Goal: Task Accomplishment & Management: Manage account settings

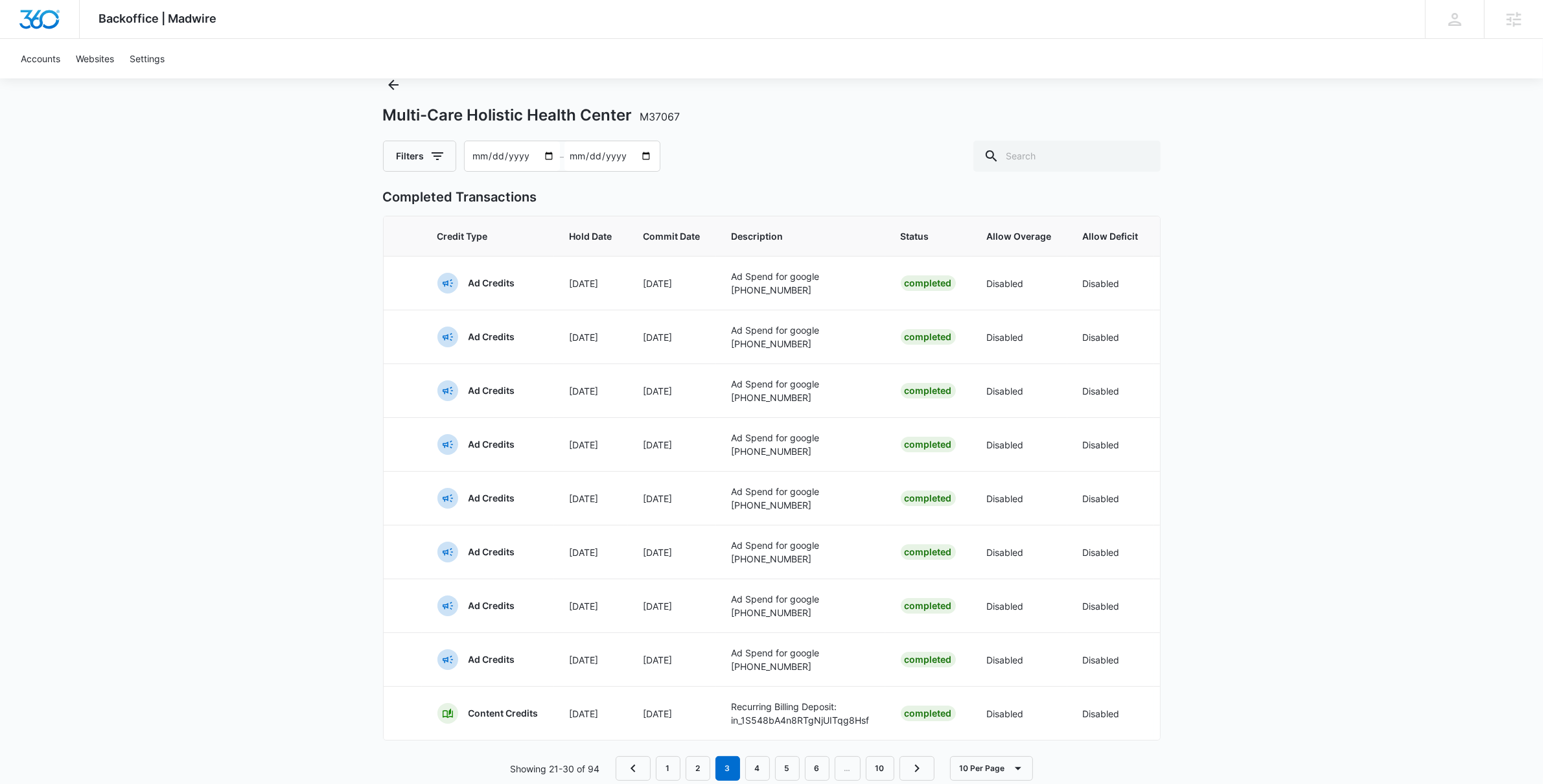
scroll to position [551, 0]
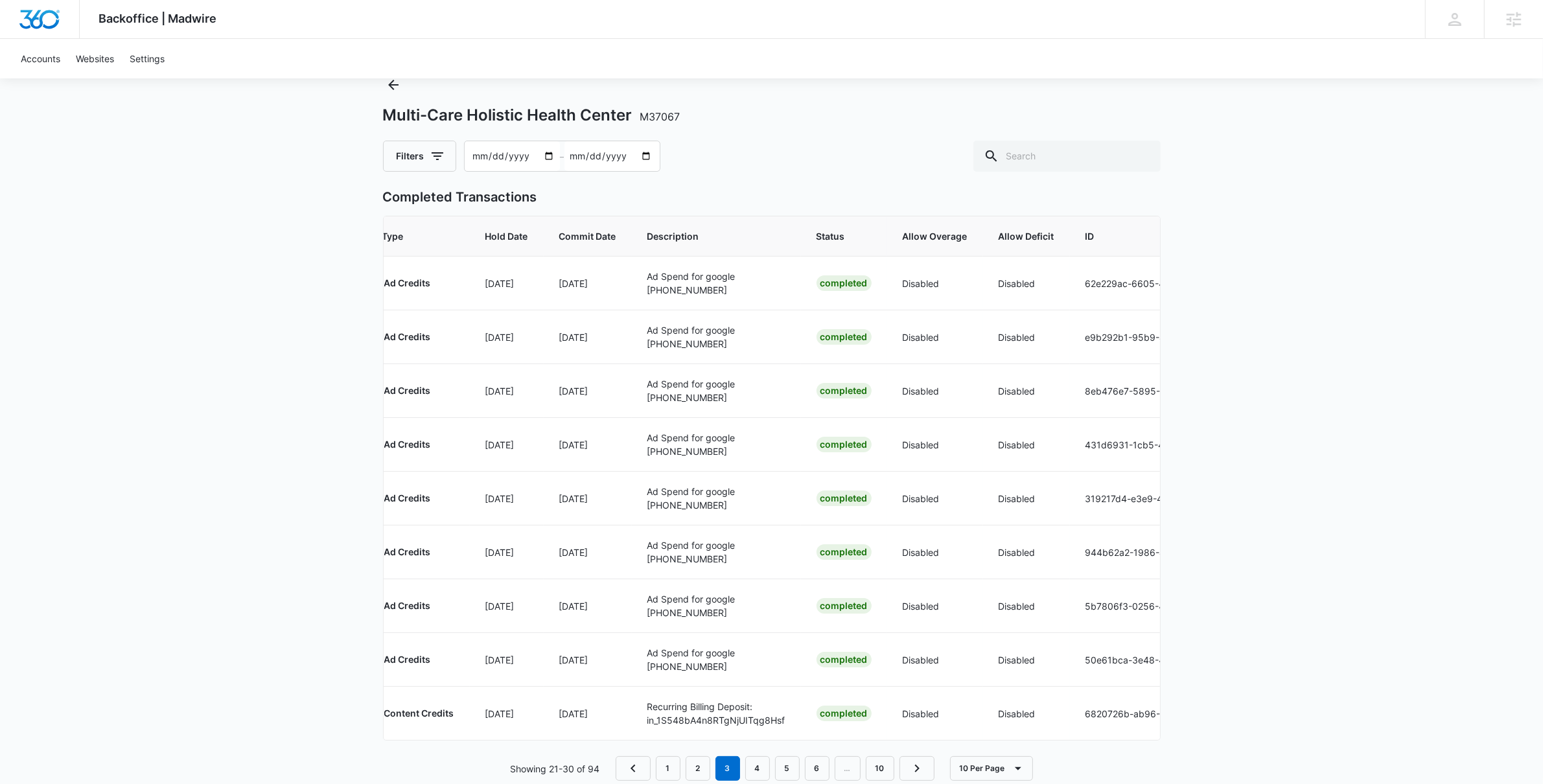
click at [277, 283] on div "Backoffice | Madwire Apps Settings Jamie Dagg jamie.dagg@madwire.com My Profile…" at bounding box center [772, 383] width 1543 height 857
click at [390, 88] on icon "Back" at bounding box center [393, 85] width 16 height 16
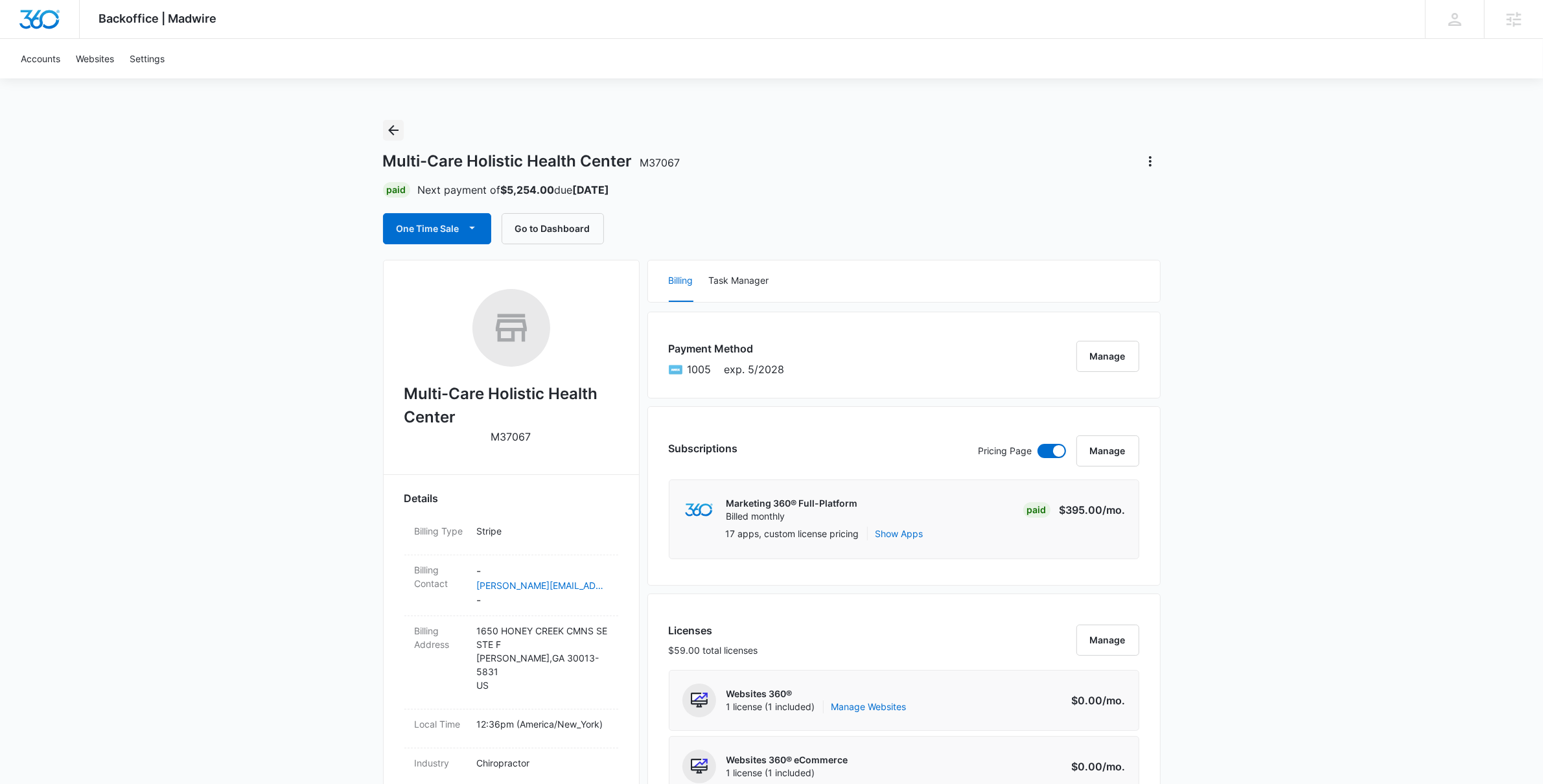
click at [393, 128] on icon "Back" at bounding box center [393, 131] width 16 height 16
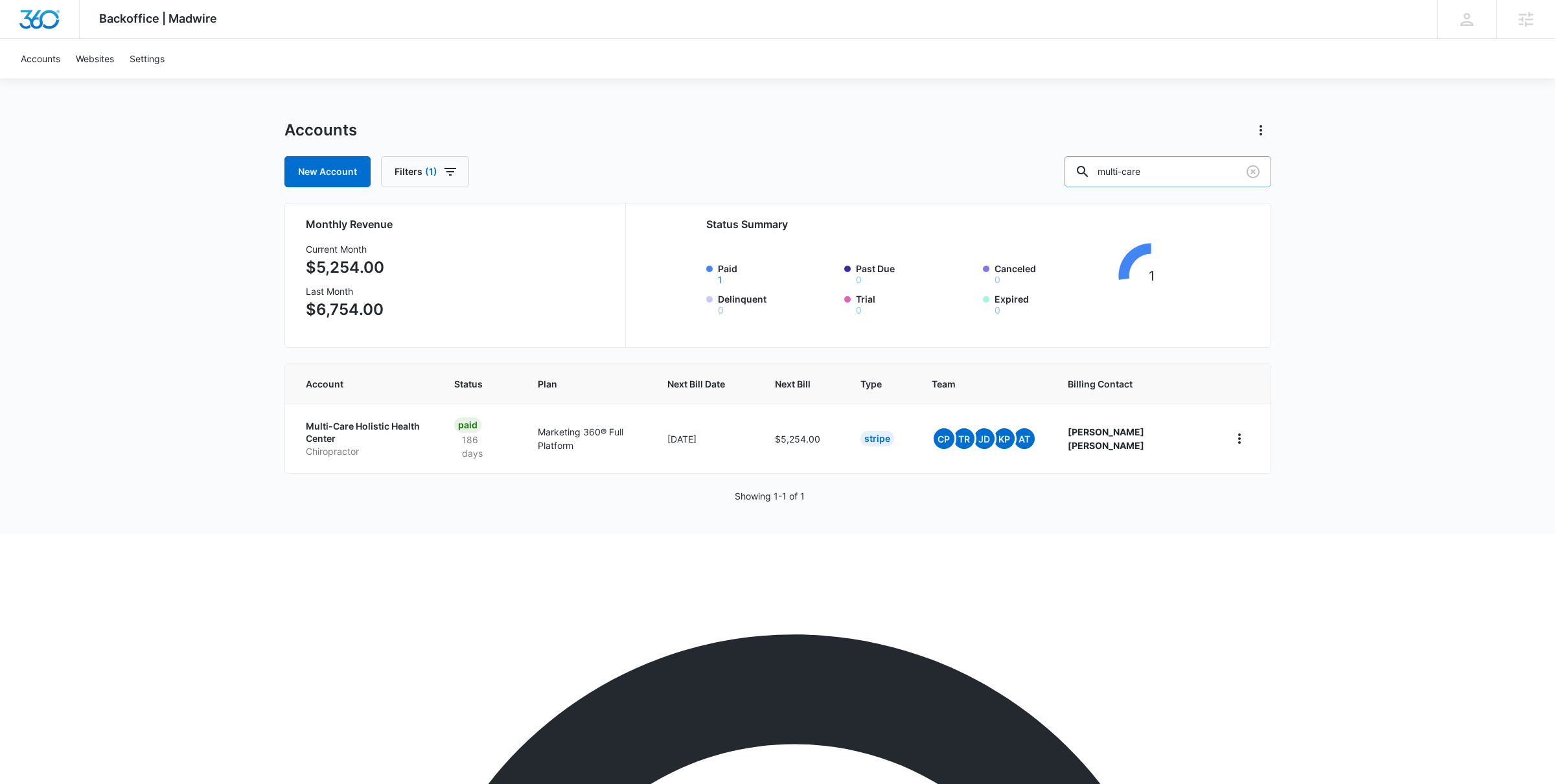
click at [1151, 171] on input "multi-care" at bounding box center [1168, 171] width 207 height 31
type textarea "multi"
click at [1151, 171] on input "multi-care" at bounding box center [1168, 171] width 207 height 31
type input "mother earth"
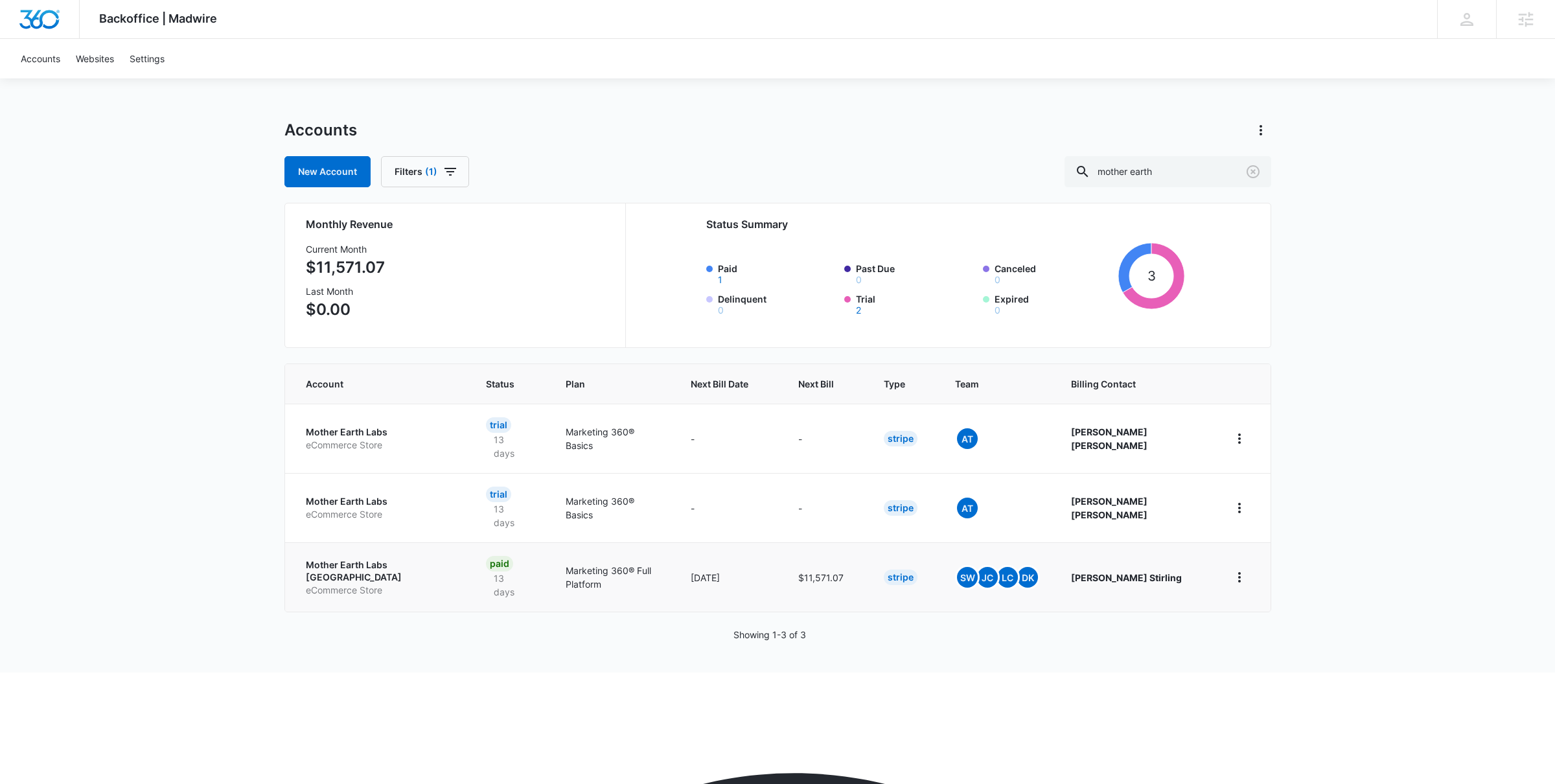
click at [377, 558] on p "Mother Earth Labs USA" at bounding box center [380, 570] width 149 height 25
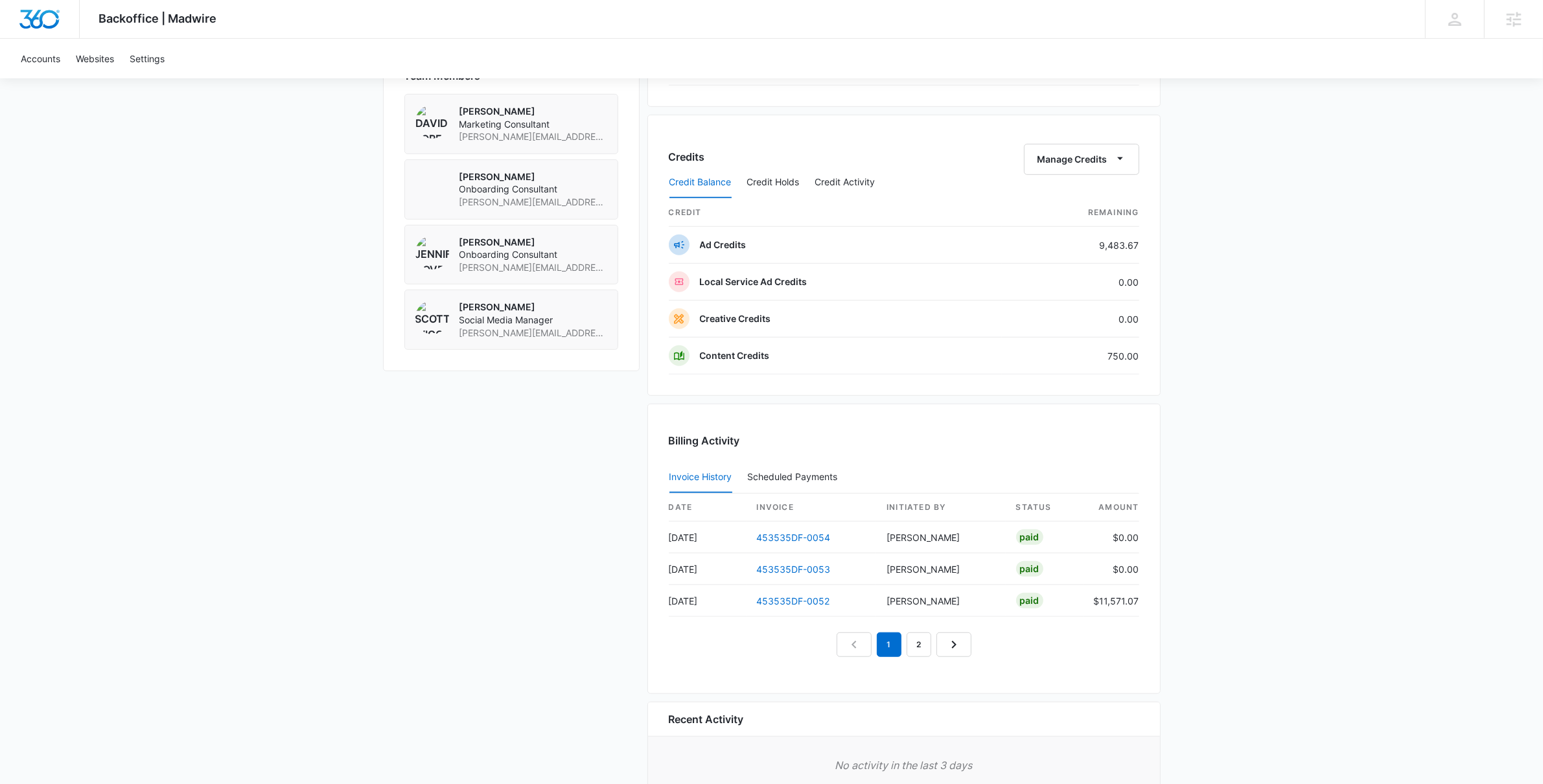
scroll to position [996, 0]
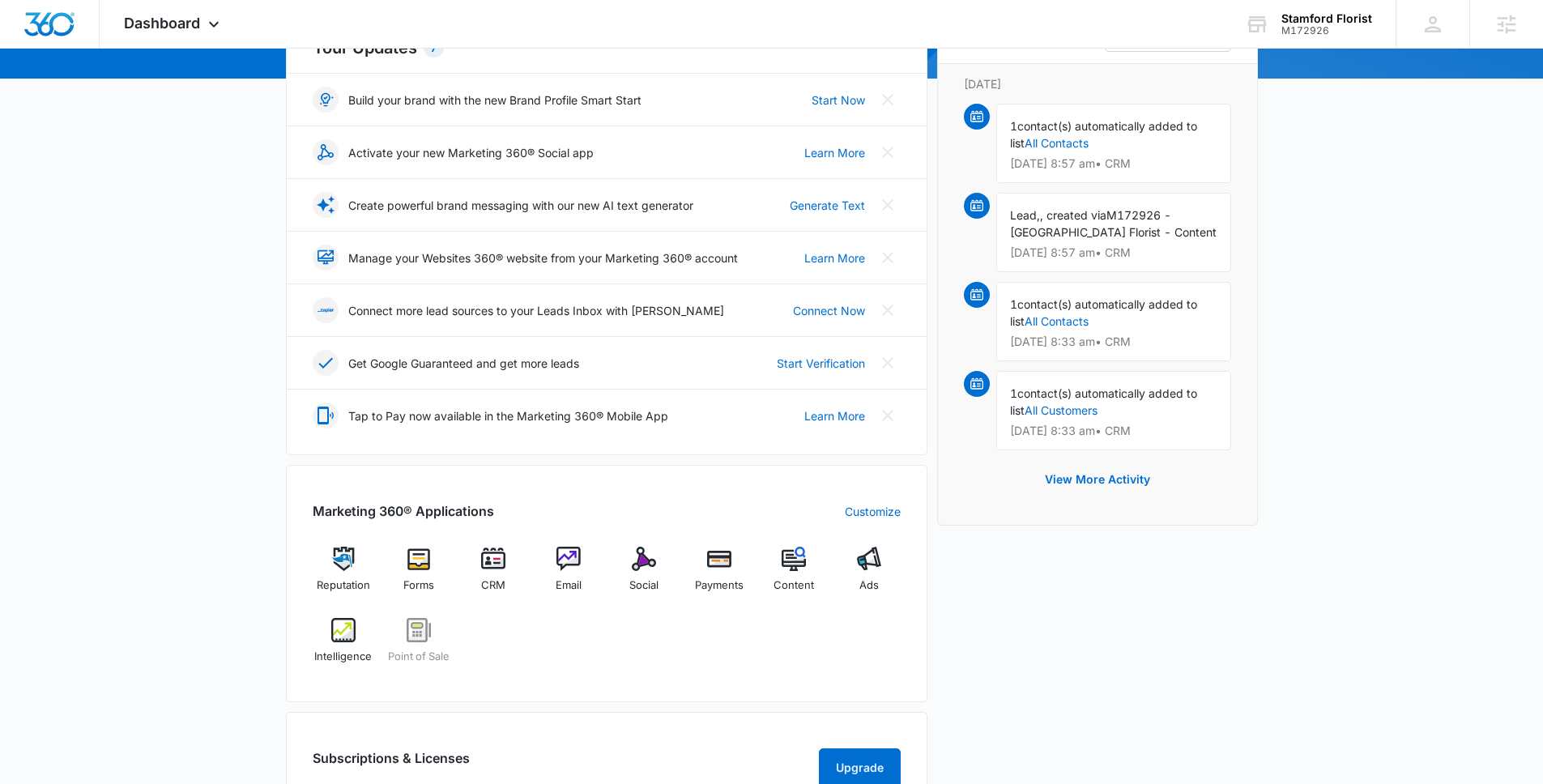
scroll to position [277, 0]
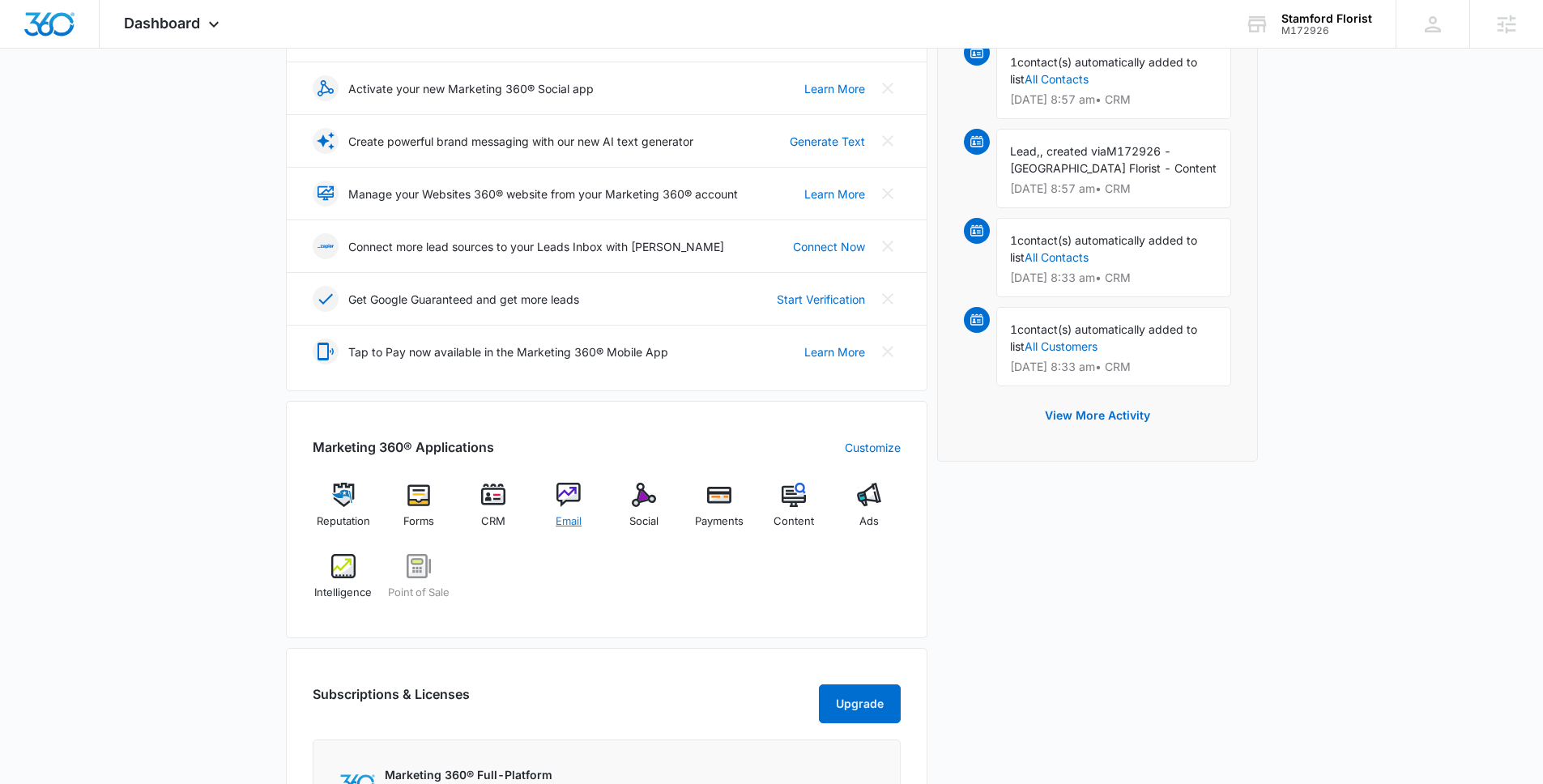
click at [565, 508] on div "Email" at bounding box center [570, 511] width 63 height 58
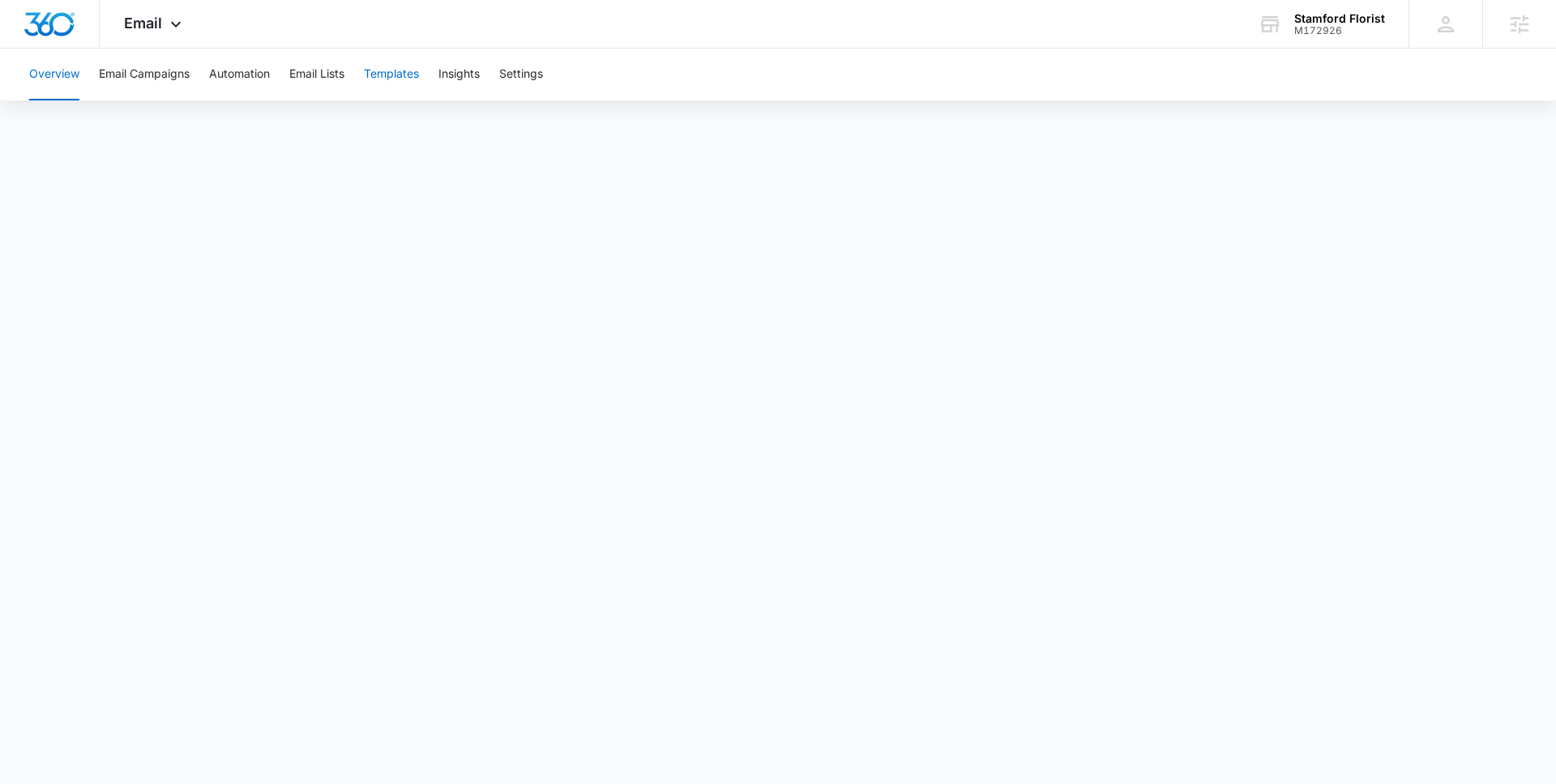
click at [394, 64] on button "Templates" at bounding box center [390, 74] width 55 height 52
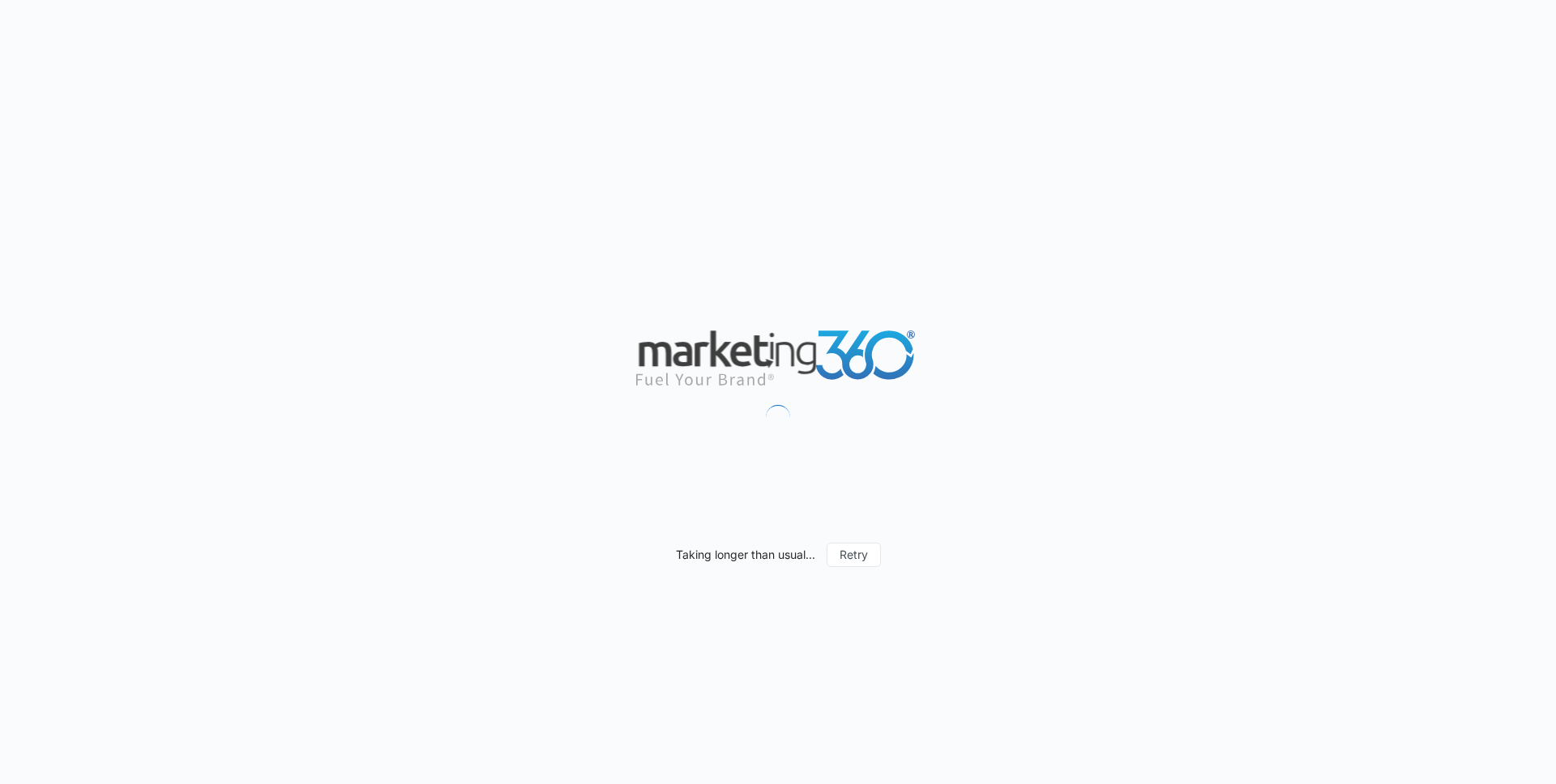
scroll to position [523, 0]
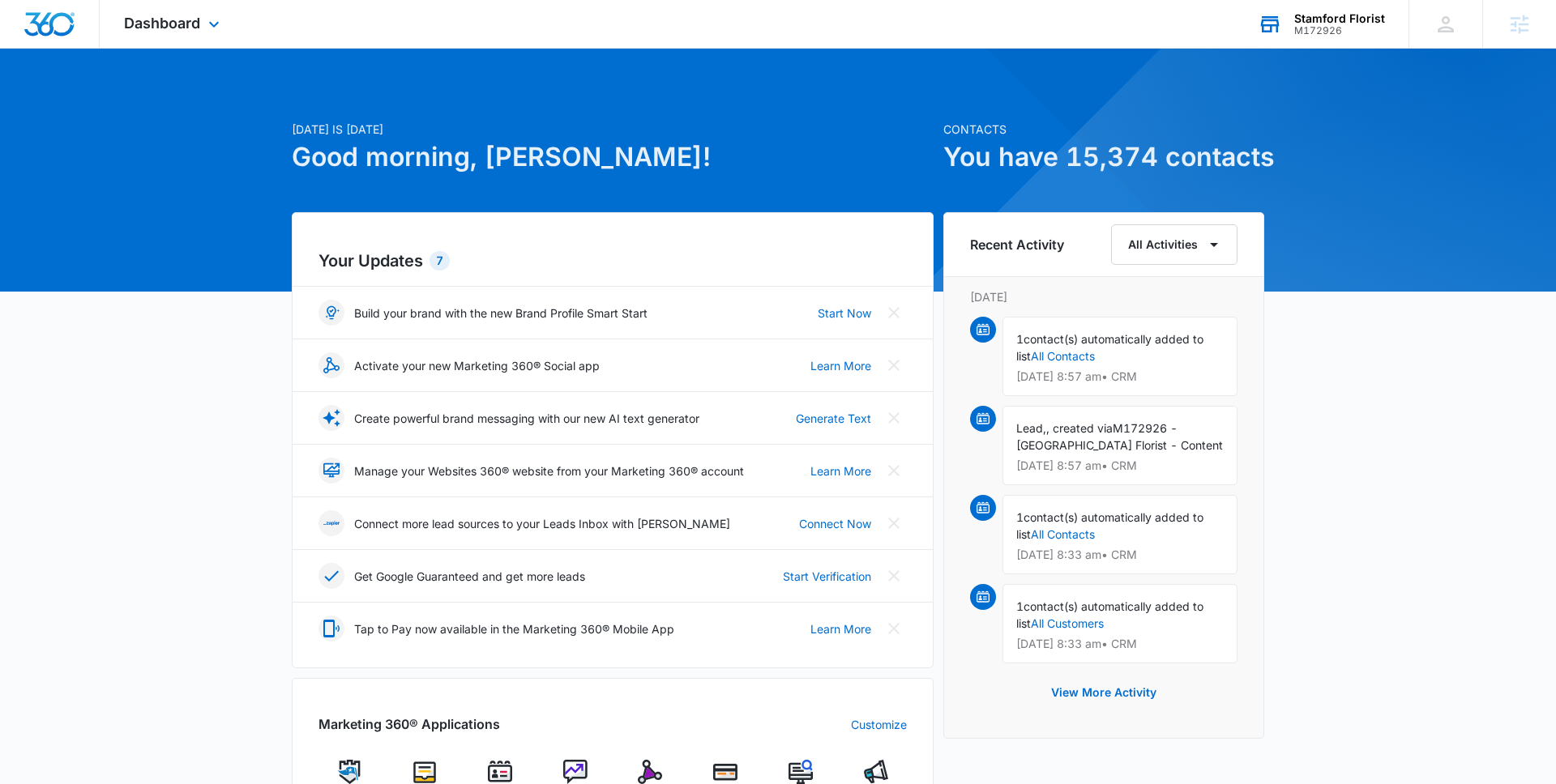
click at [1287, 28] on div "Stamford Florist M172926 Your Accounts View All" at bounding box center [1320, 23] width 175 height 48
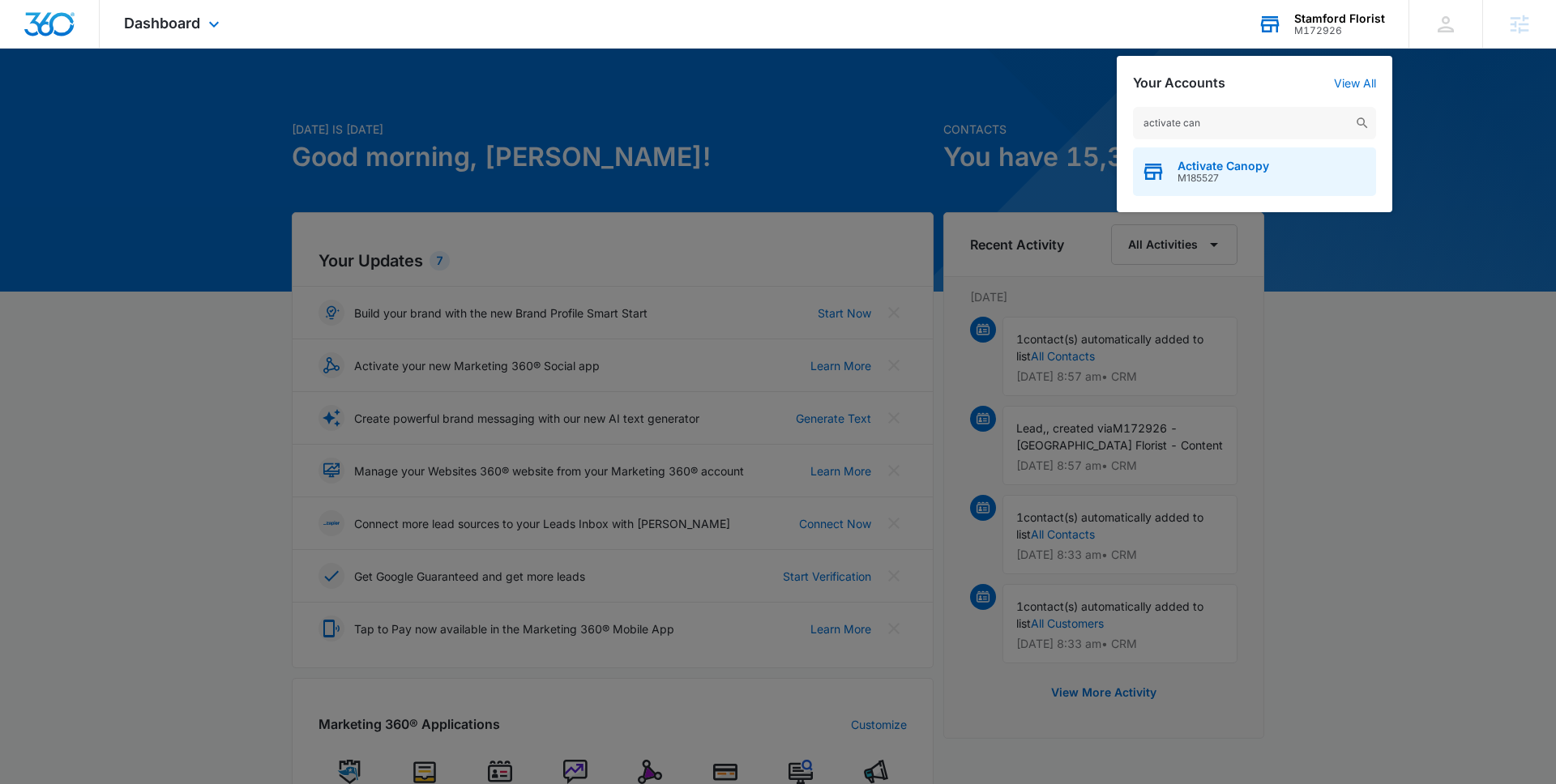
type input "activate can"
click at [1238, 172] on span "M185527" at bounding box center [1223, 178] width 92 height 12
click at [1217, 169] on span "Activate Canopy" at bounding box center [1223, 166] width 92 height 13
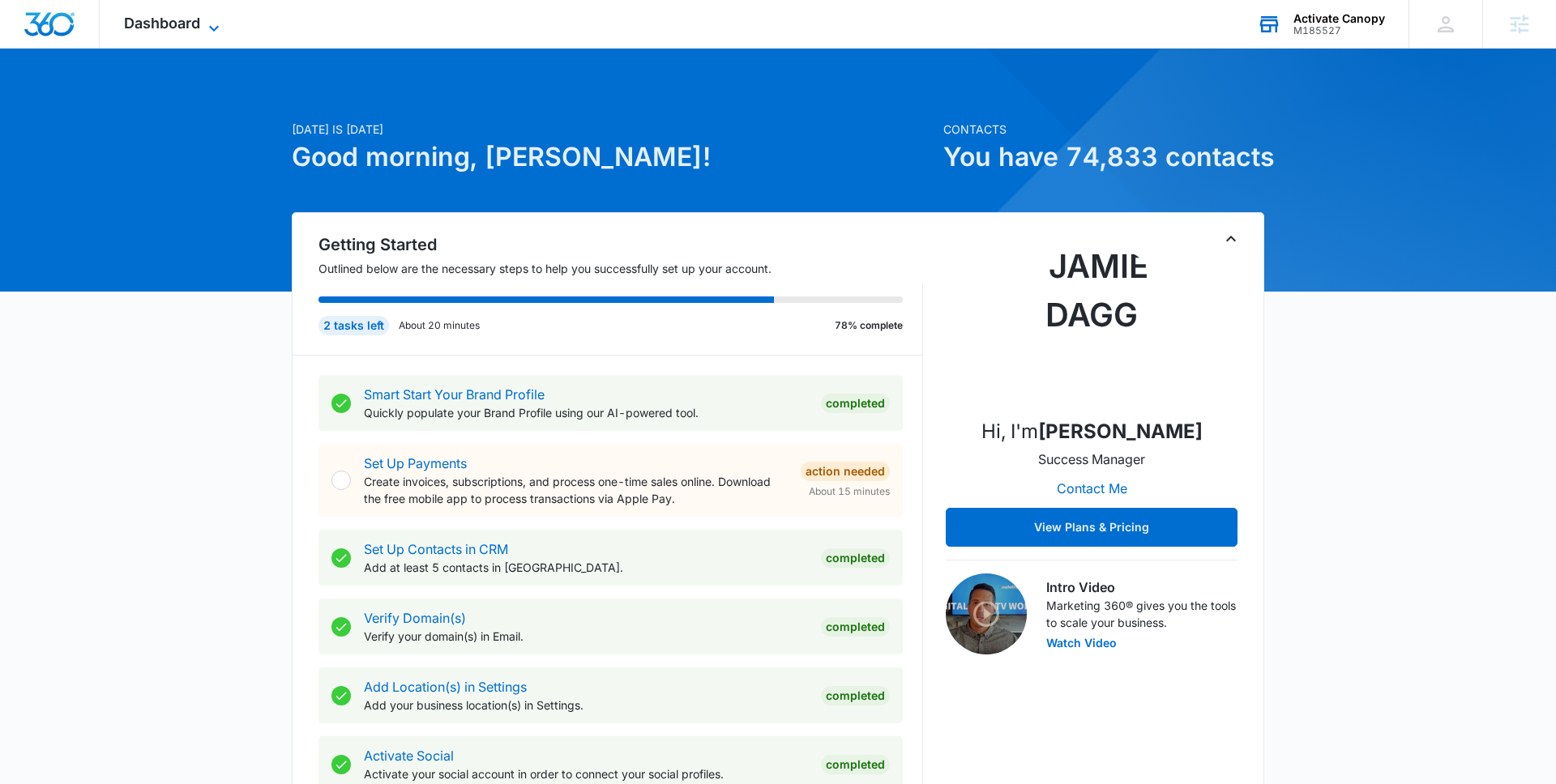
click at [188, 25] on span "Dashboard" at bounding box center [162, 22] width 76 height 17
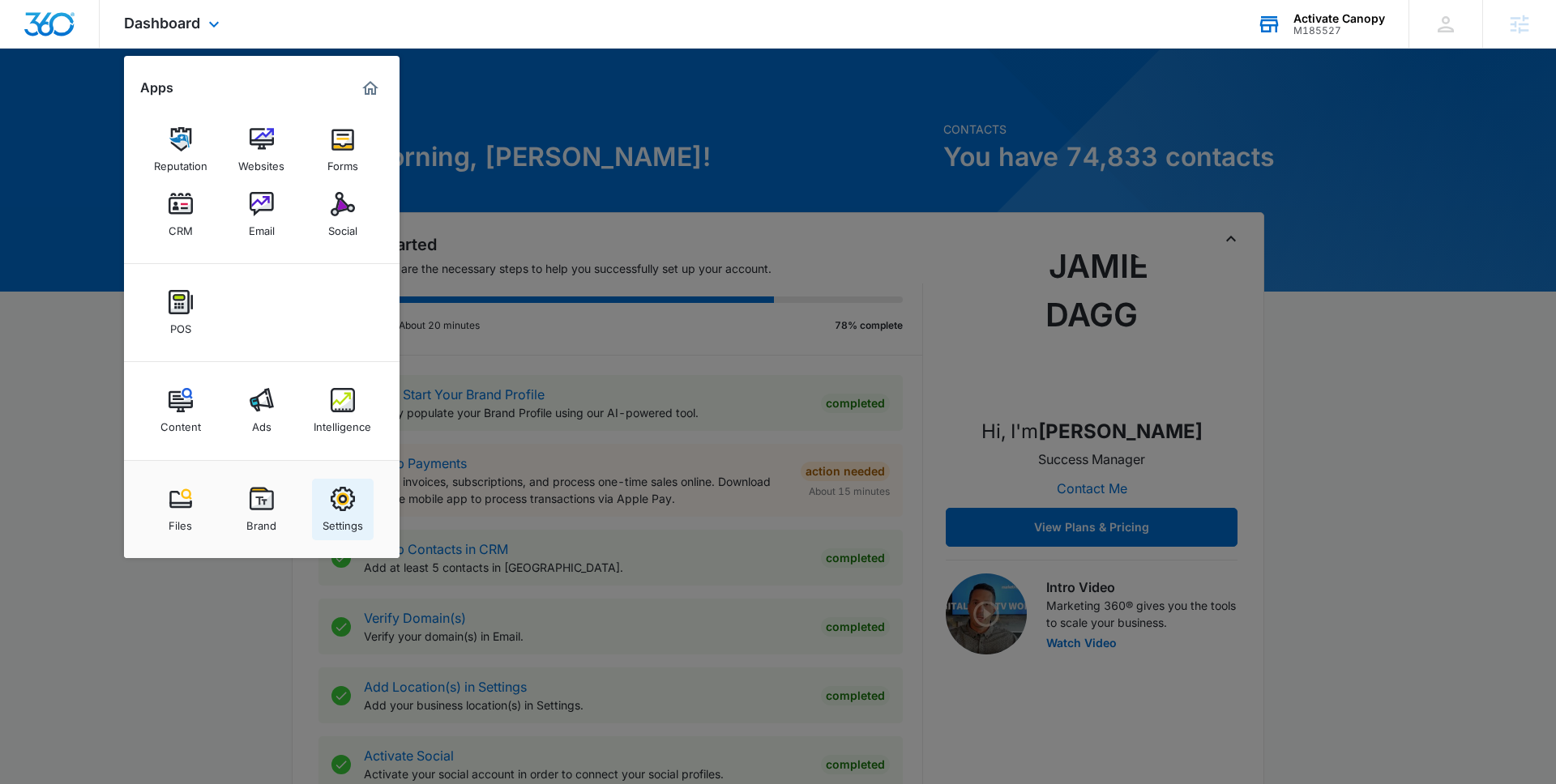
click at [343, 512] on div "Settings" at bounding box center [342, 521] width 40 height 21
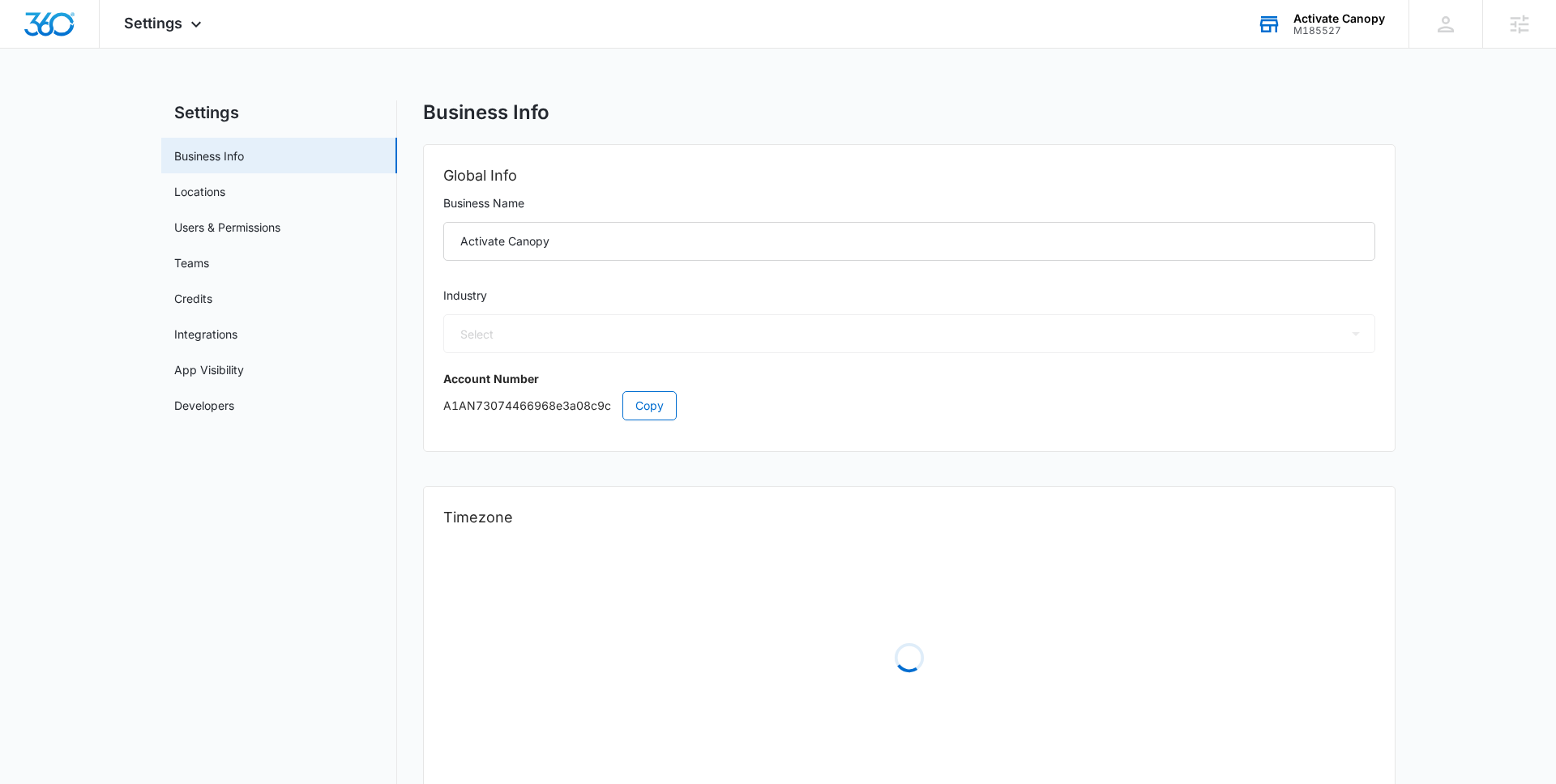
select select "24"
select select "US"
select select "America/New_York"
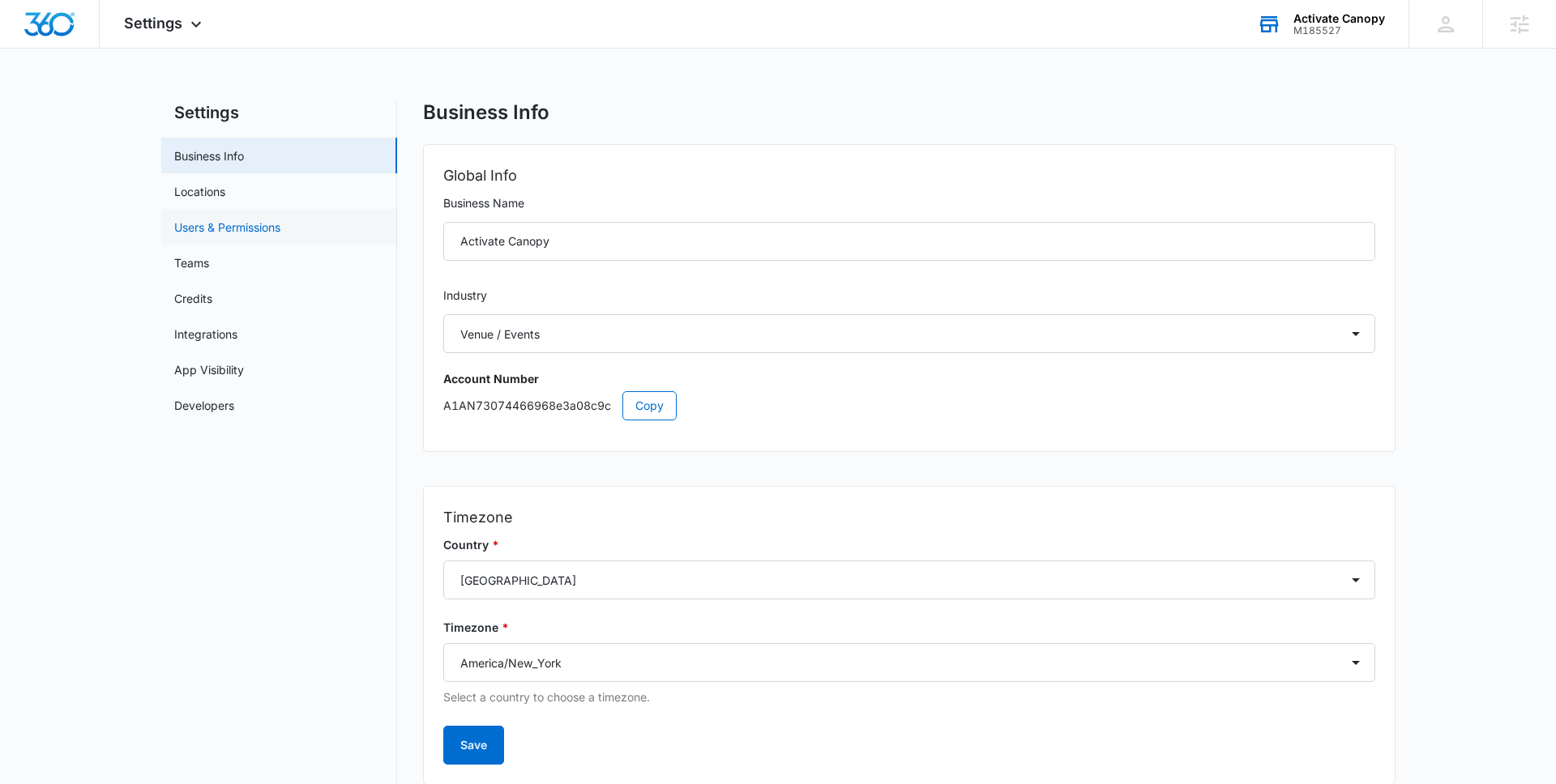
click at [241, 233] on link "Users & Permissions" at bounding box center [227, 227] width 106 height 17
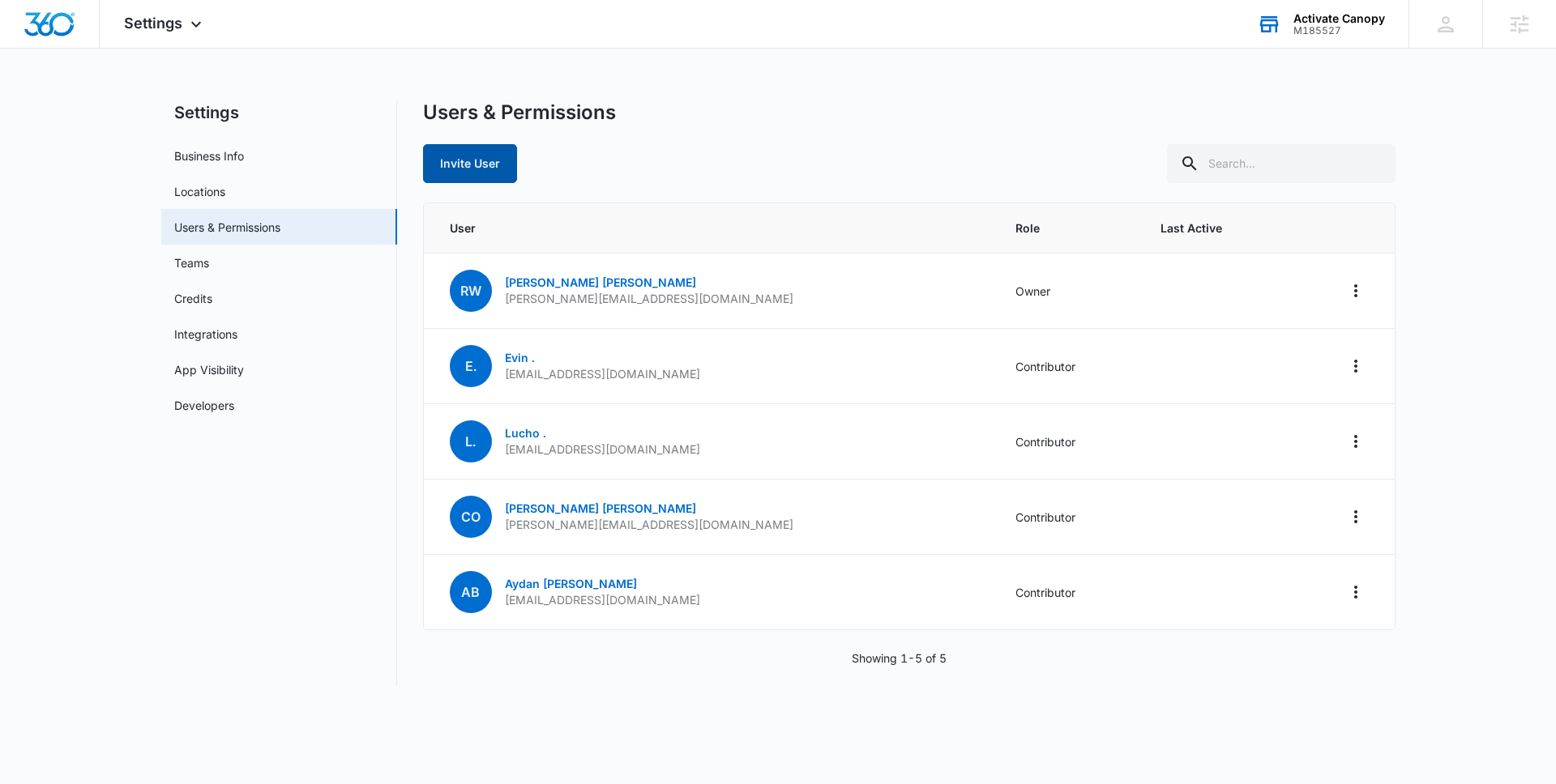
click at [471, 166] on button "Invite User" at bounding box center [469, 163] width 94 height 39
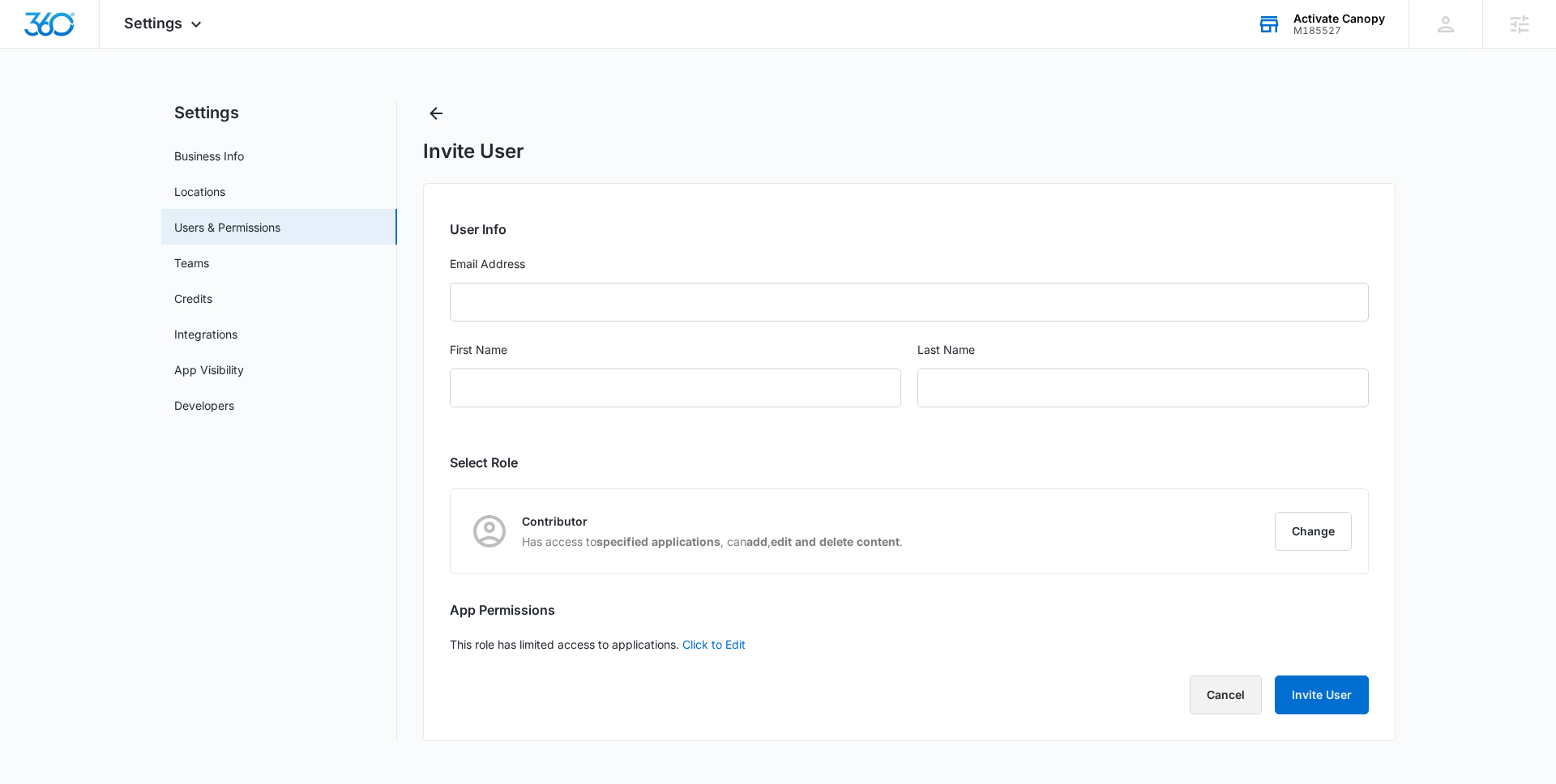
click at [1216, 685] on button "Cancel" at bounding box center [1226, 694] width 72 height 39
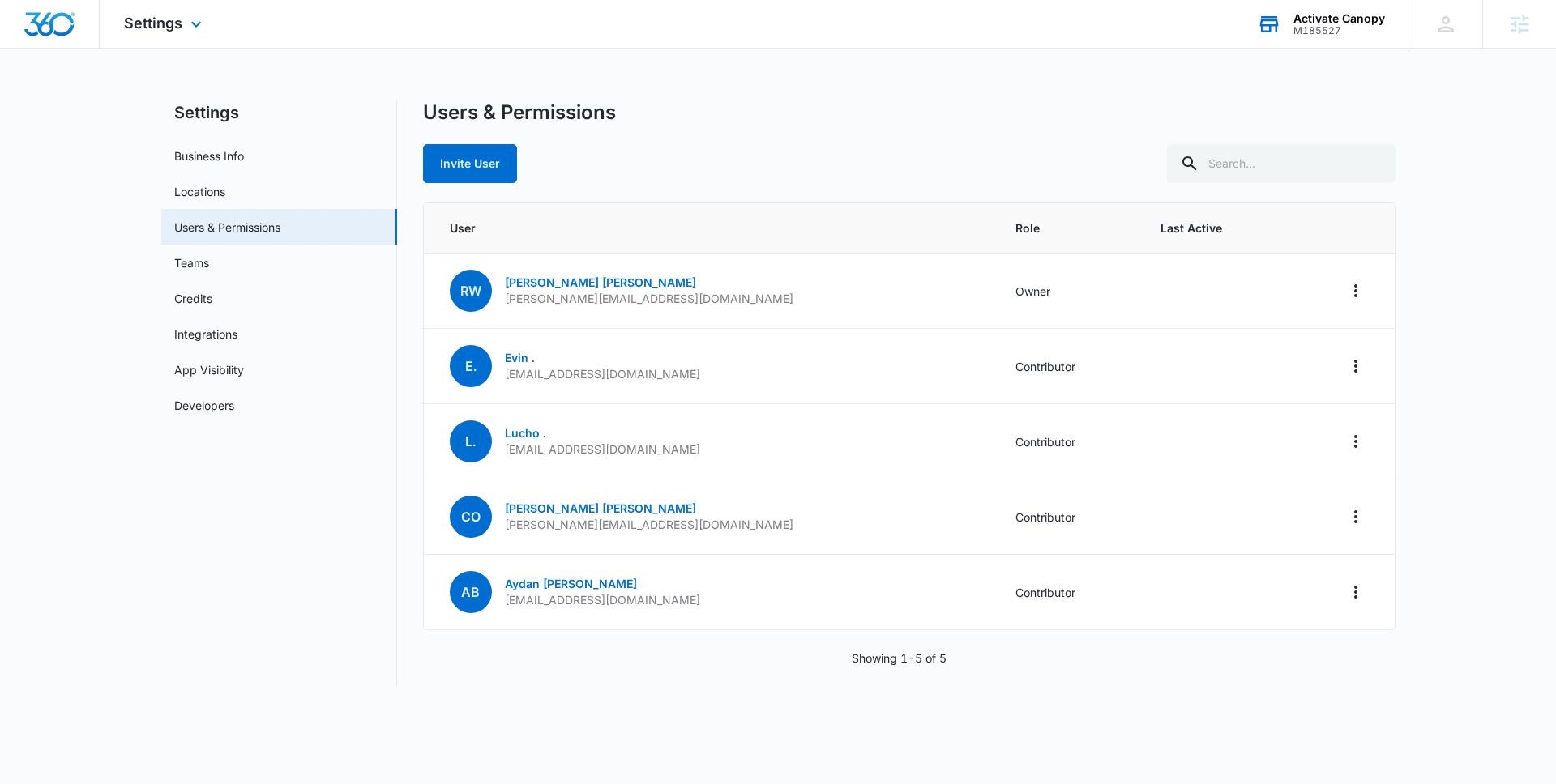
scroll to position [889, 0]
click at [1283, 22] on div "Activate Canopy M185527 Your Accounts View All" at bounding box center [1320, 23] width 176 height 48
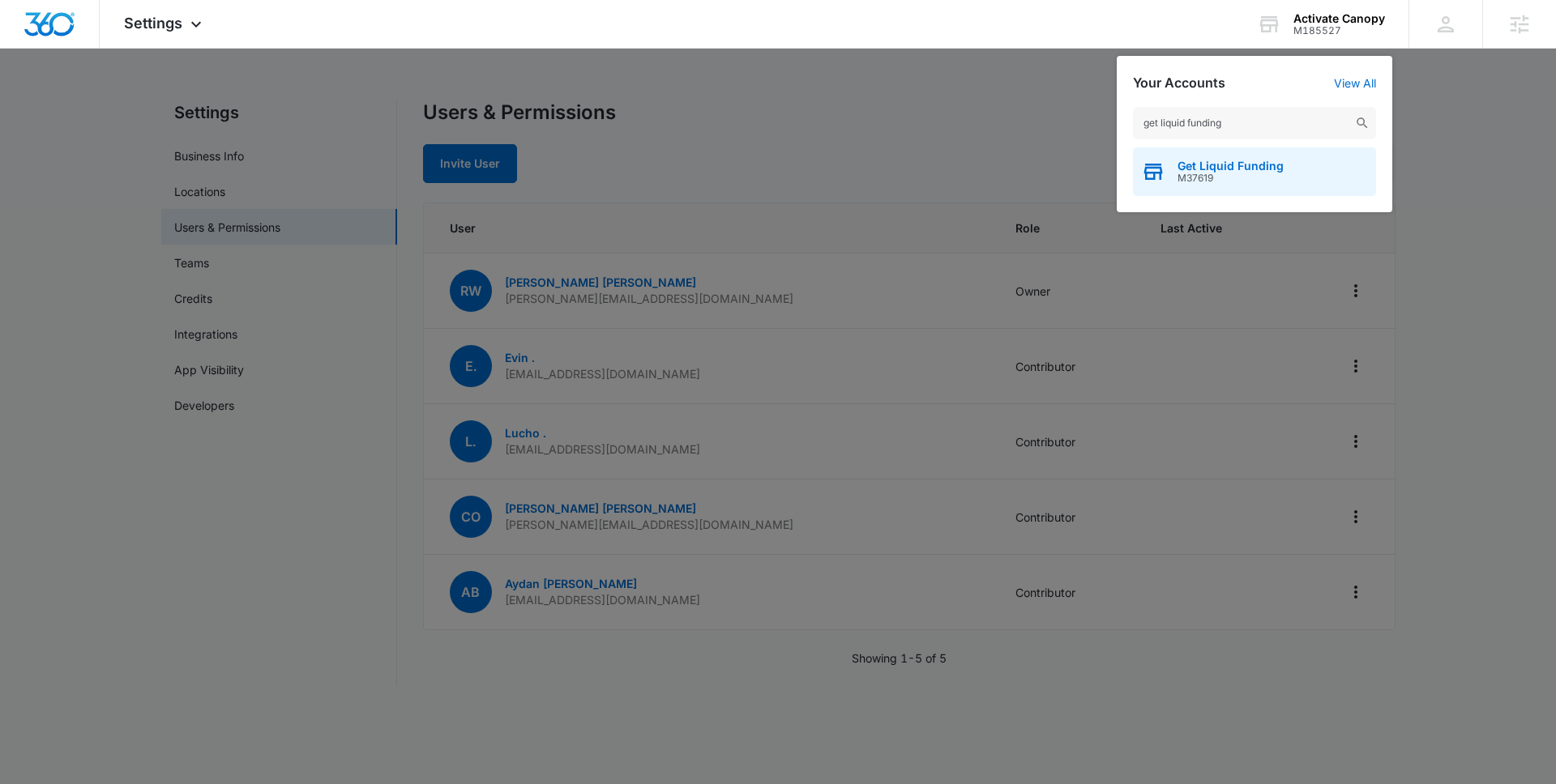
type input "get liquid funding"
click at [1209, 163] on span "Get Liquid Funding" at bounding box center [1230, 166] width 106 height 13
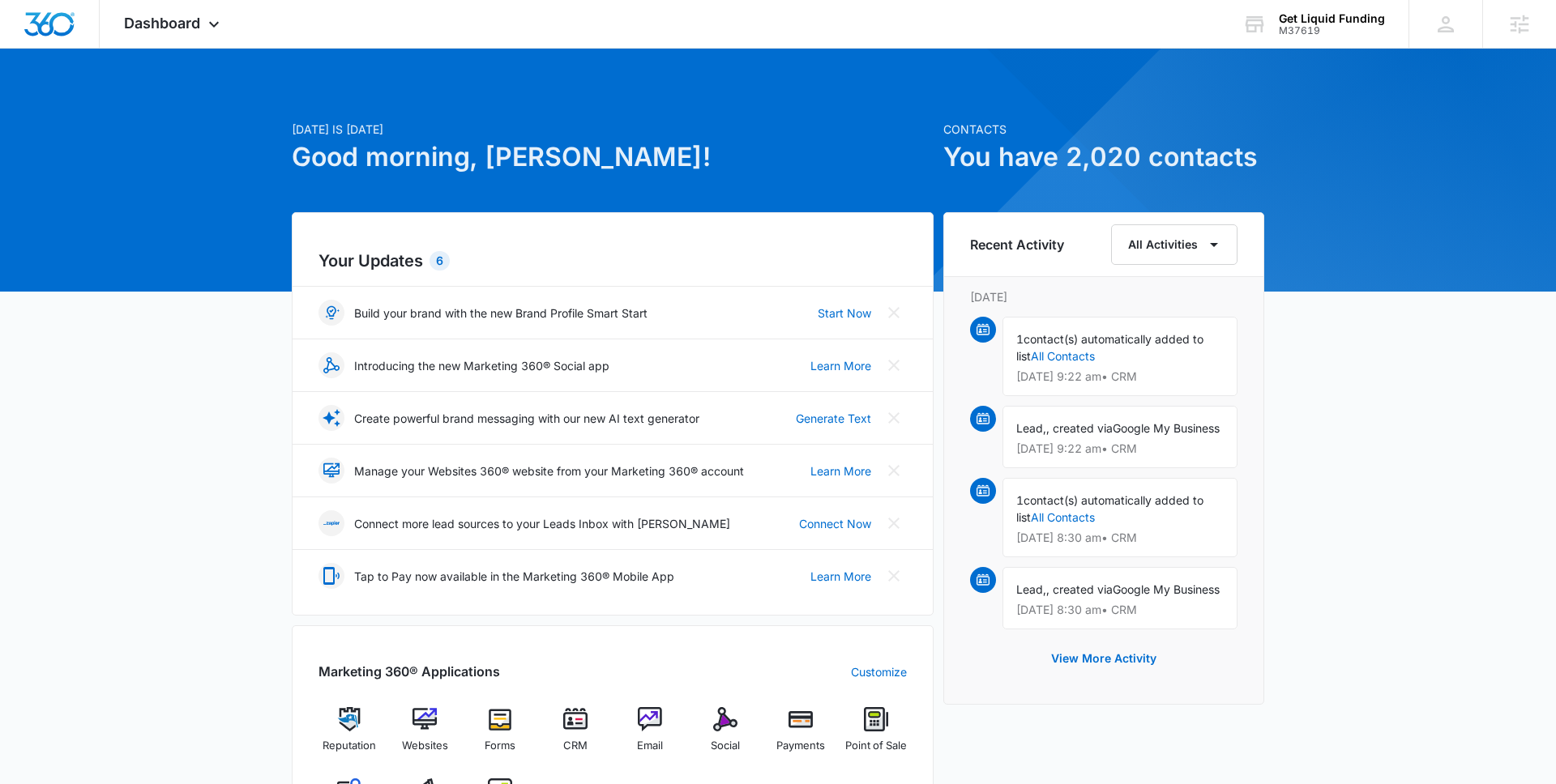
scroll to position [140, 0]
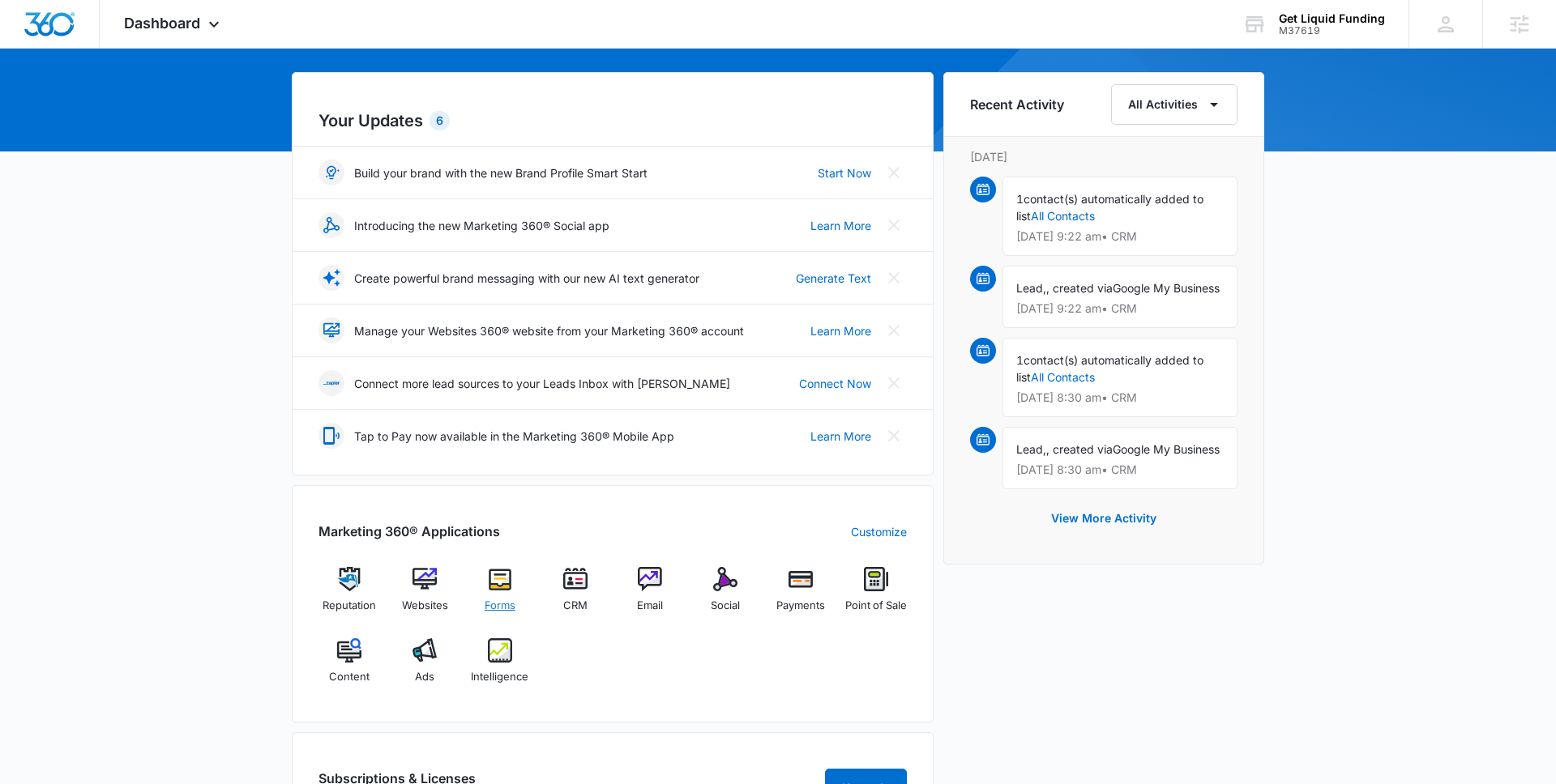
click at [492, 588] on img at bounding box center [500, 579] width 24 height 24
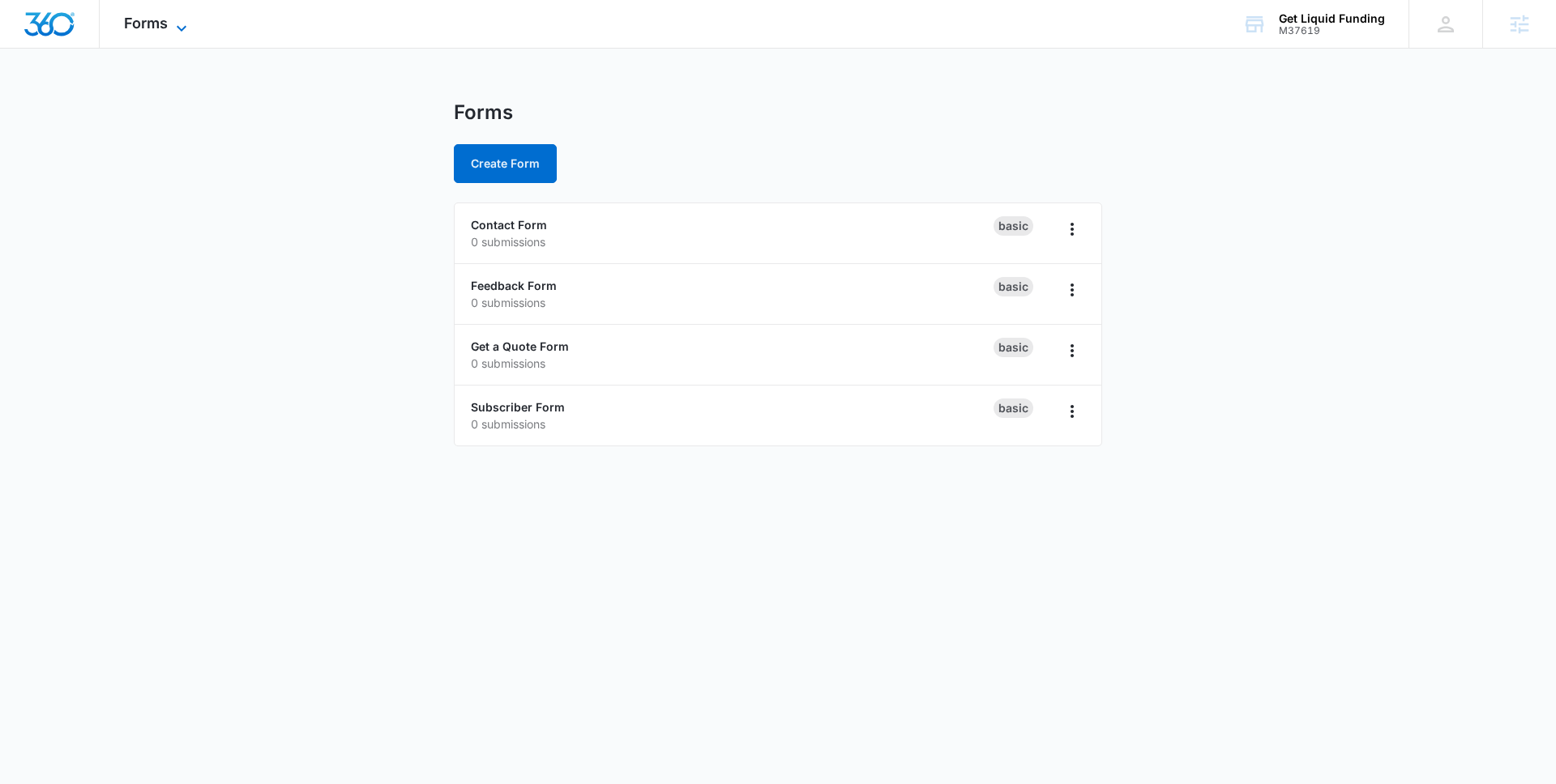
click at [148, 26] on span "Forms" at bounding box center [145, 22] width 44 height 17
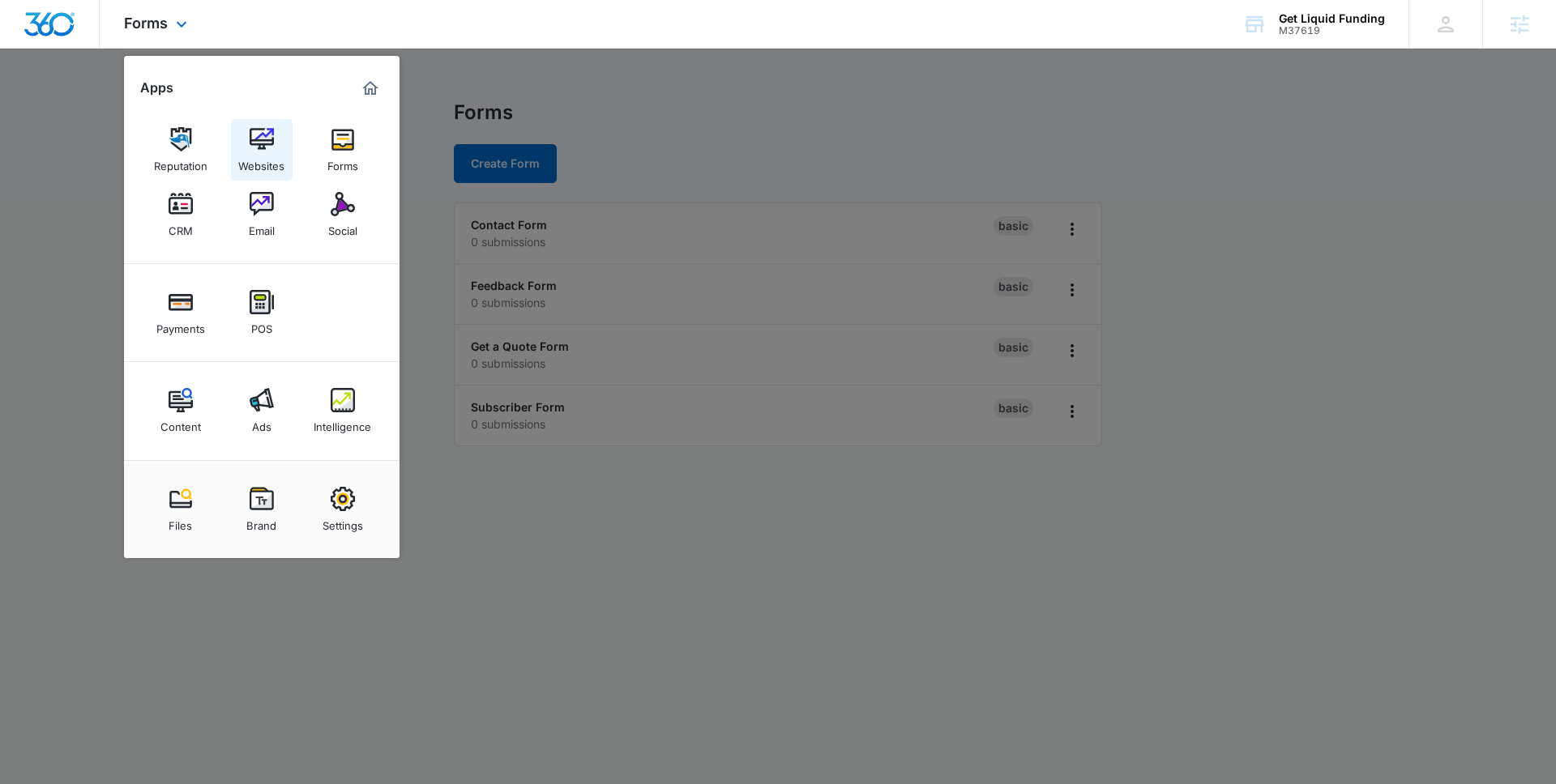
click at [258, 152] on div "Websites" at bounding box center [260, 161] width 46 height 21
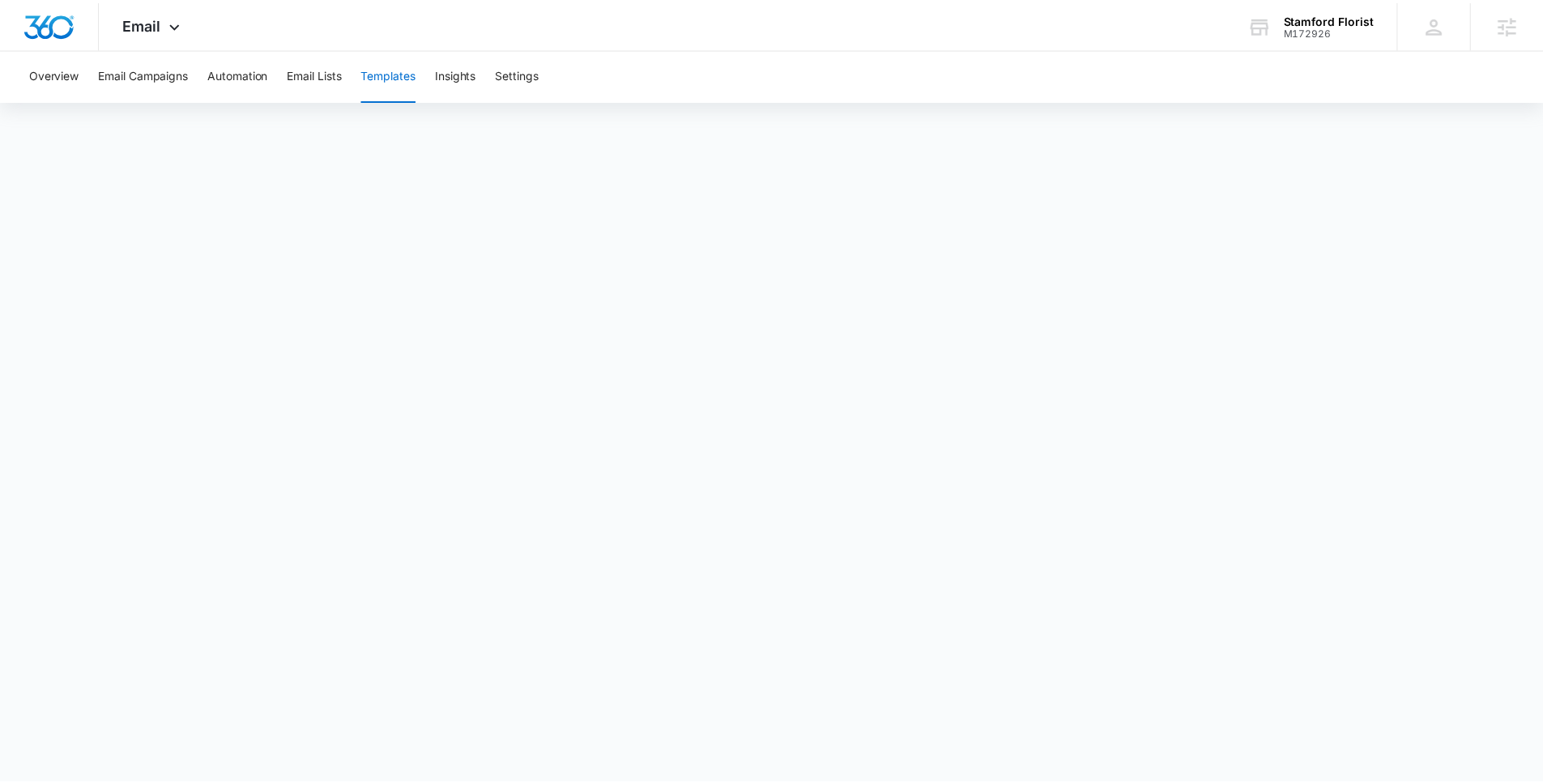
scroll to position [936, 0]
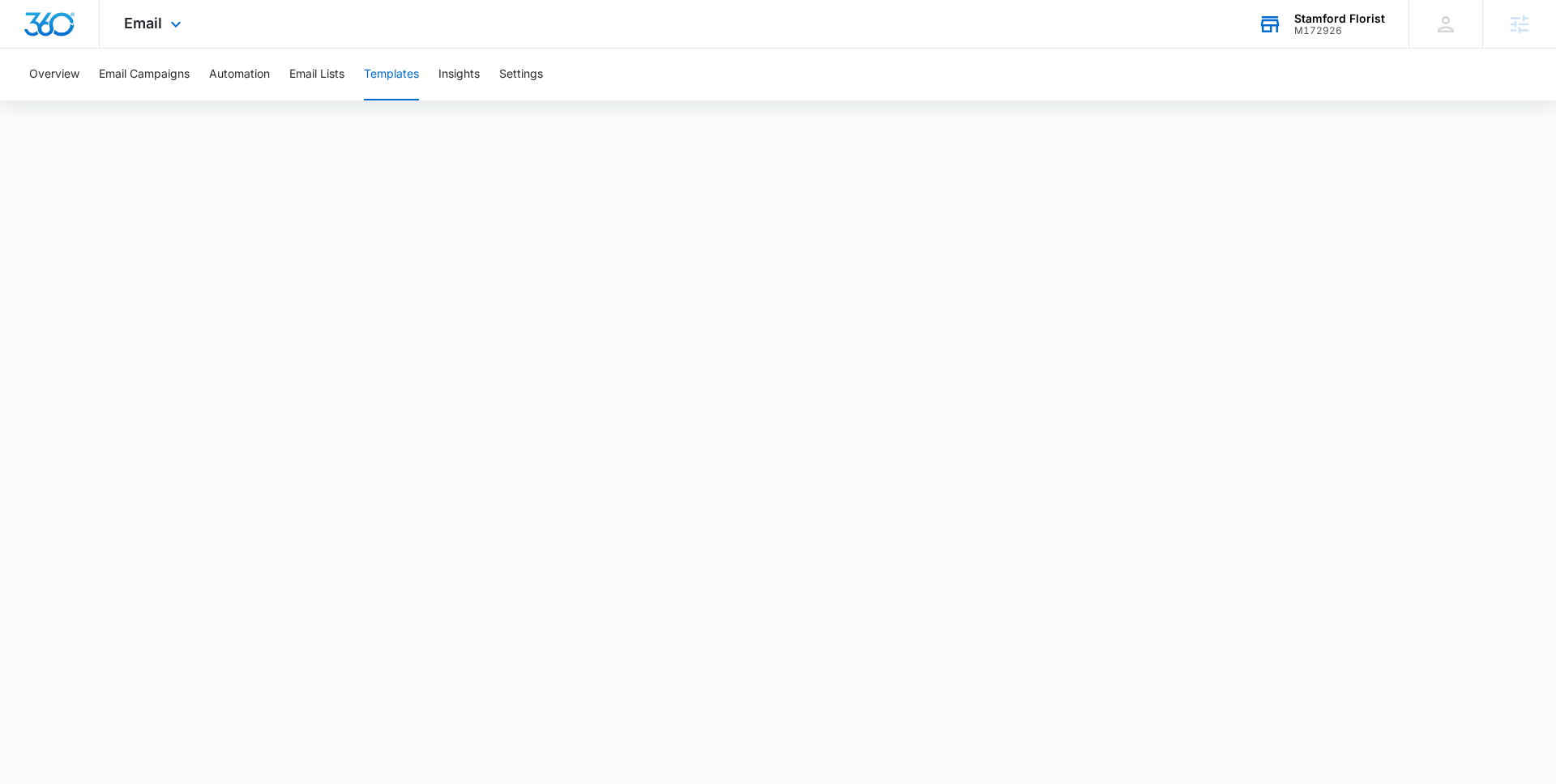
click at [1123, 40] on div "Stamford Florist M172926 Your Accounts View All" at bounding box center [1320, 23] width 175 height 48
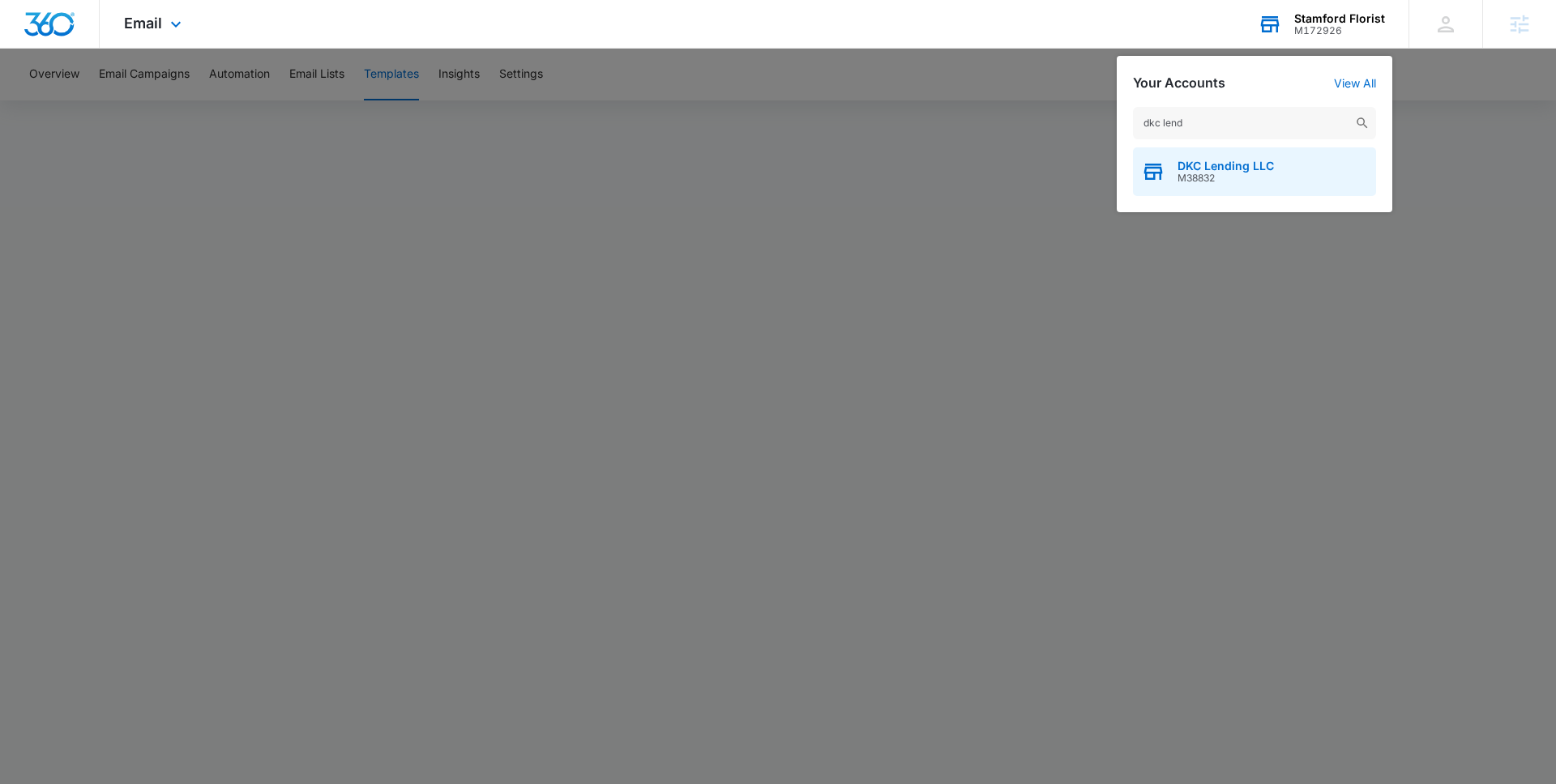
type input "dkc lend"
click at [1123, 174] on div "DKC Lending LLC M38832" at bounding box center [1254, 171] width 243 height 48
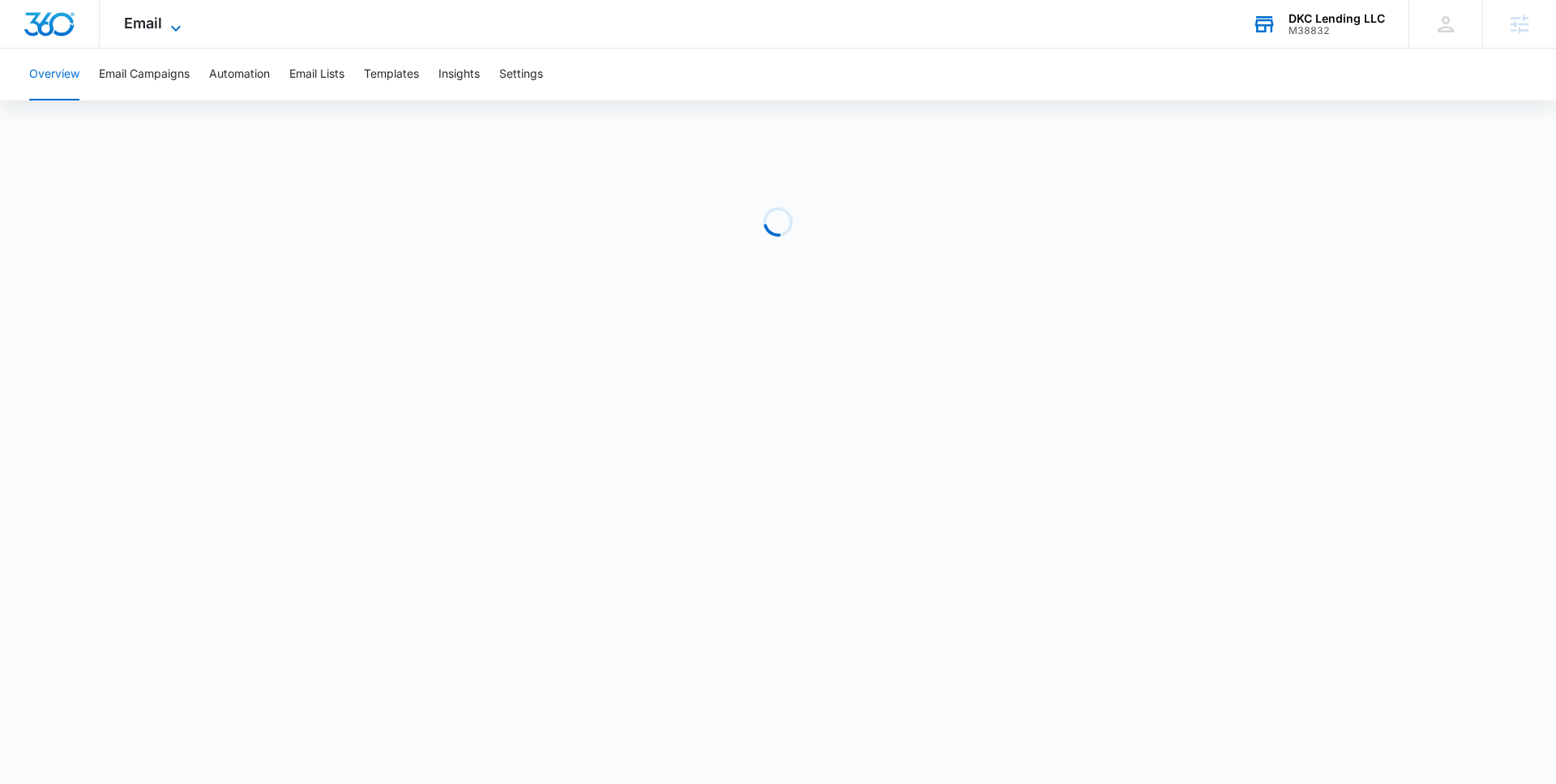
click at [166, 28] on icon at bounding box center [176, 29] width 20 height 20
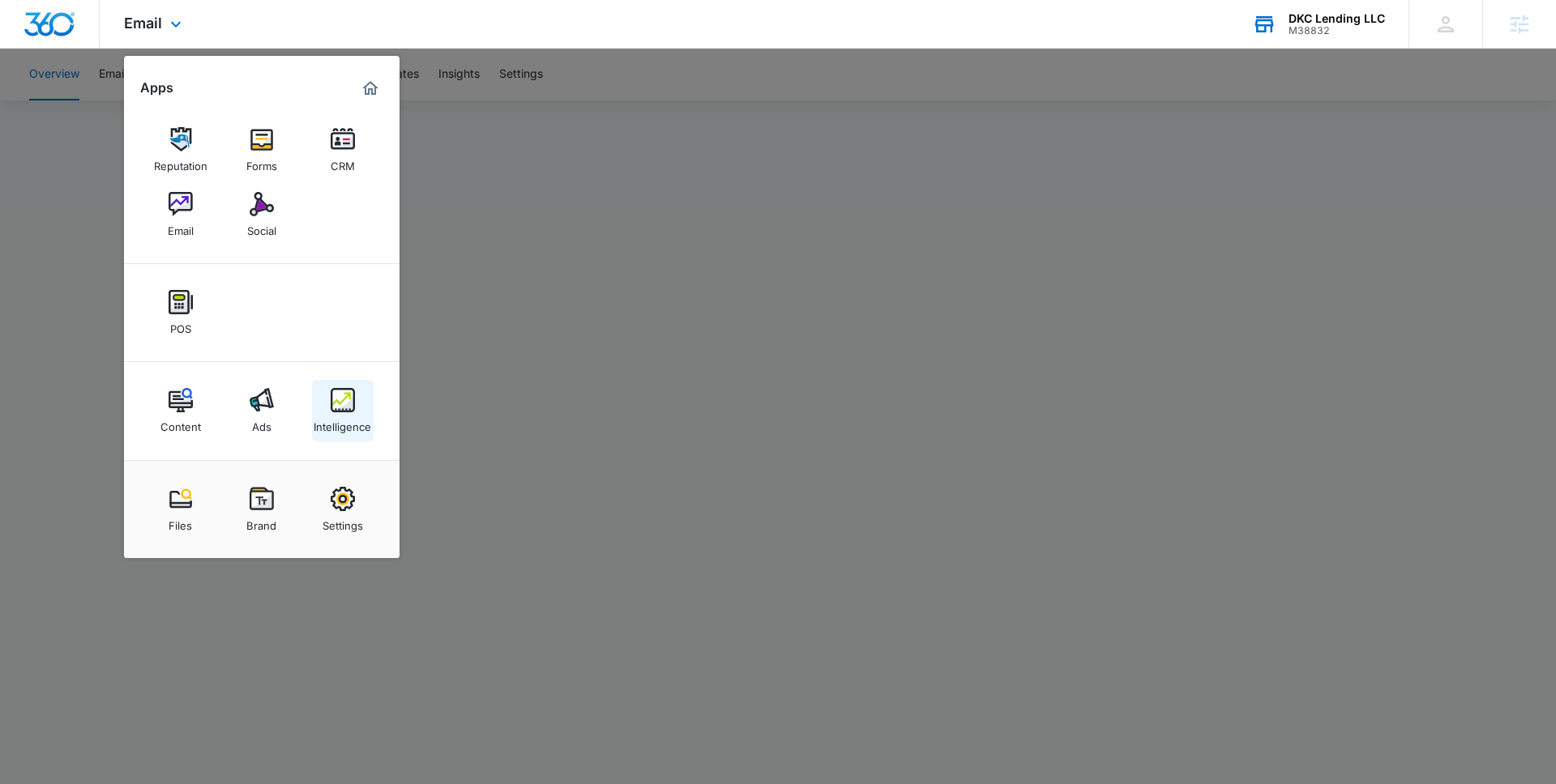
click at [319, 391] on link "Intelligence" at bounding box center [343, 410] width 62 height 62
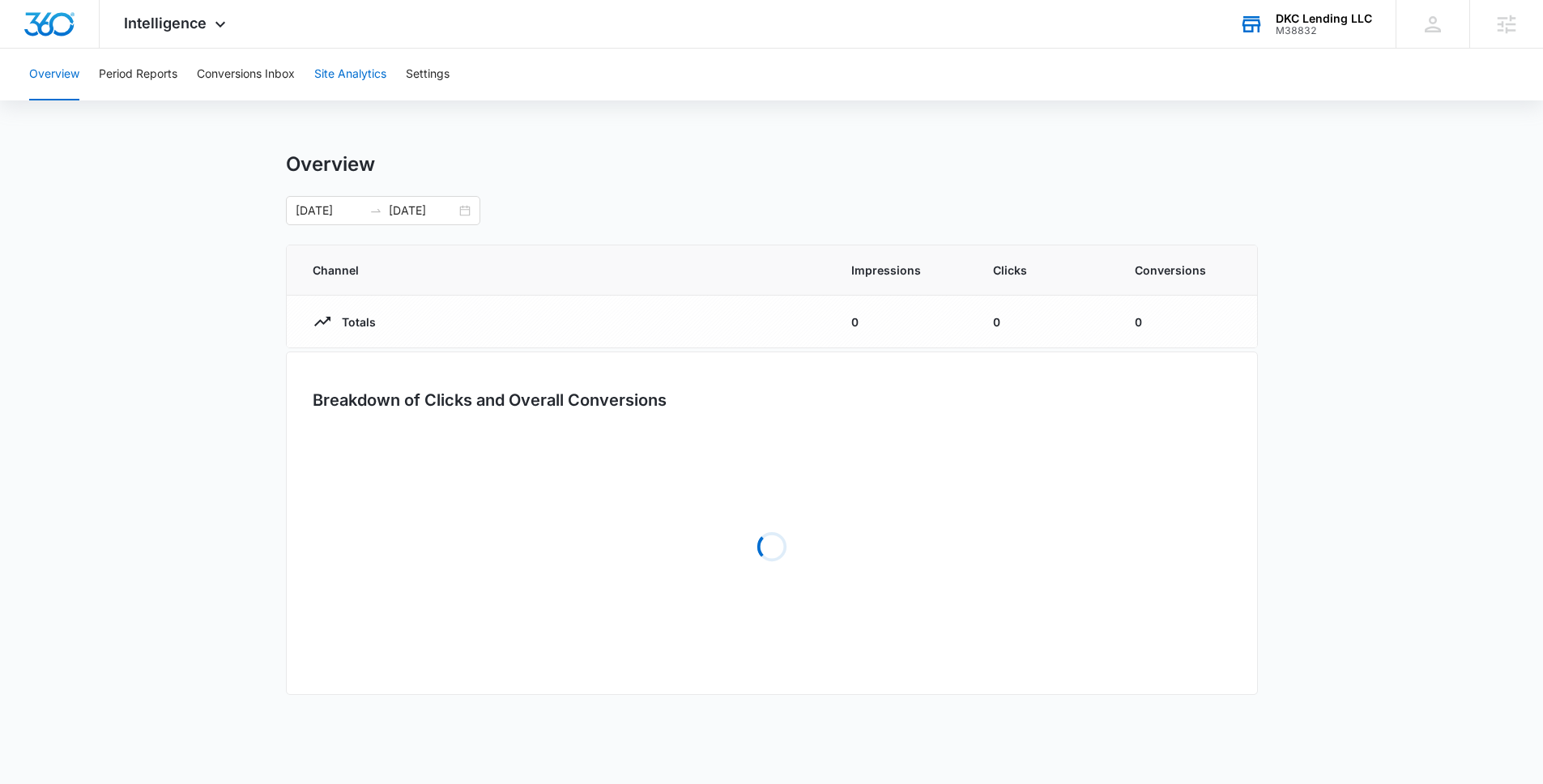
click at [353, 75] on button "Site Analytics" at bounding box center [350, 74] width 72 height 52
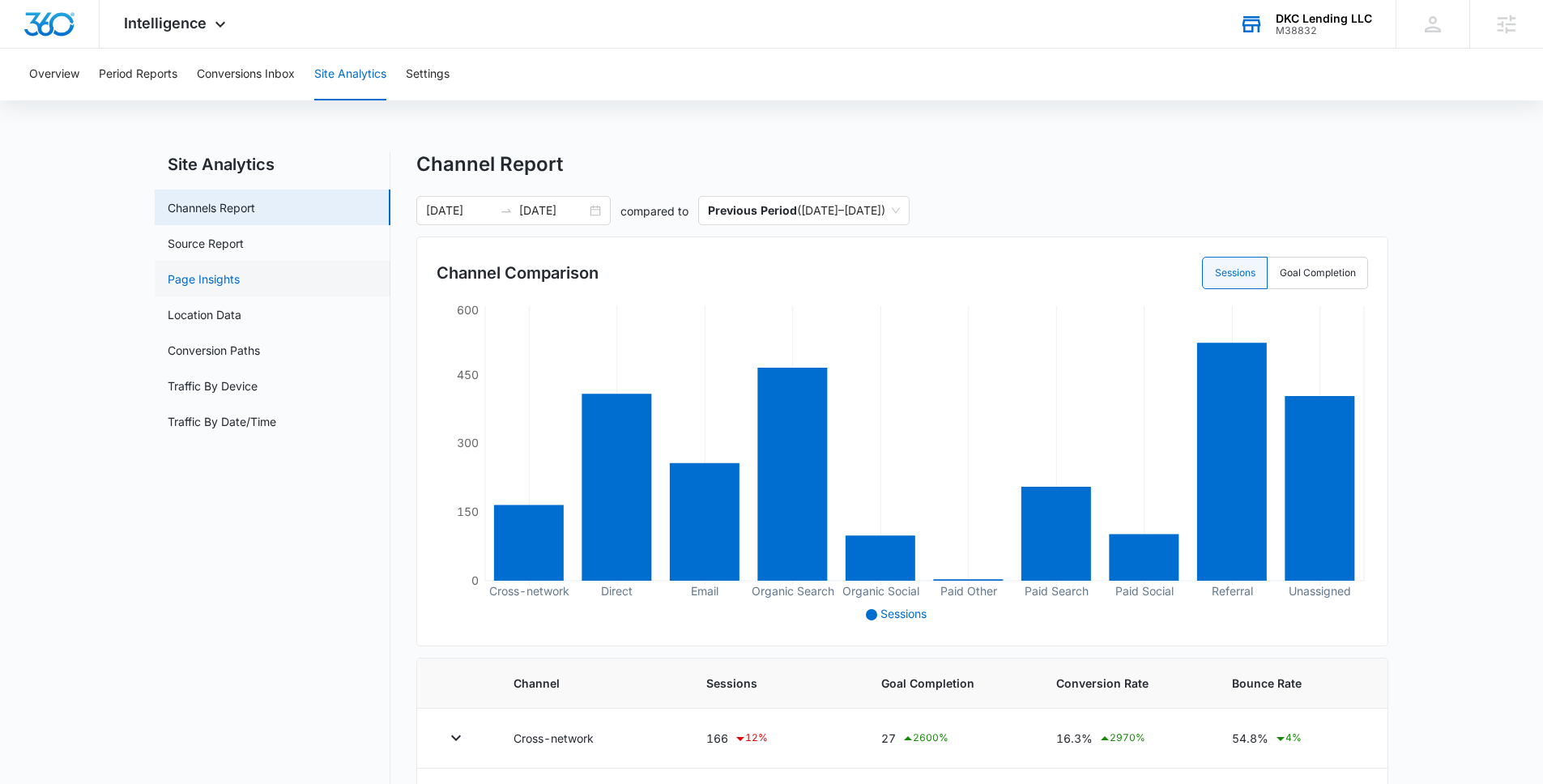
click at [240, 285] on link "Page Insights" at bounding box center [204, 279] width 72 height 17
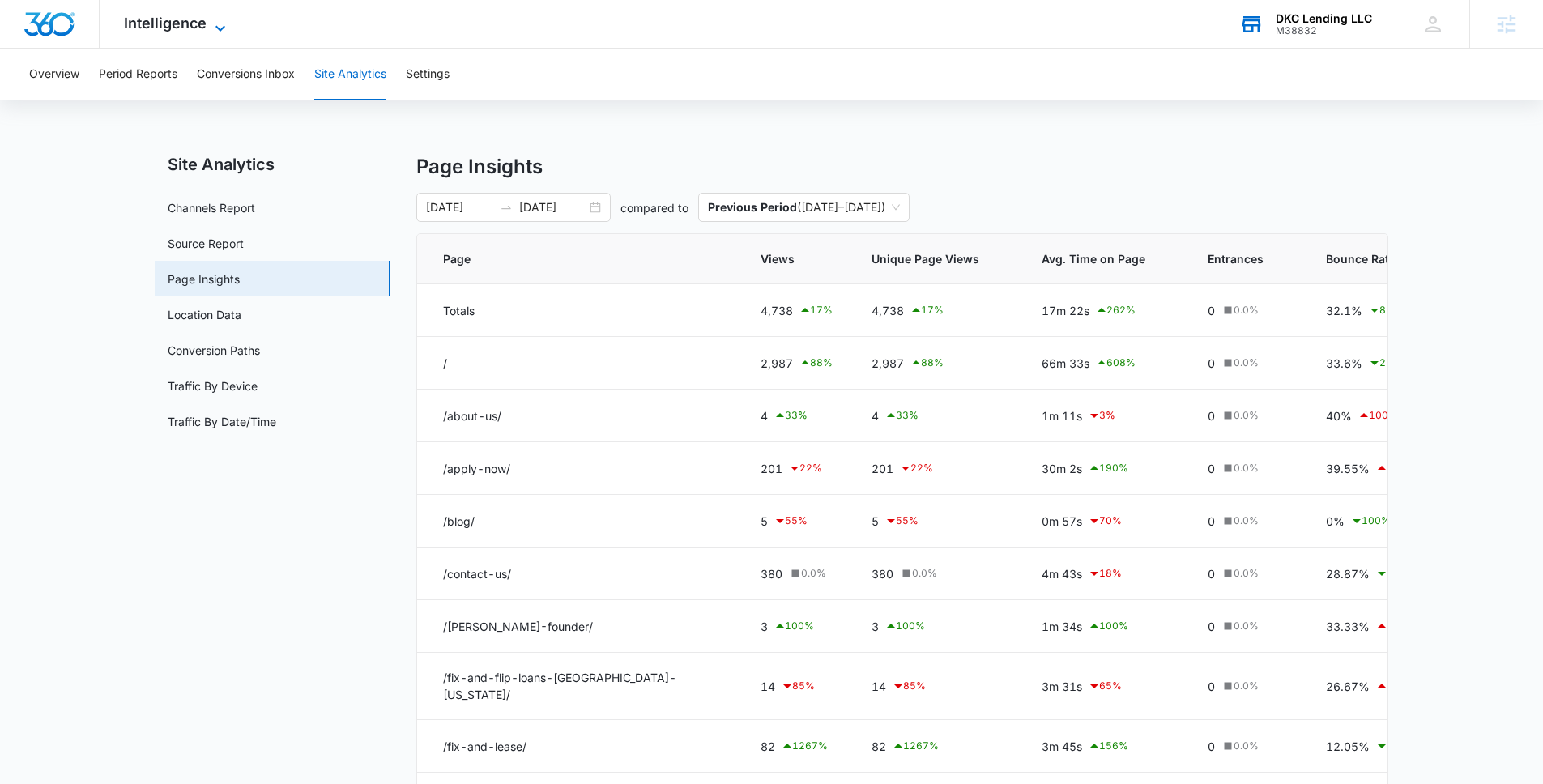
click at [158, 25] on span "Intelligence" at bounding box center [165, 22] width 83 height 17
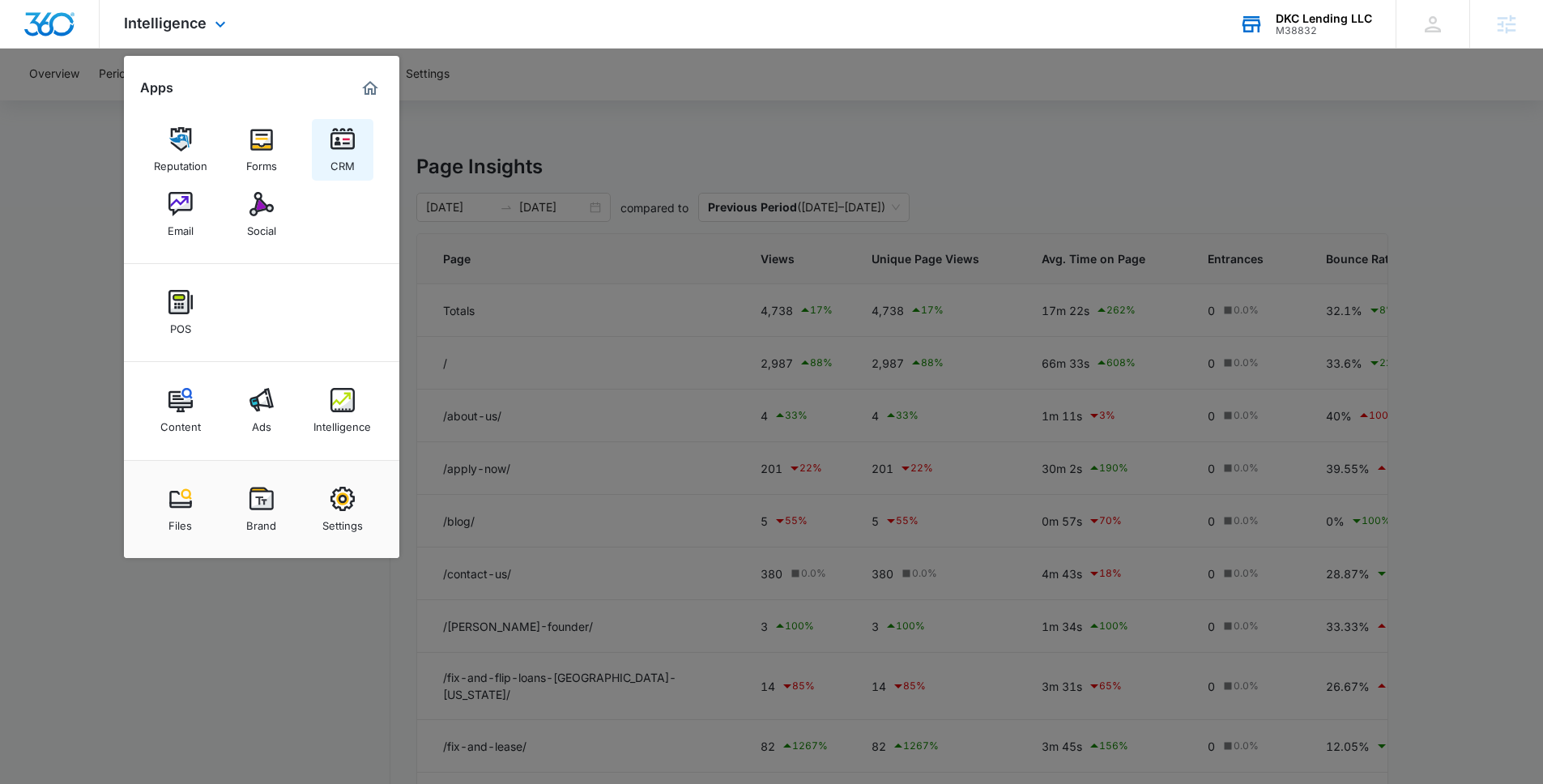
click at [344, 161] on div "CRM" at bounding box center [342, 161] width 24 height 21
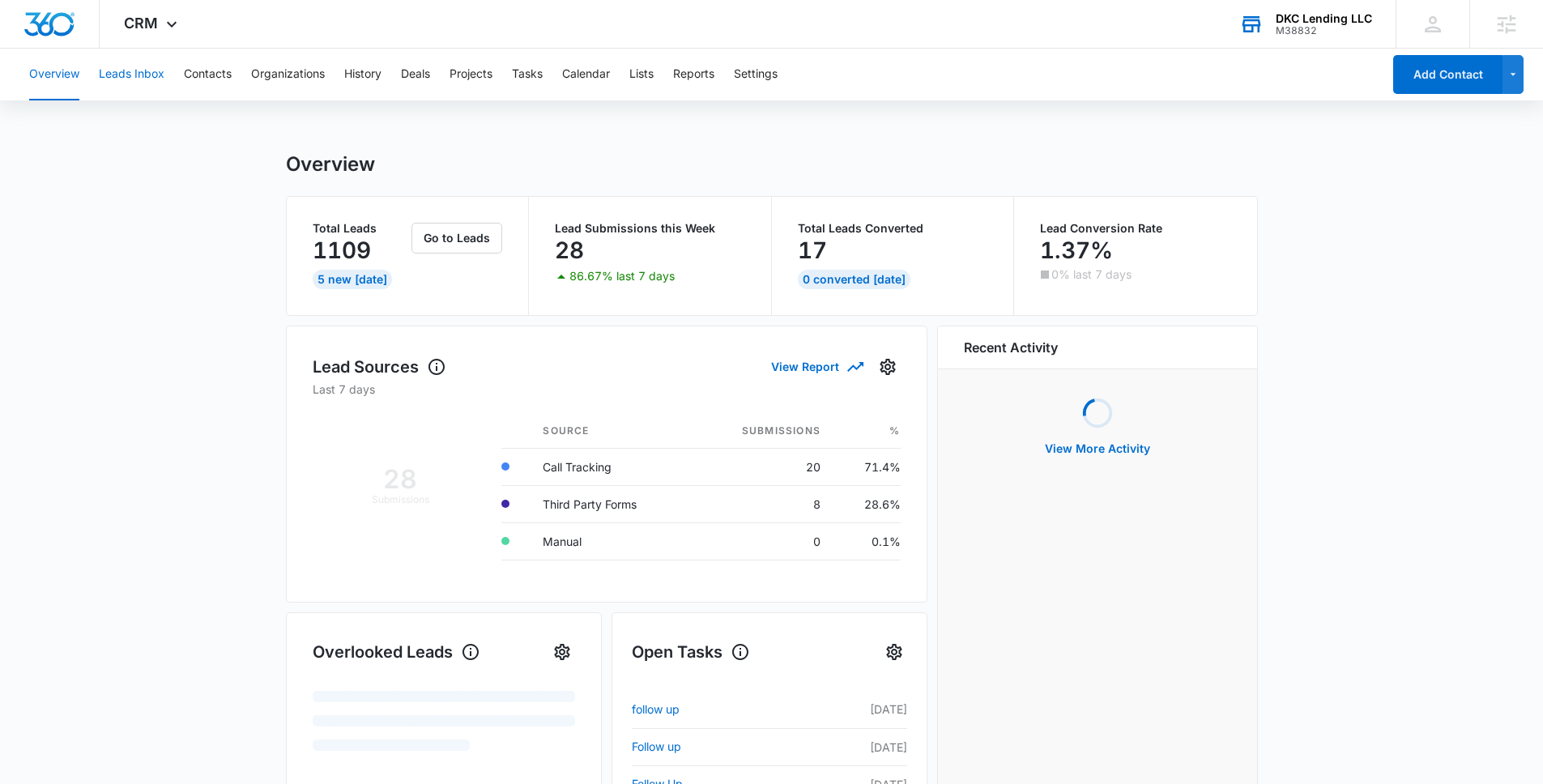
click at [143, 77] on button "Leads Inbox" at bounding box center [131, 74] width 65 height 52
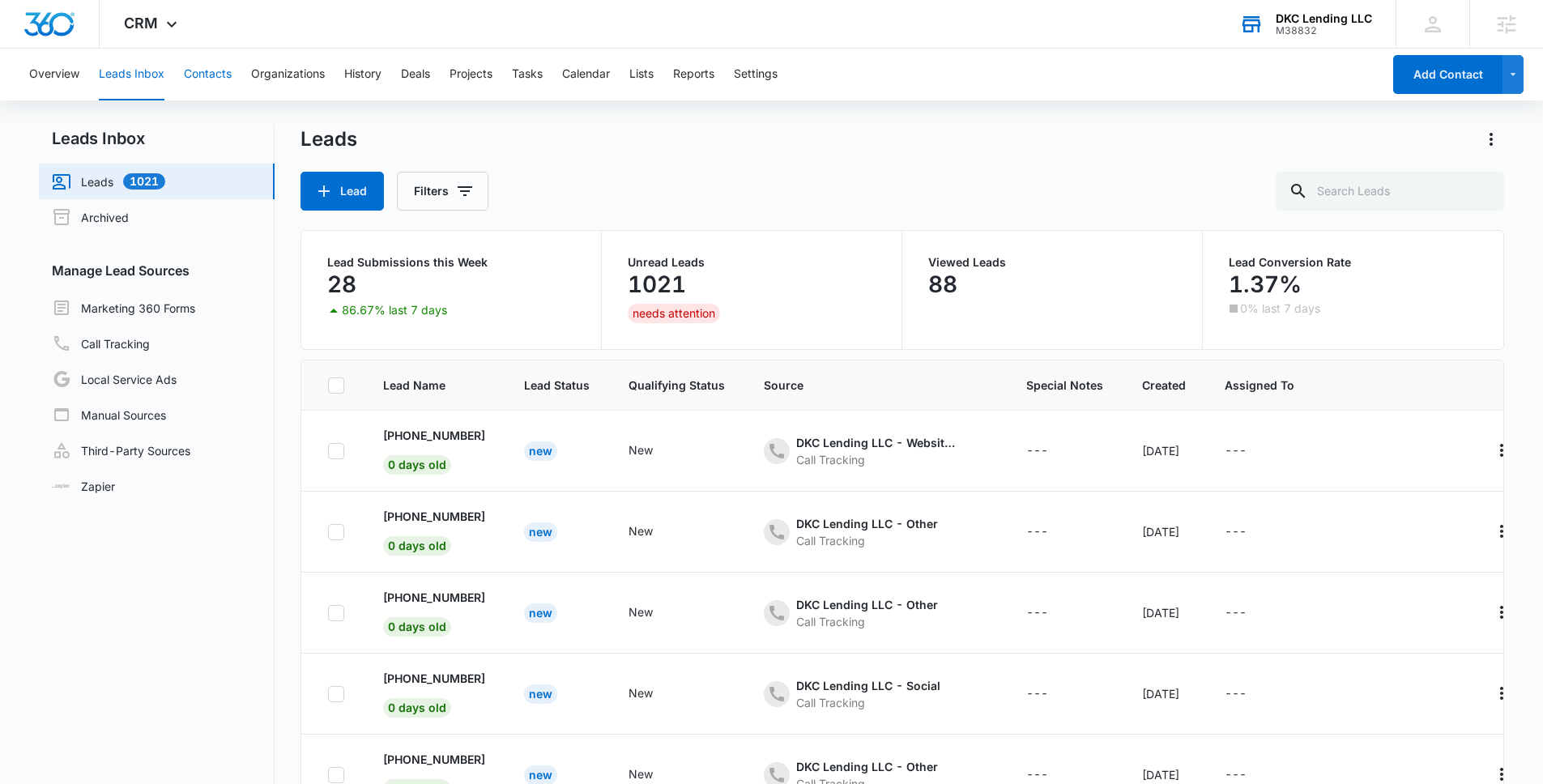
click at [217, 71] on button "Contacts" at bounding box center [207, 74] width 48 height 52
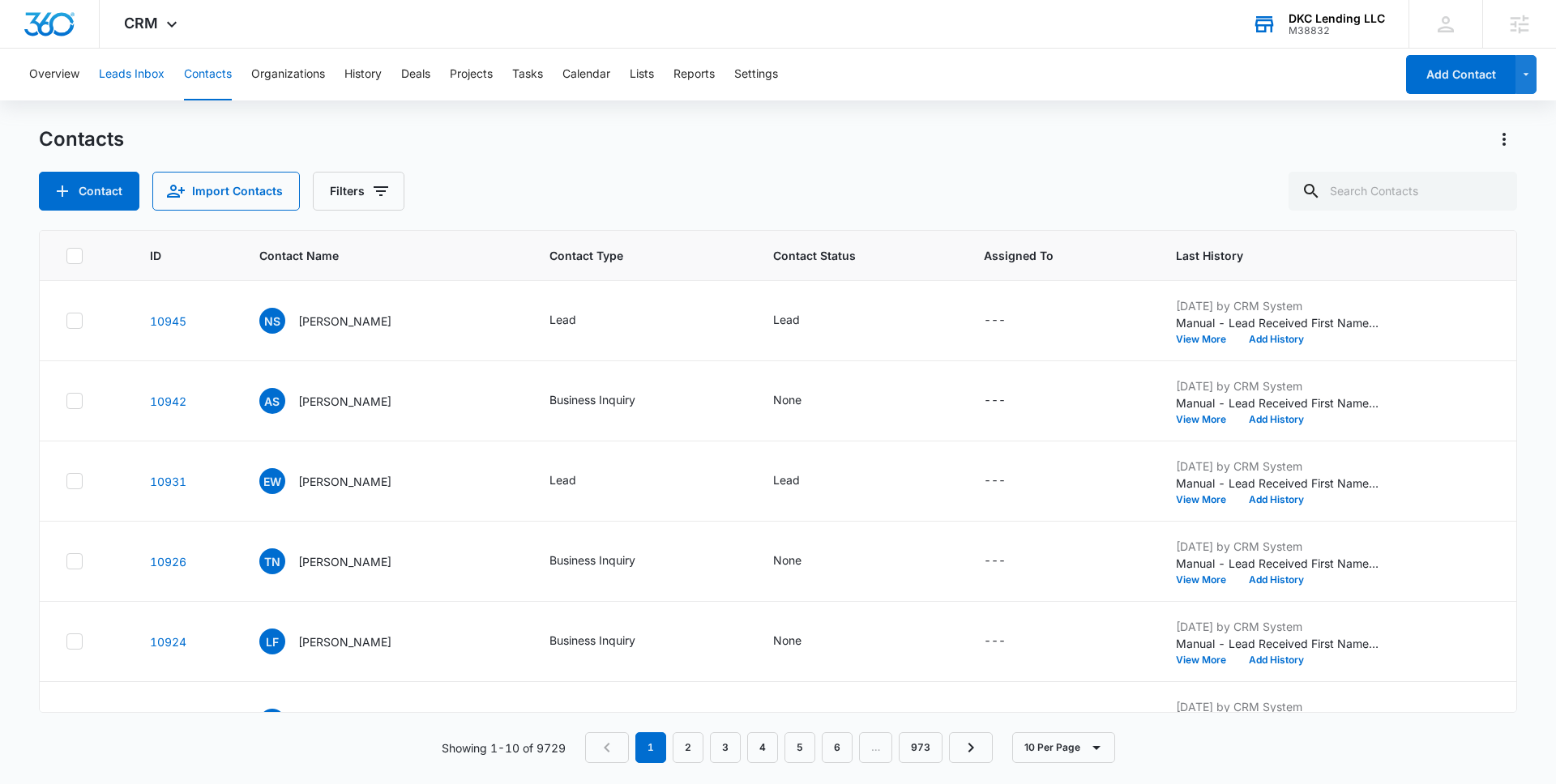
click at [152, 79] on button "Leads Inbox" at bounding box center [131, 74] width 66 height 52
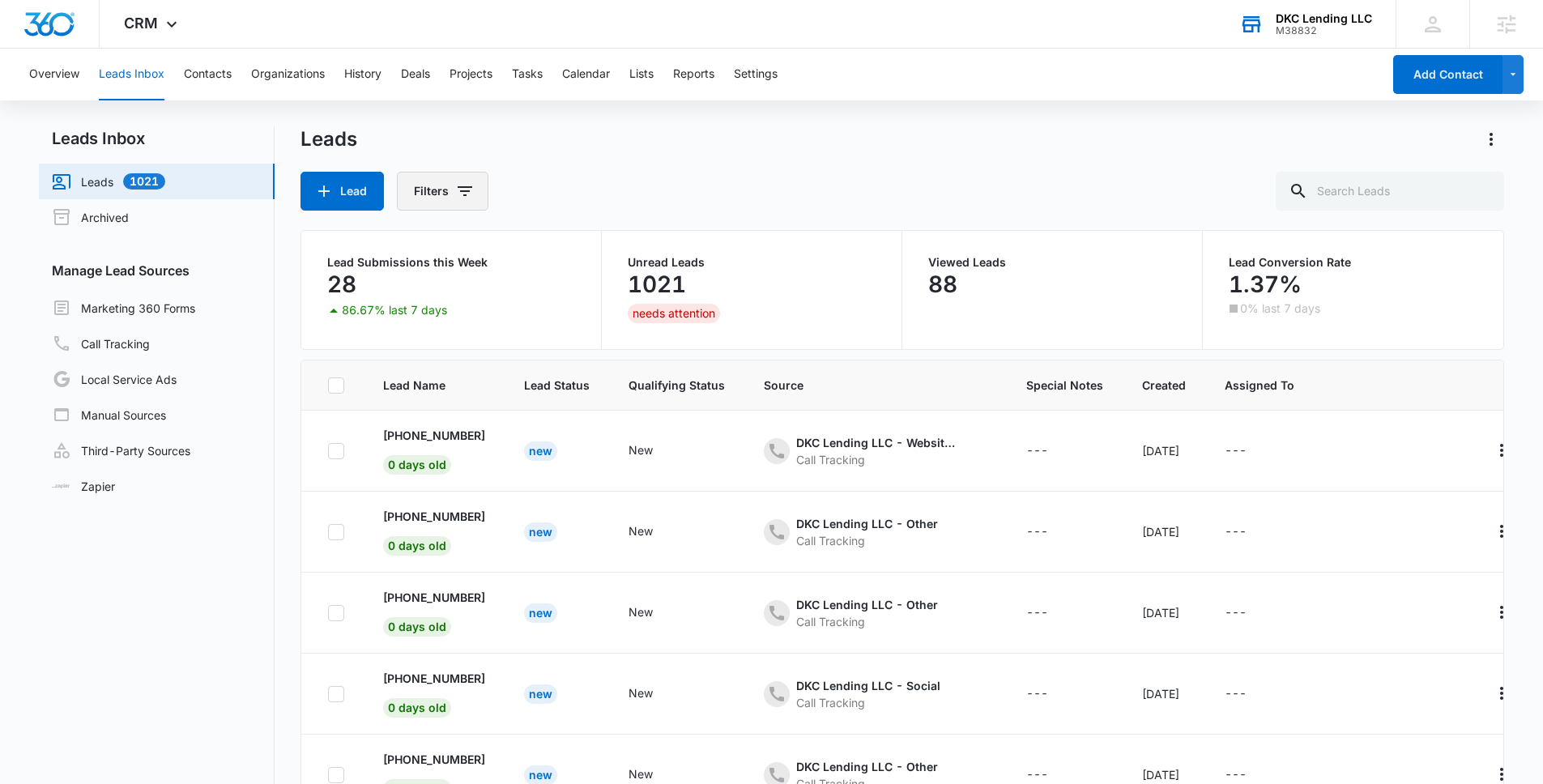
click at [434, 190] on button "Filters" at bounding box center [442, 190] width 92 height 39
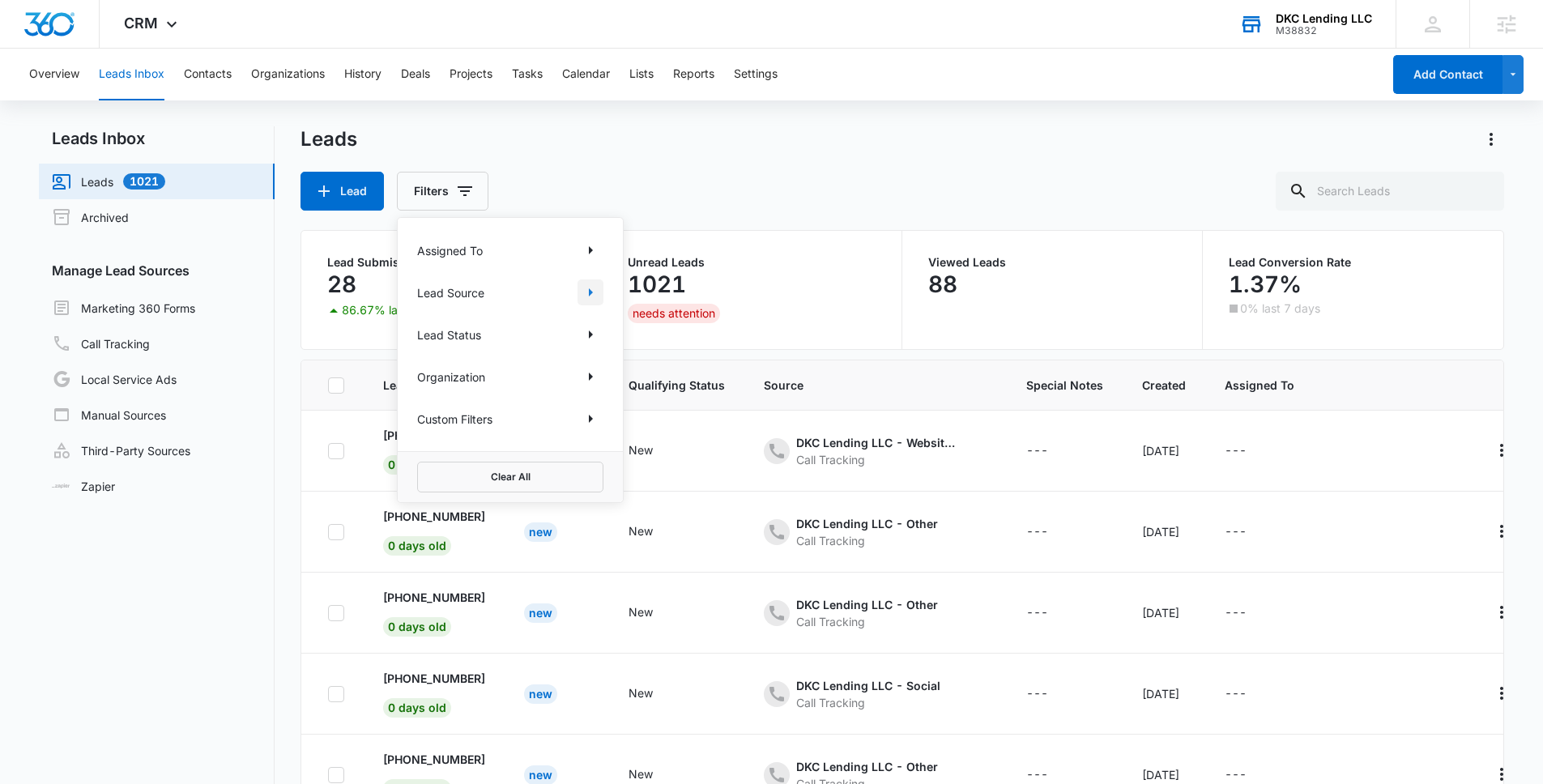
click at [588, 292] on icon "Show Lead Source filters" at bounding box center [590, 292] width 20 height 20
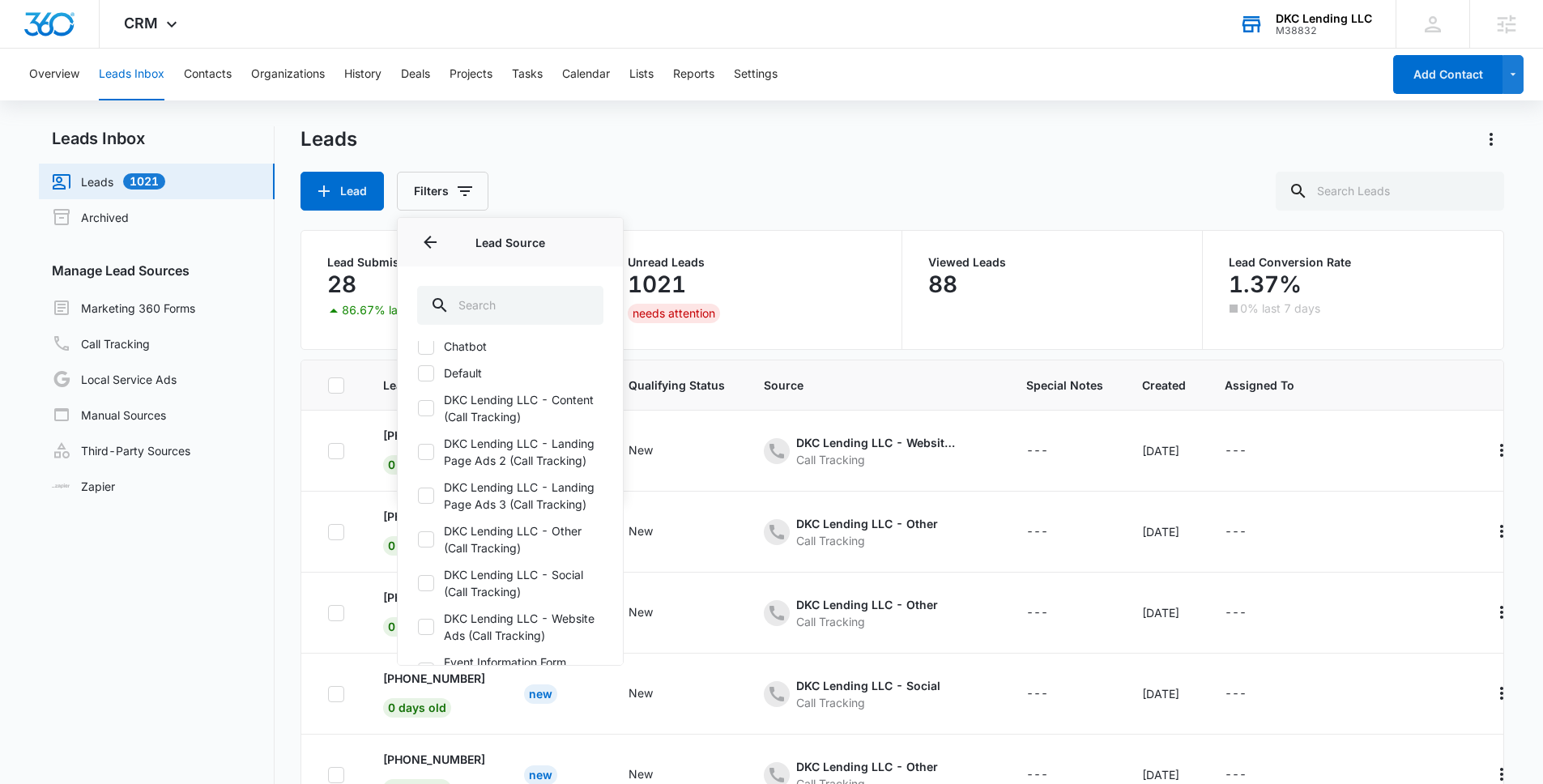
scroll to position [55, 0]
click at [429, 405] on icon at bounding box center [426, 410] width 14 height 14
click at [418, 410] on input "DKC Lending LLC - Content (Call Tracking)" at bounding box center [417, 410] width 1 height 1
checkbox input "true"
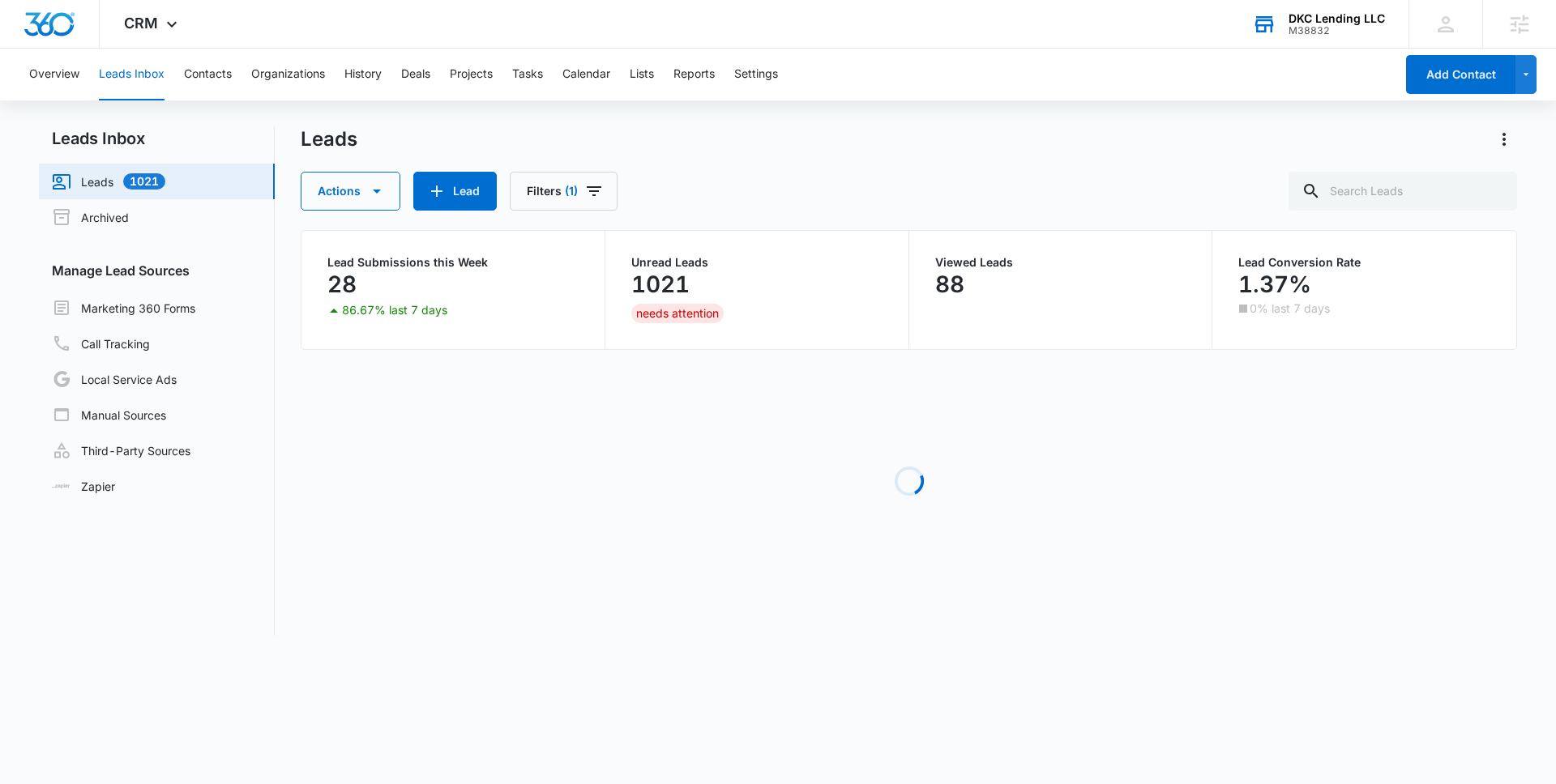
click at [705, 172] on div "Actions Lead Filters (1)" at bounding box center [908, 190] width 1216 height 39
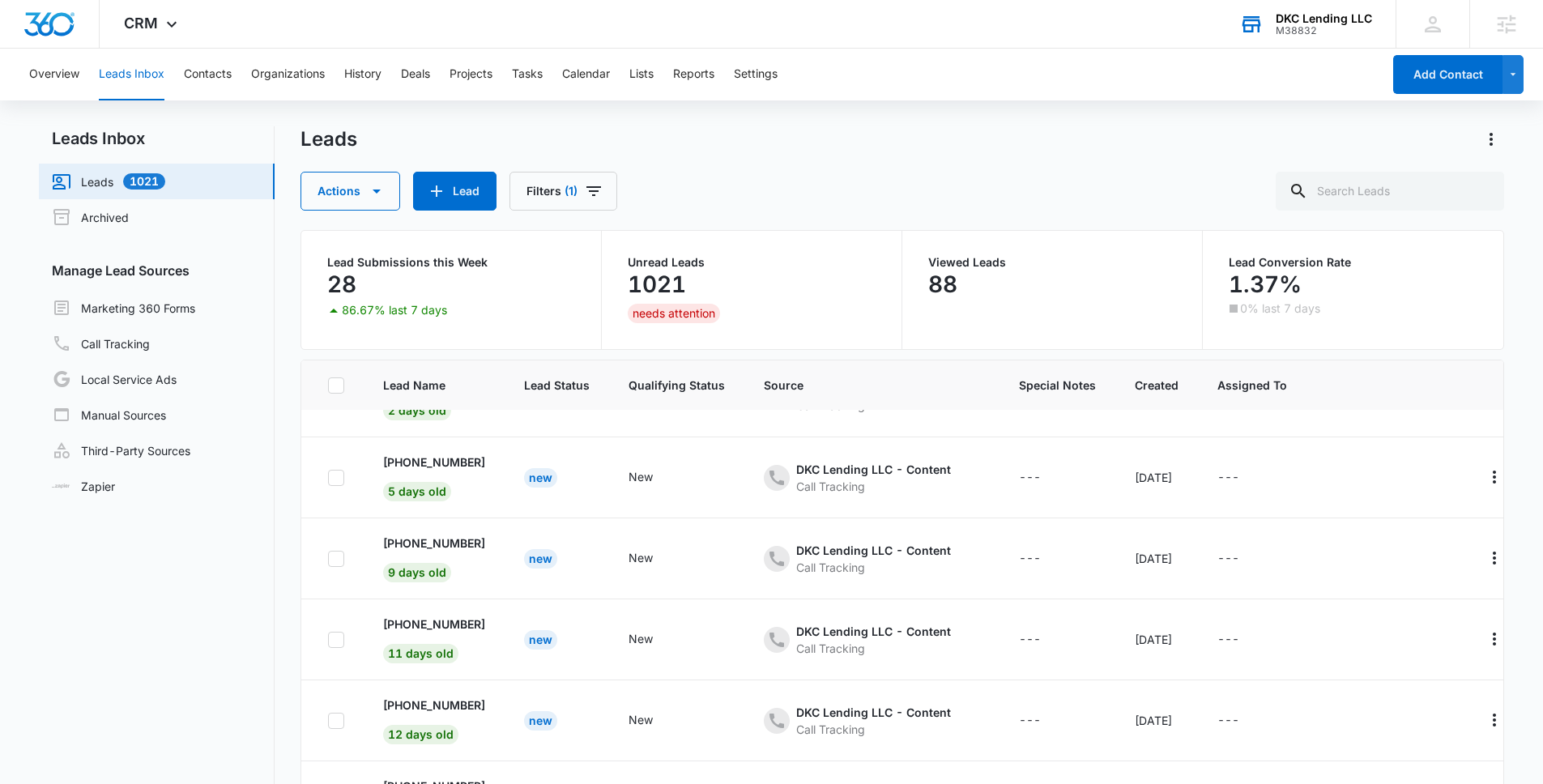
scroll to position [128, 0]
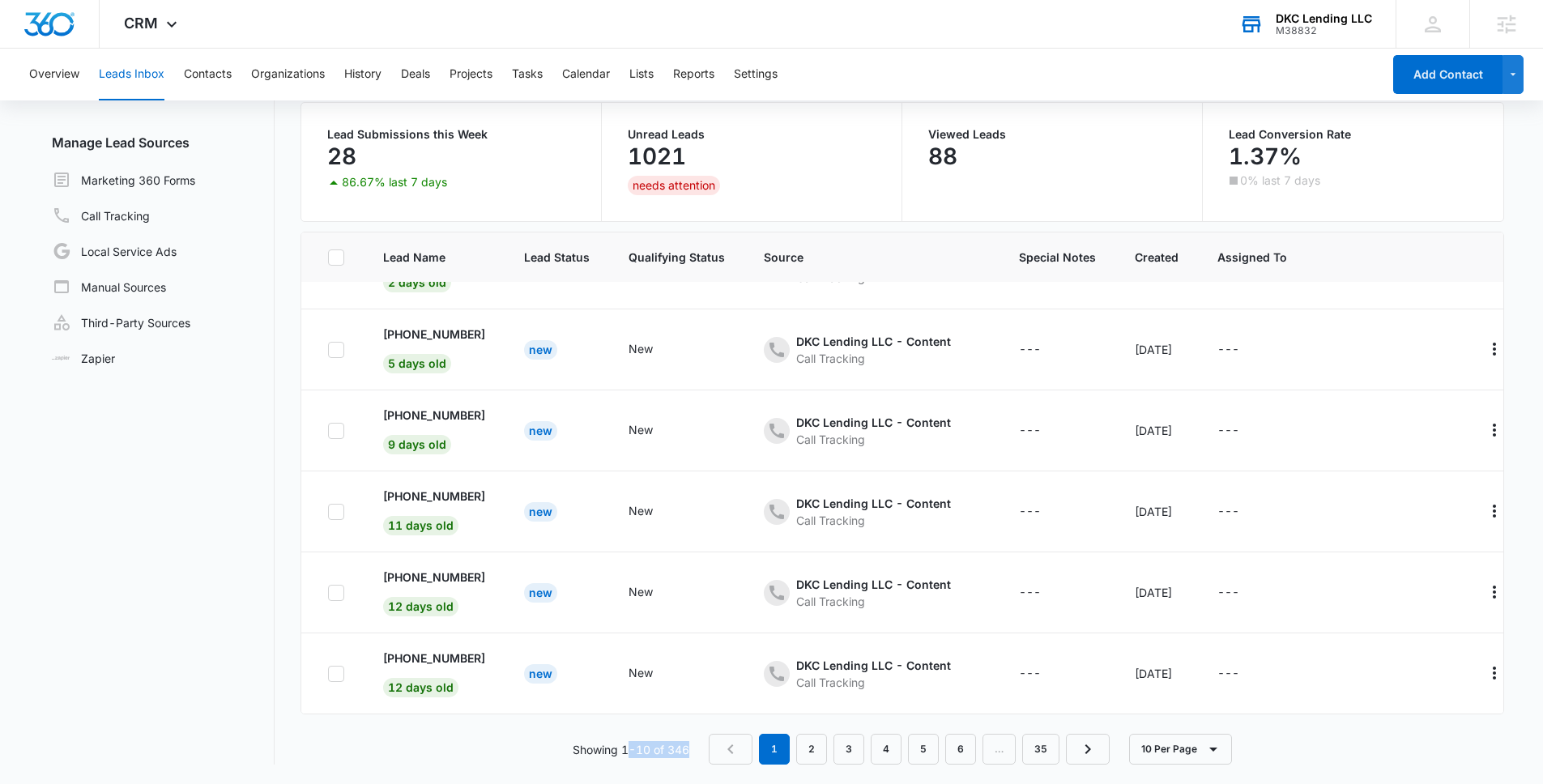
drag, startPoint x: 697, startPoint y: 746, endPoint x: 624, endPoint y: 745, distance: 73.0
type textarea "1-10 of 346"
click at [624, 672] on div "Showing 1-10 of 346 1 2 3 4 5 6 … 35 10 Per Page" at bounding box center [902, 749] width 1205 height 30
click at [620, 672] on p "Showing 1-10 of 346" at bounding box center [631, 749] width 117 height 17
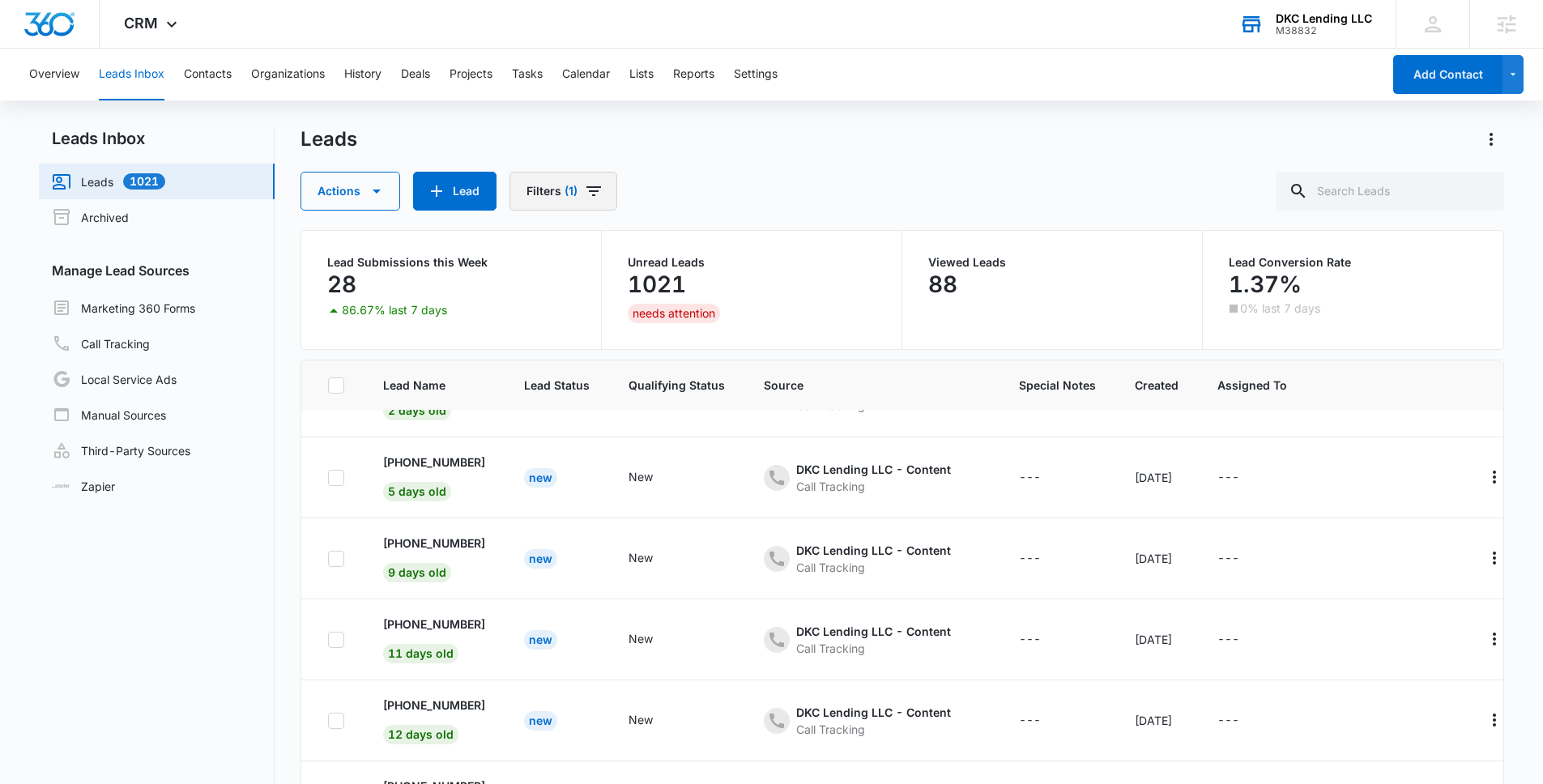
click at [578, 192] on button "Filters (1)" at bounding box center [563, 190] width 108 height 39
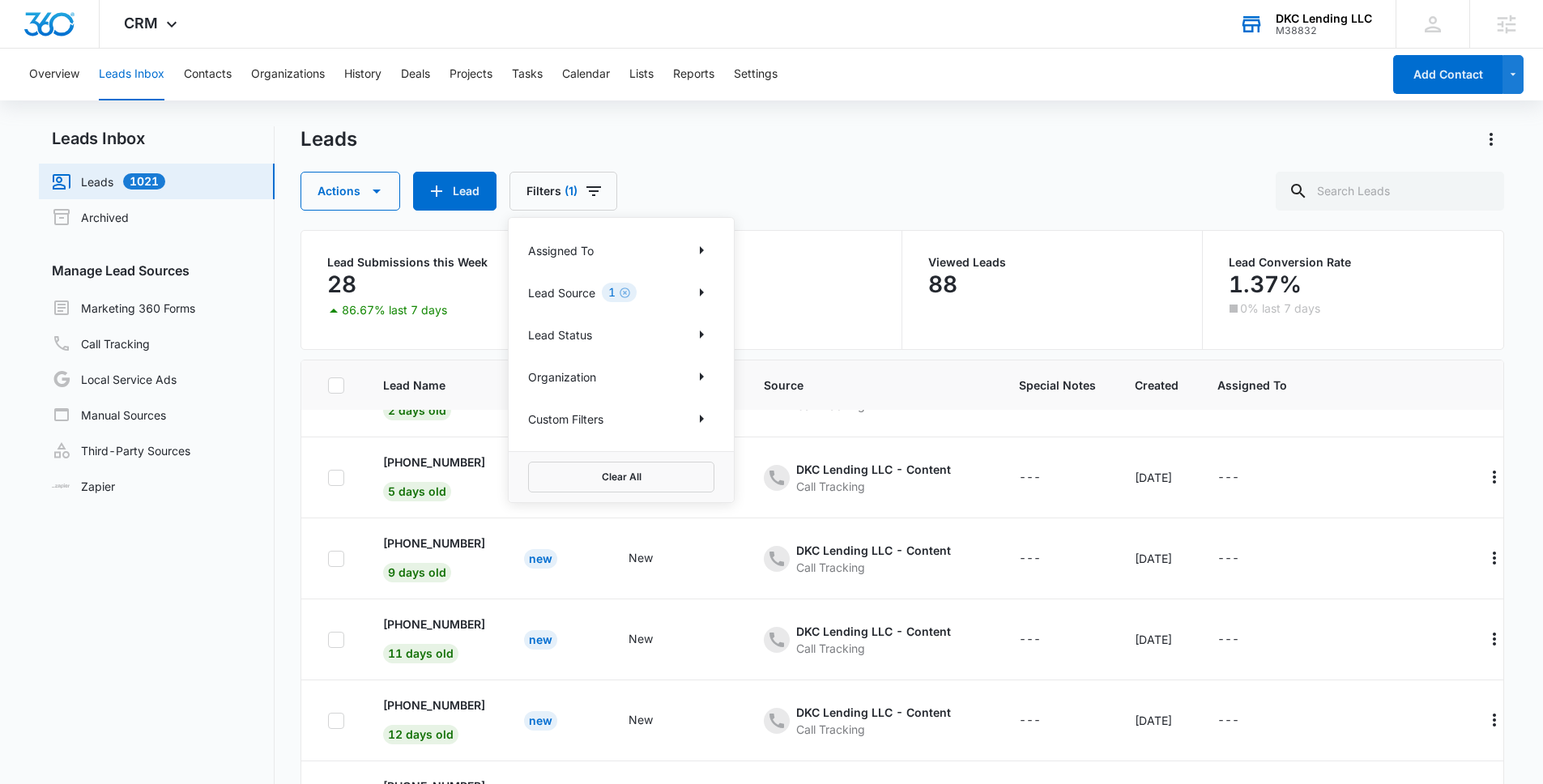
click at [634, 293] on div "1" at bounding box center [619, 292] width 35 height 20
click at [627, 290] on icon "Clear" at bounding box center [625, 293] width 13 height 13
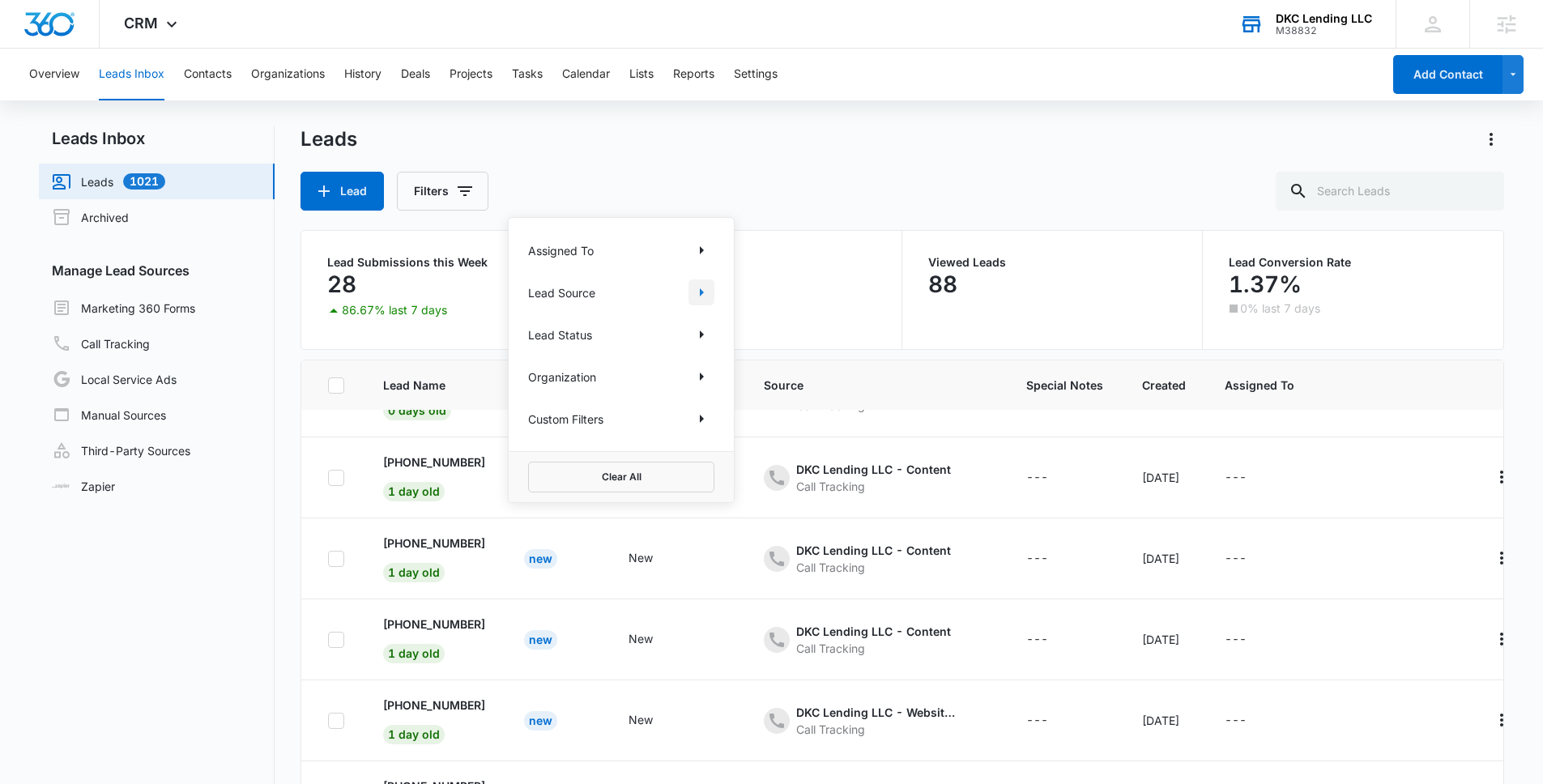
click at [699, 291] on icon "Show Lead Source filters" at bounding box center [702, 292] width 20 height 20
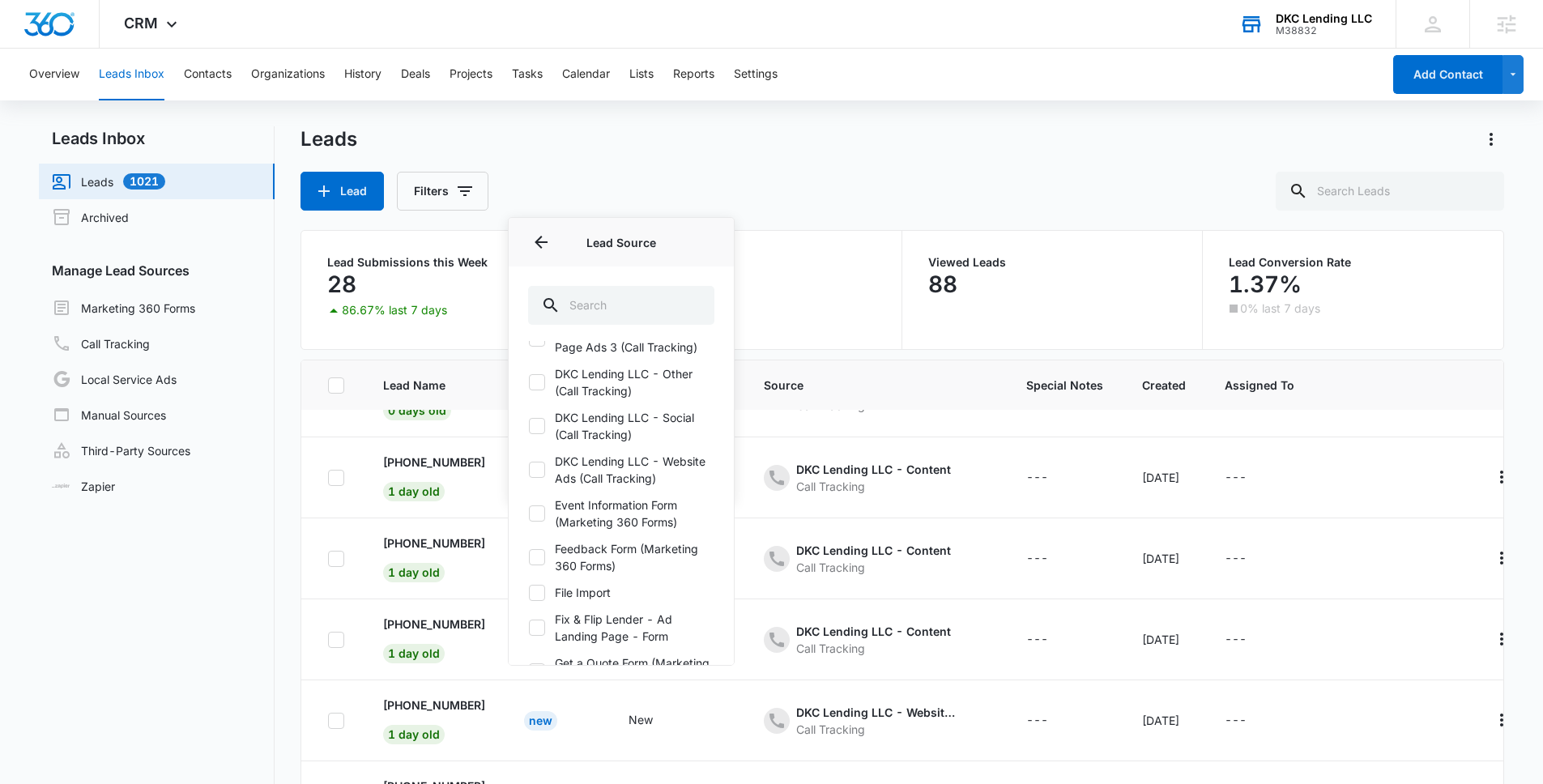
scroll to position [242, 0]
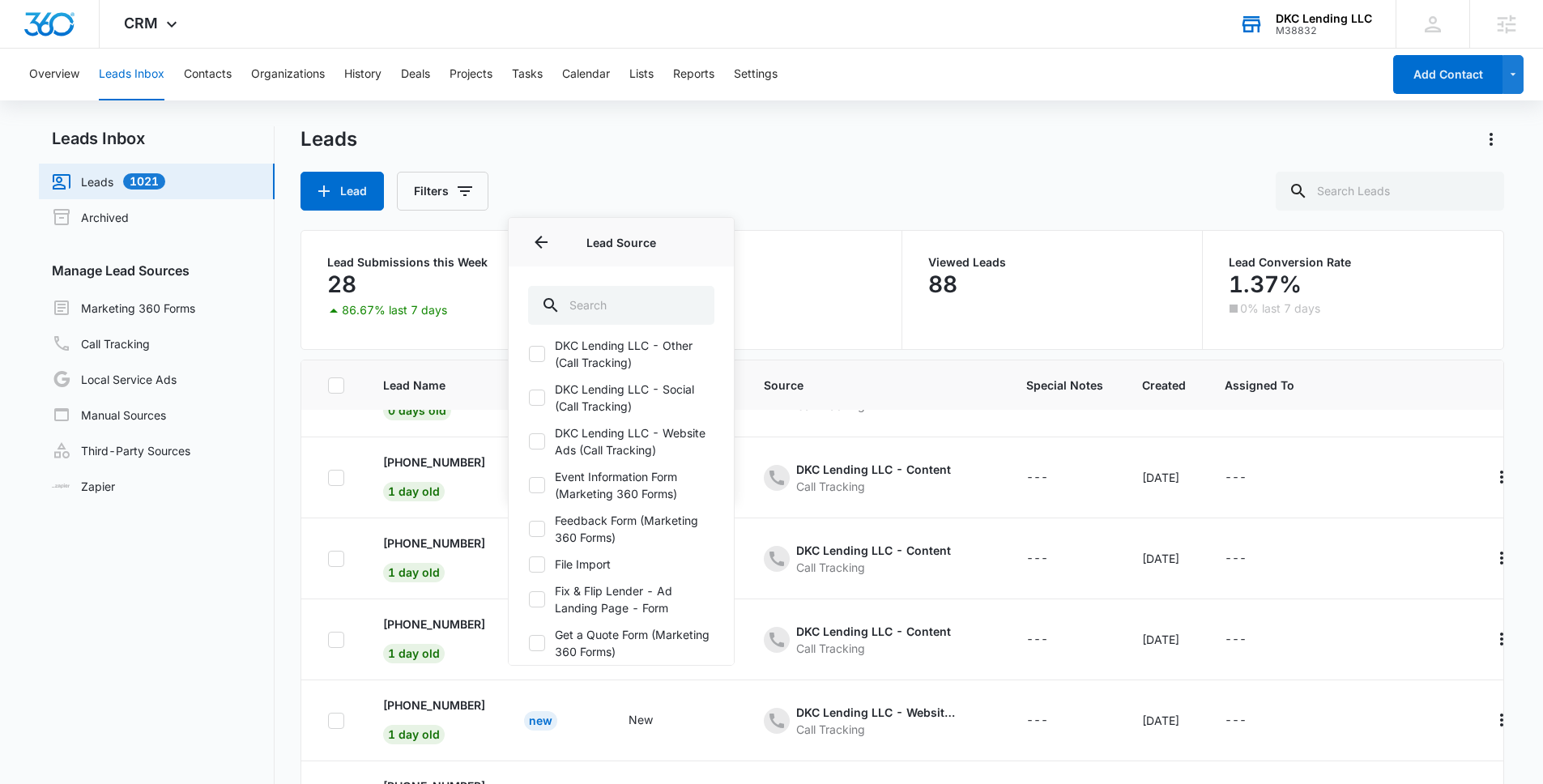
click at [609, 414] on label "DKC Lending LLC - Social (Call Tracking)" at bounding box center [622, 397] width 187 height 34
click at [529, 398] on input "DKC Lending LLC - Social (Call Tracking)" at bounding box center [528, 397] width 1 height 1
checkbox input "true"
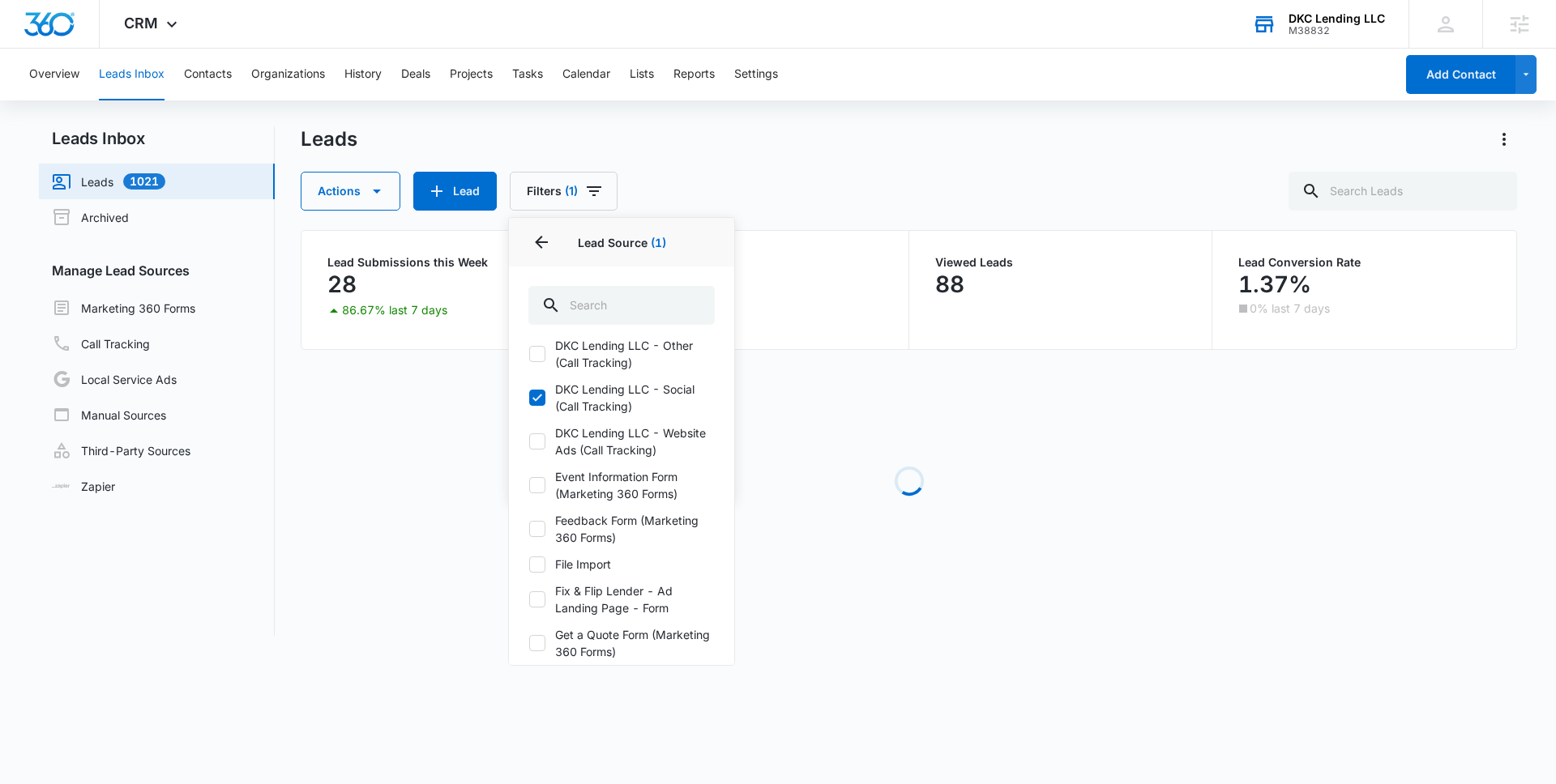
click at [747, 179] on div "Actions Lead Filters (1) Assigned To Lead Source 1 Lead Source (1) Borrower App…" at bounding box center [908, 190] width 1216 height 39
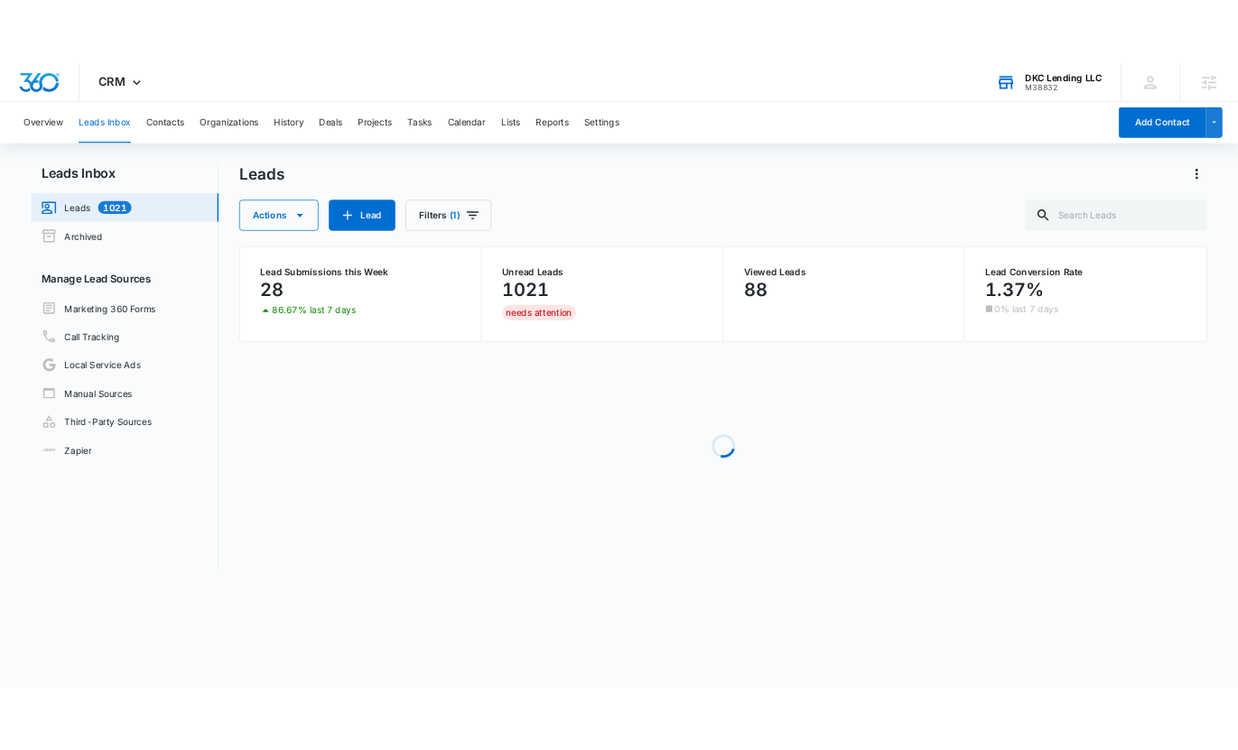
scroll to position [0, 0]
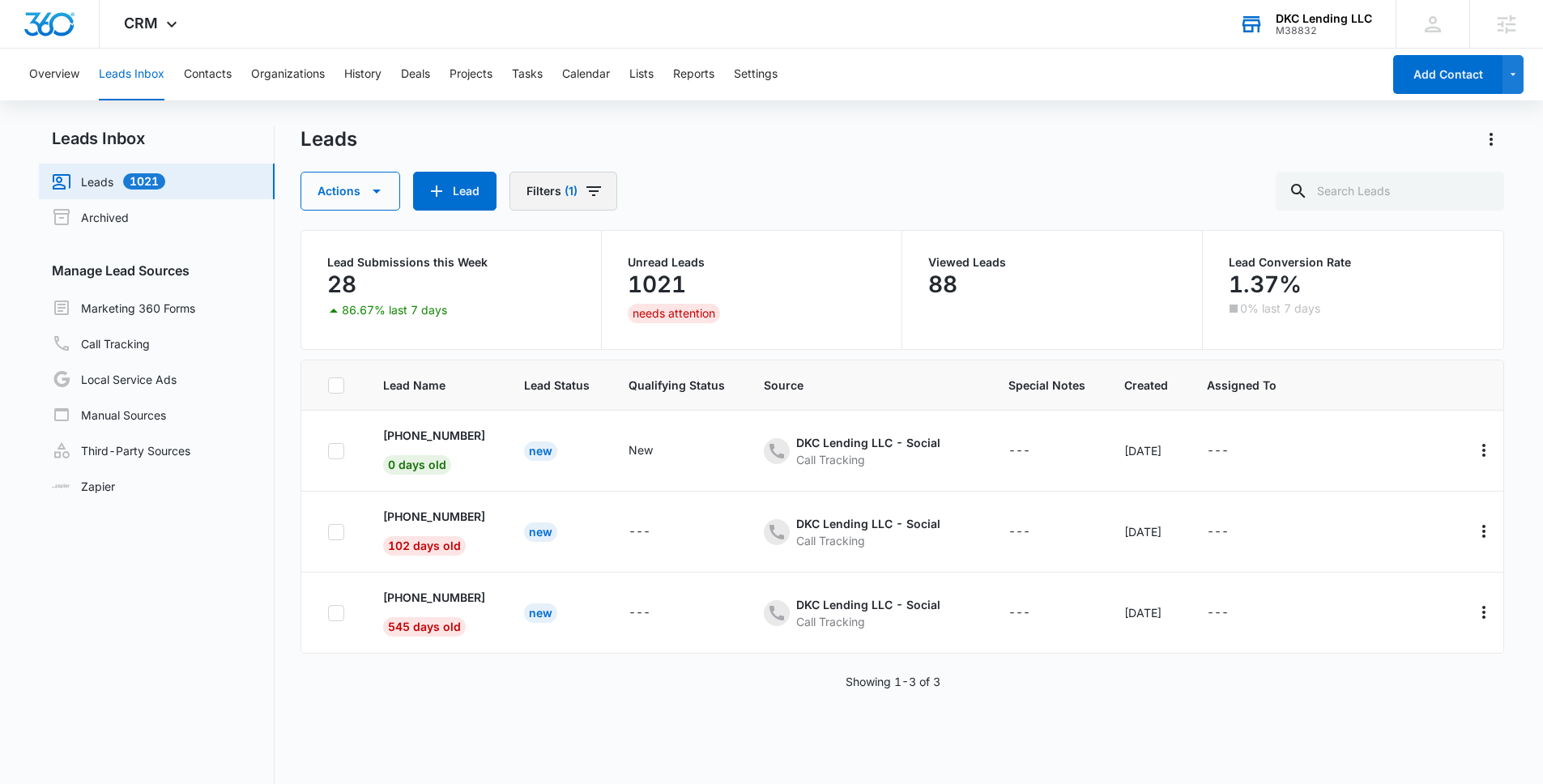
click at [554, 191] on button "Filters (1)" at bounding box center [563, 190] width 108 height 39
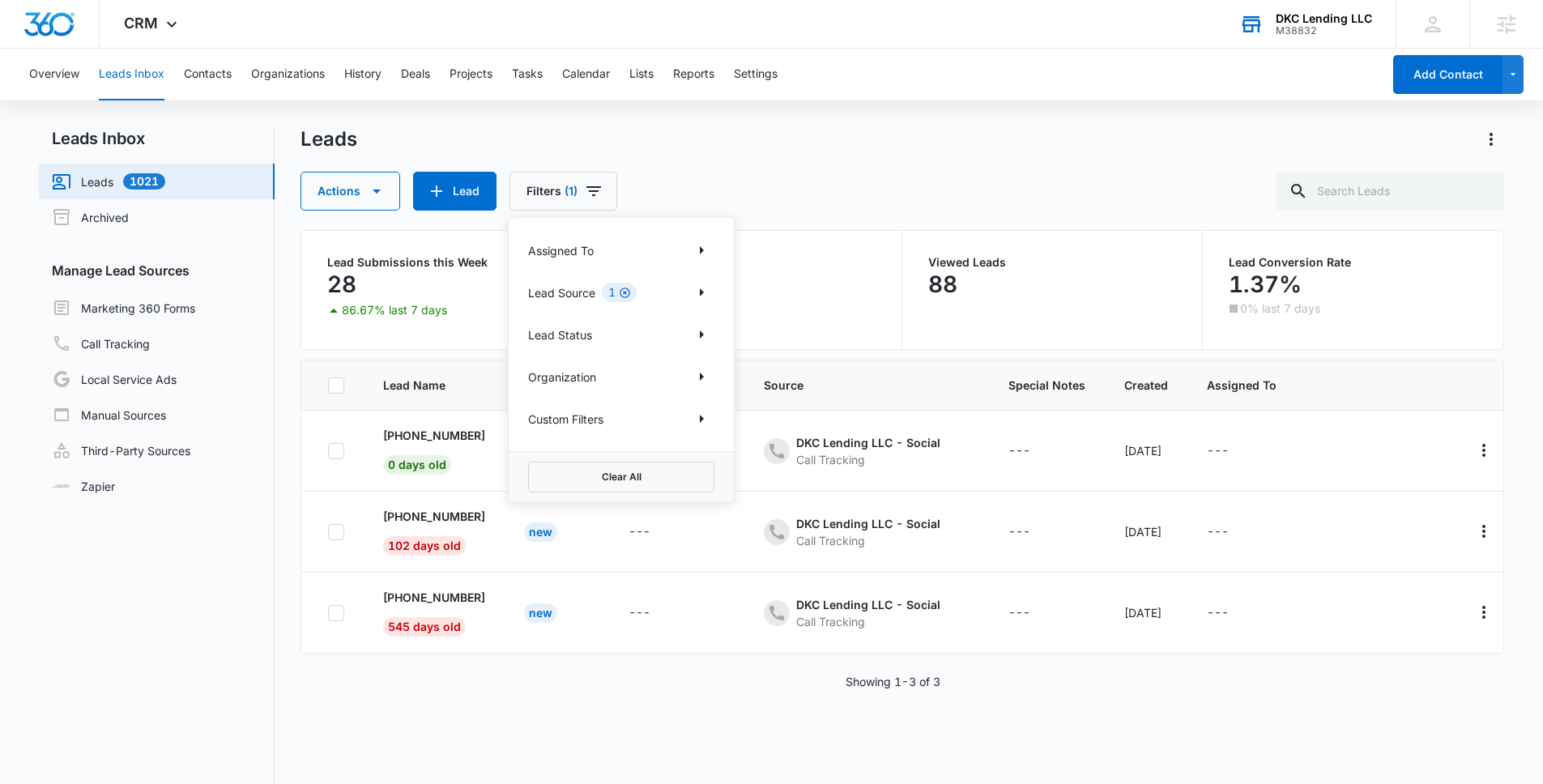
click at [630, 291] on icon "Clear" at bounding box center [625, 293] width 13 height 13
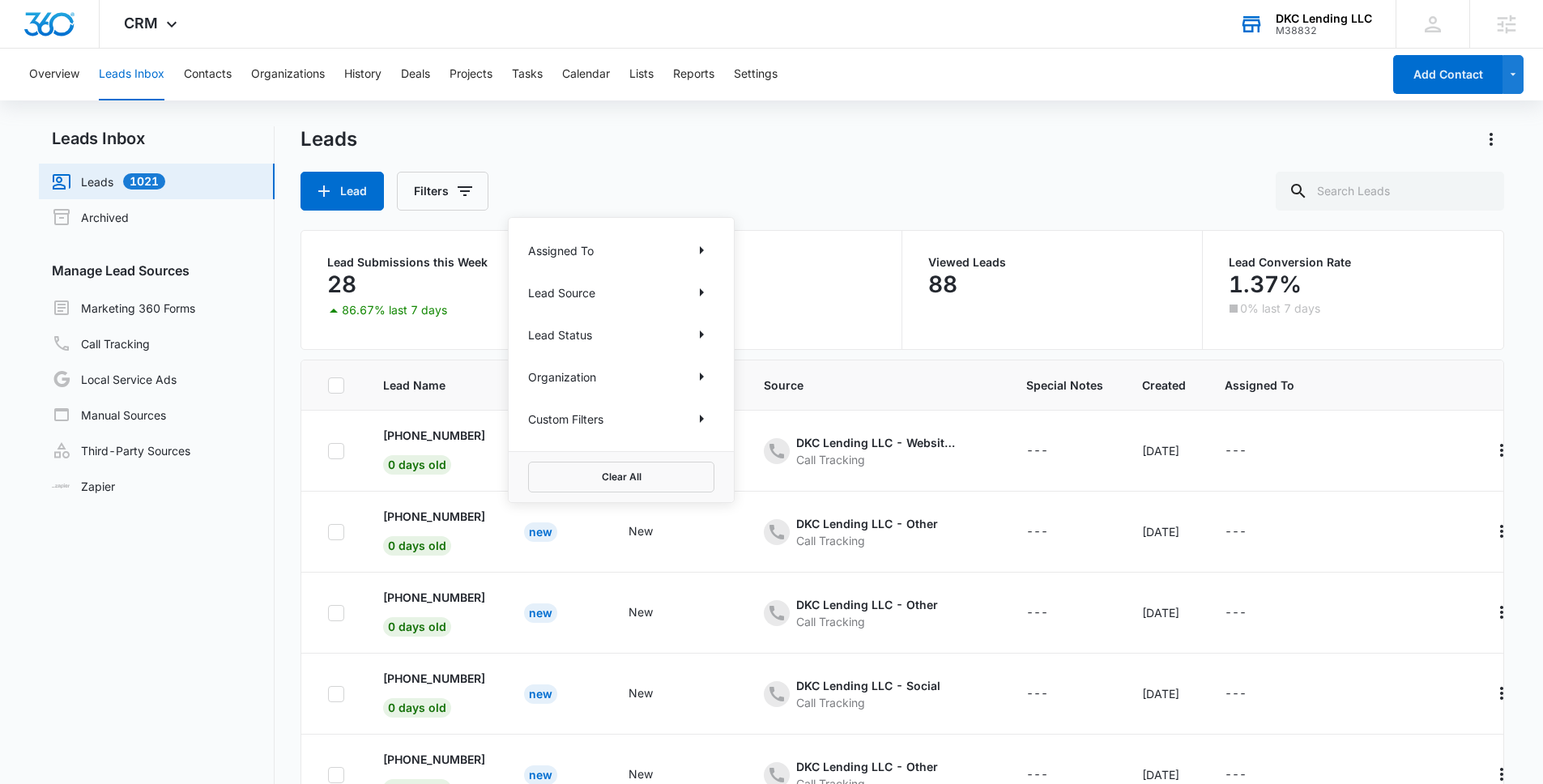
click at [630, 295] on div "Lead Source" at bounding box center [622, 292] width 187 height 26
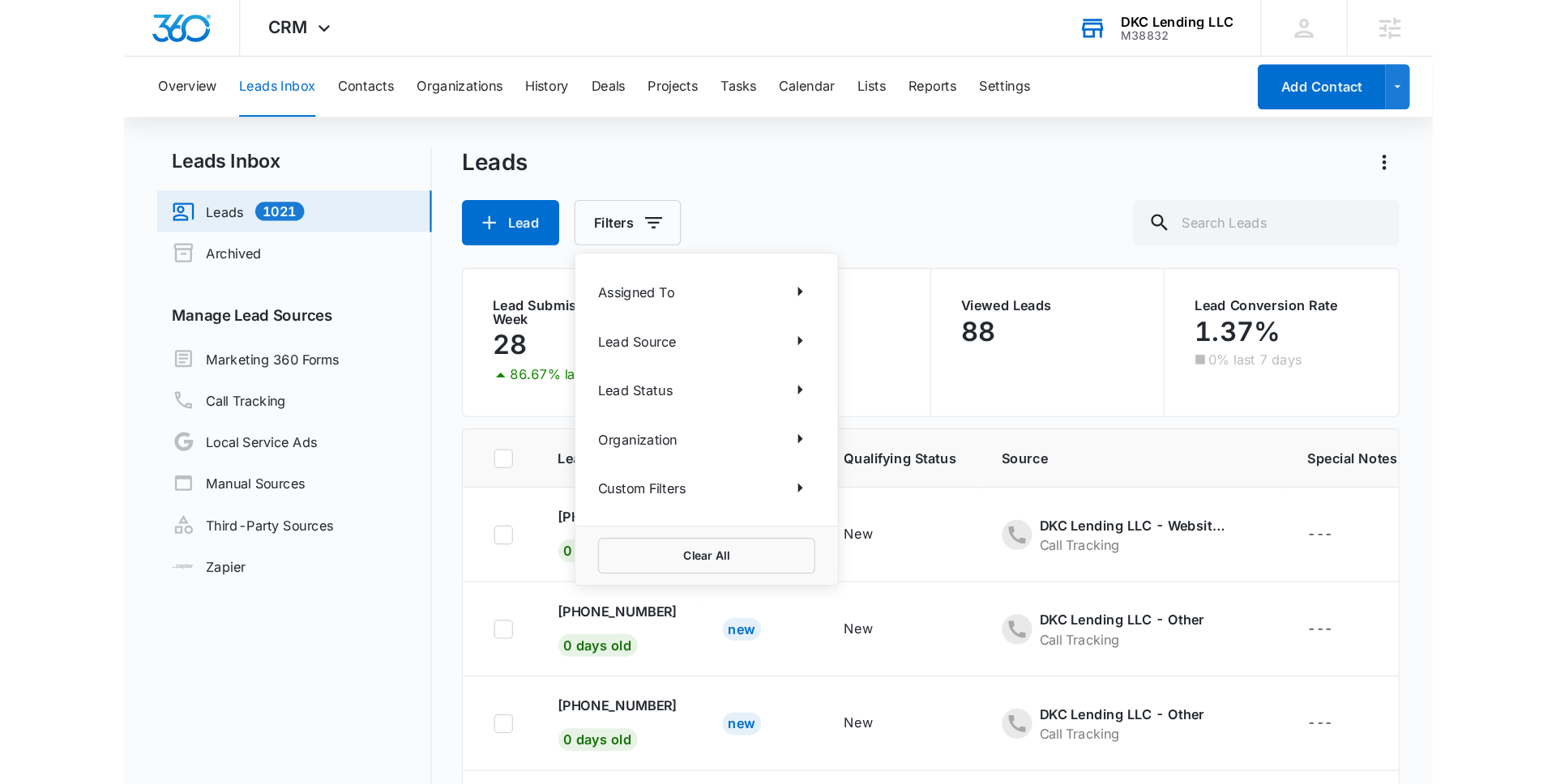
scroll to position [920, 0]
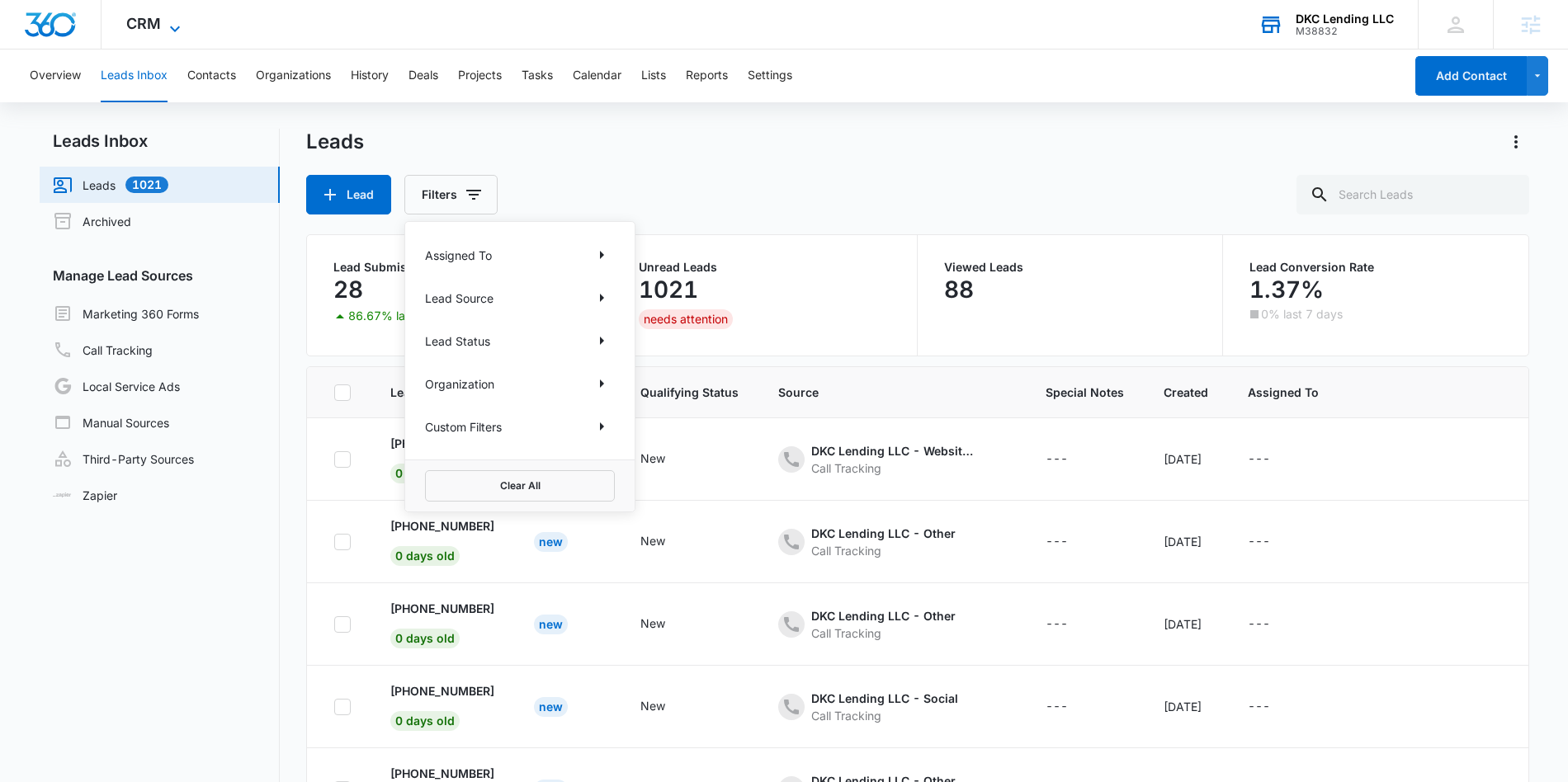
click at [132, 23] on span "CRM" at bounding box center [143, 23] width 35 height 17
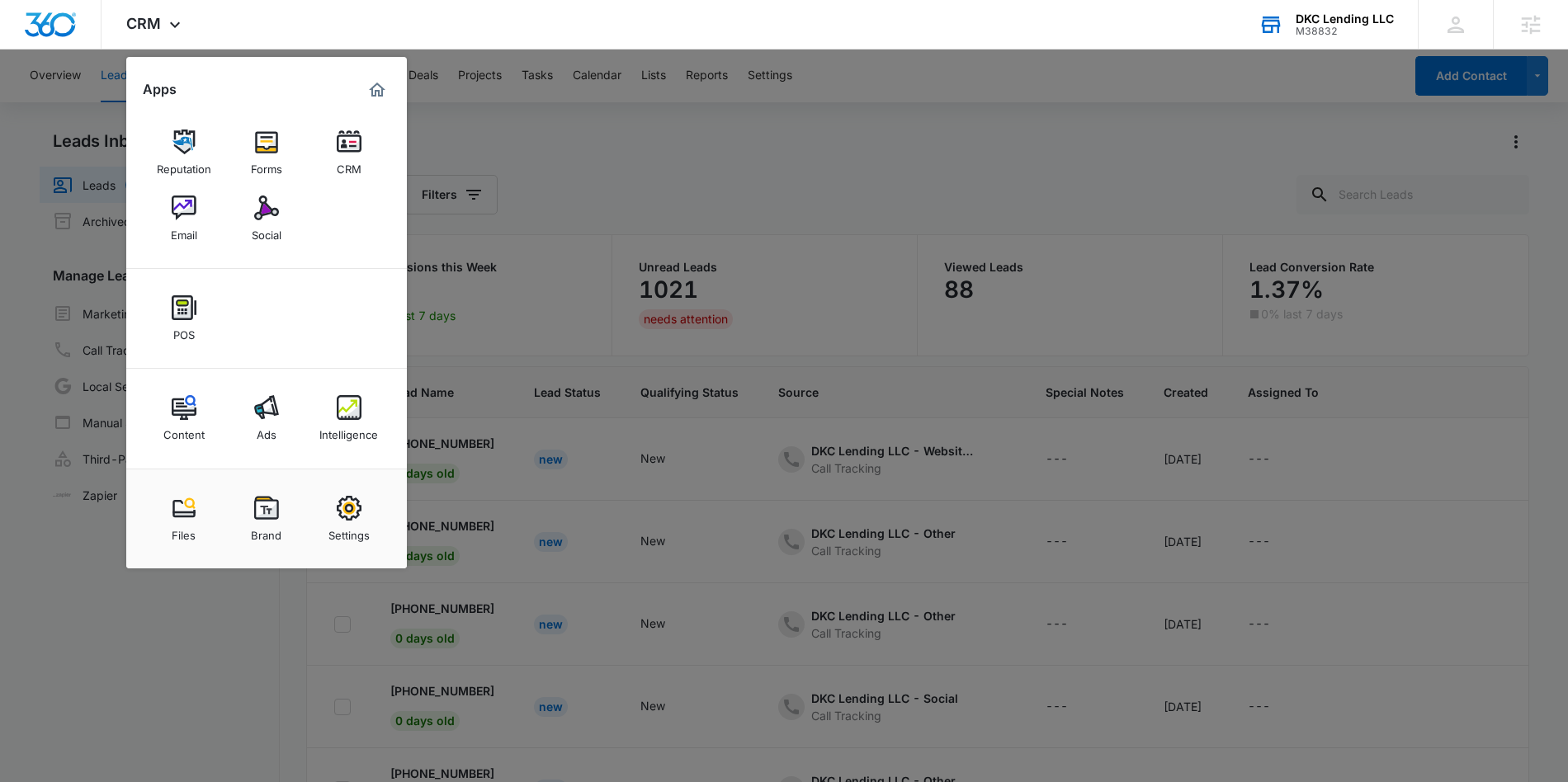
click at [1143, 32] on div "M38832" at bounding box center [1344, 31] width 98 height 12
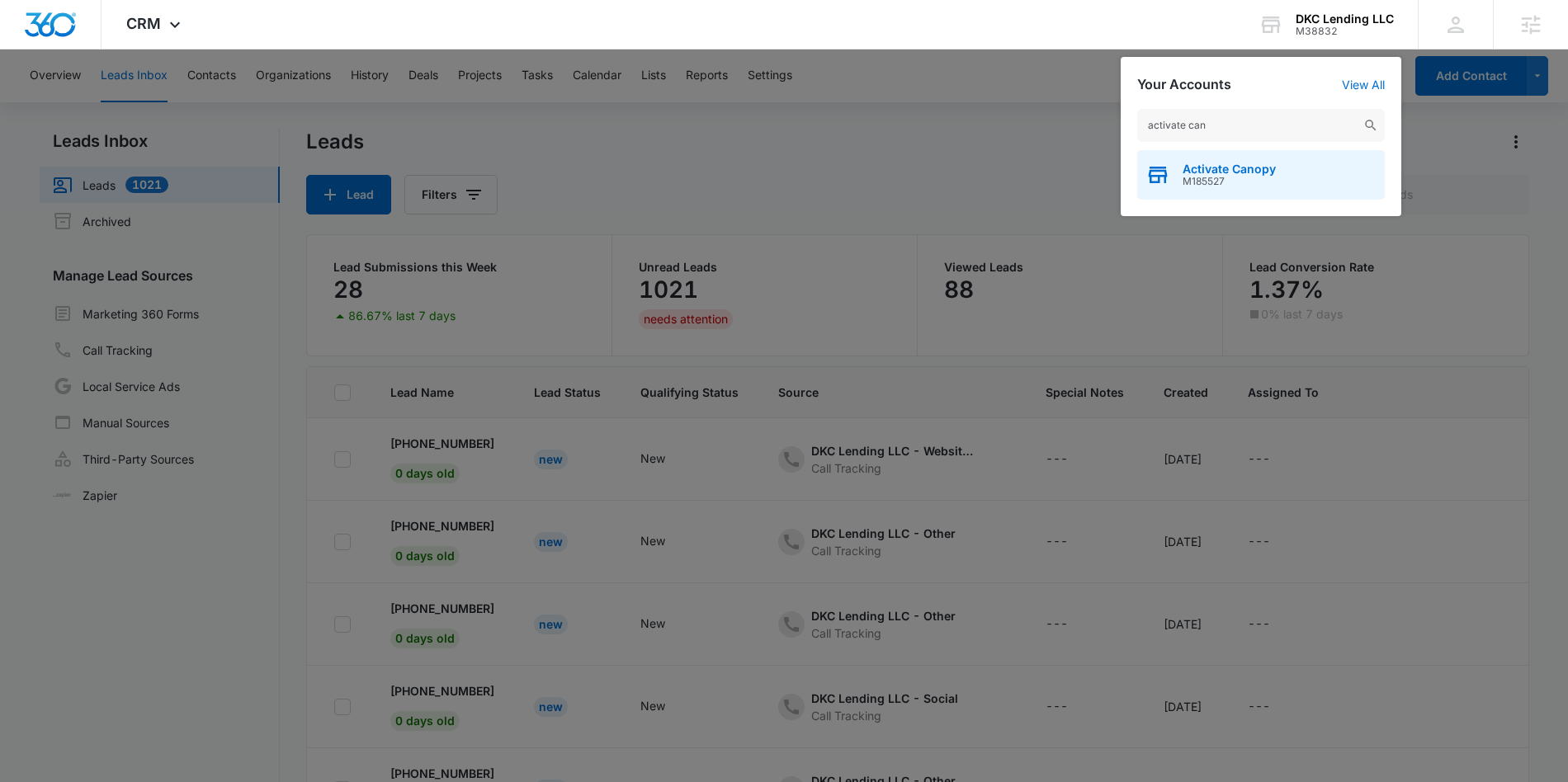
type input "activate can"
click at [1143, 185] on span "M185527" at bounding box center [1229, 181] width 93 height 12
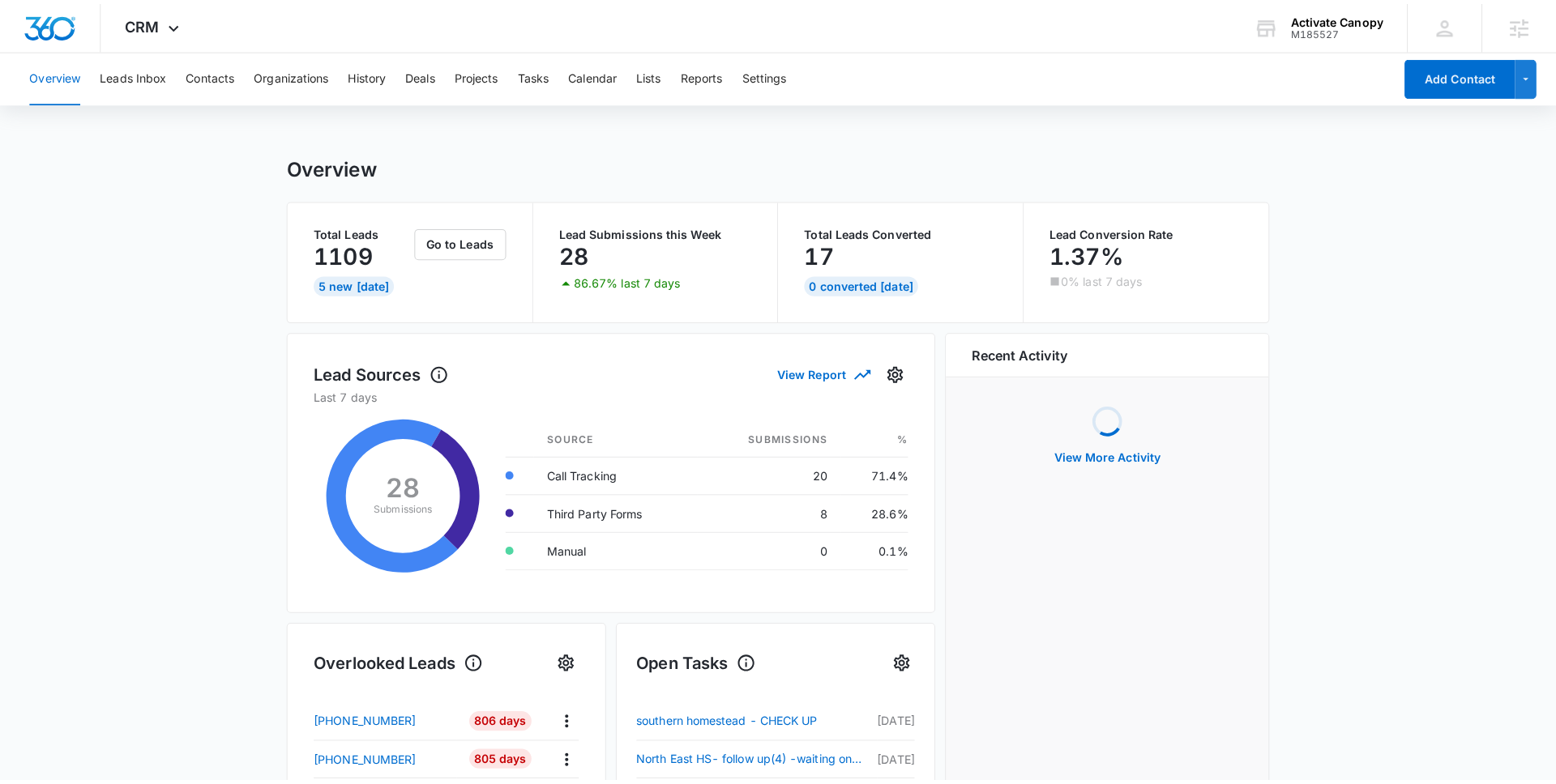
scroll to position [904, 0]
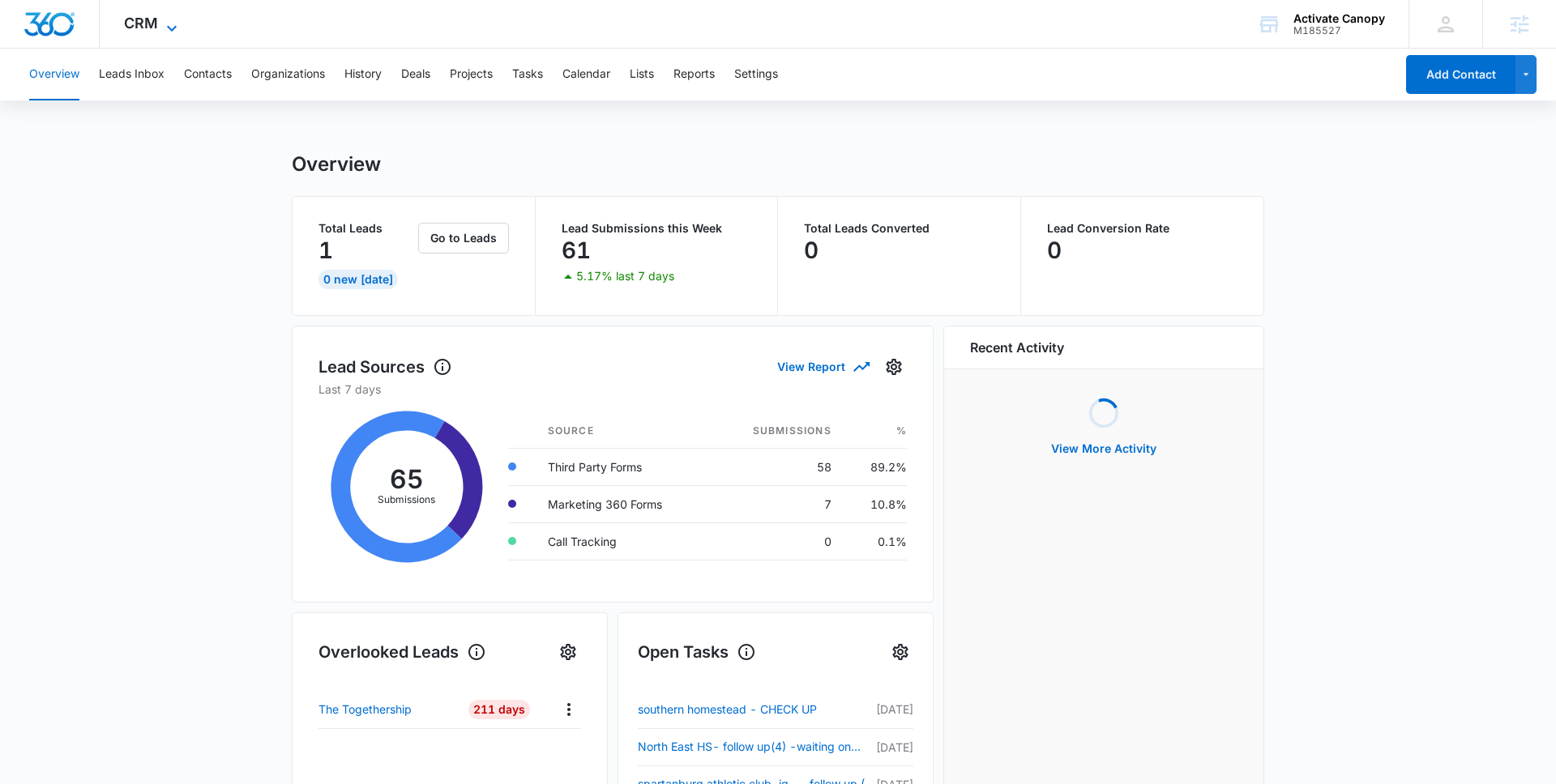
click at [142, 30] on span "CRM" at bounding box center [141, 22] width 34 height 17
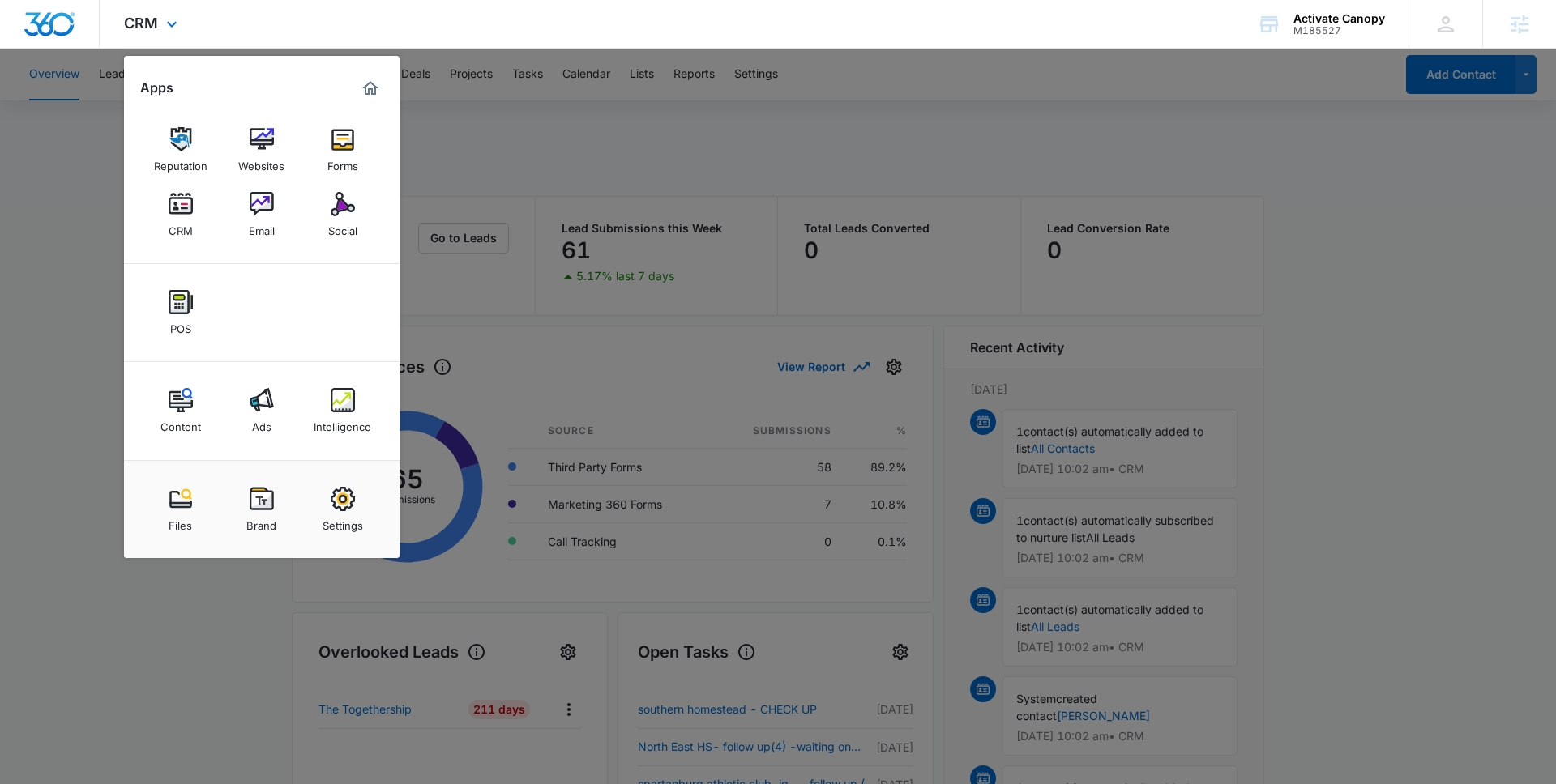
click at [361, 87] on img "Marketing 360® Dashboard" at bounding box center [371, 89] width 20 height 20
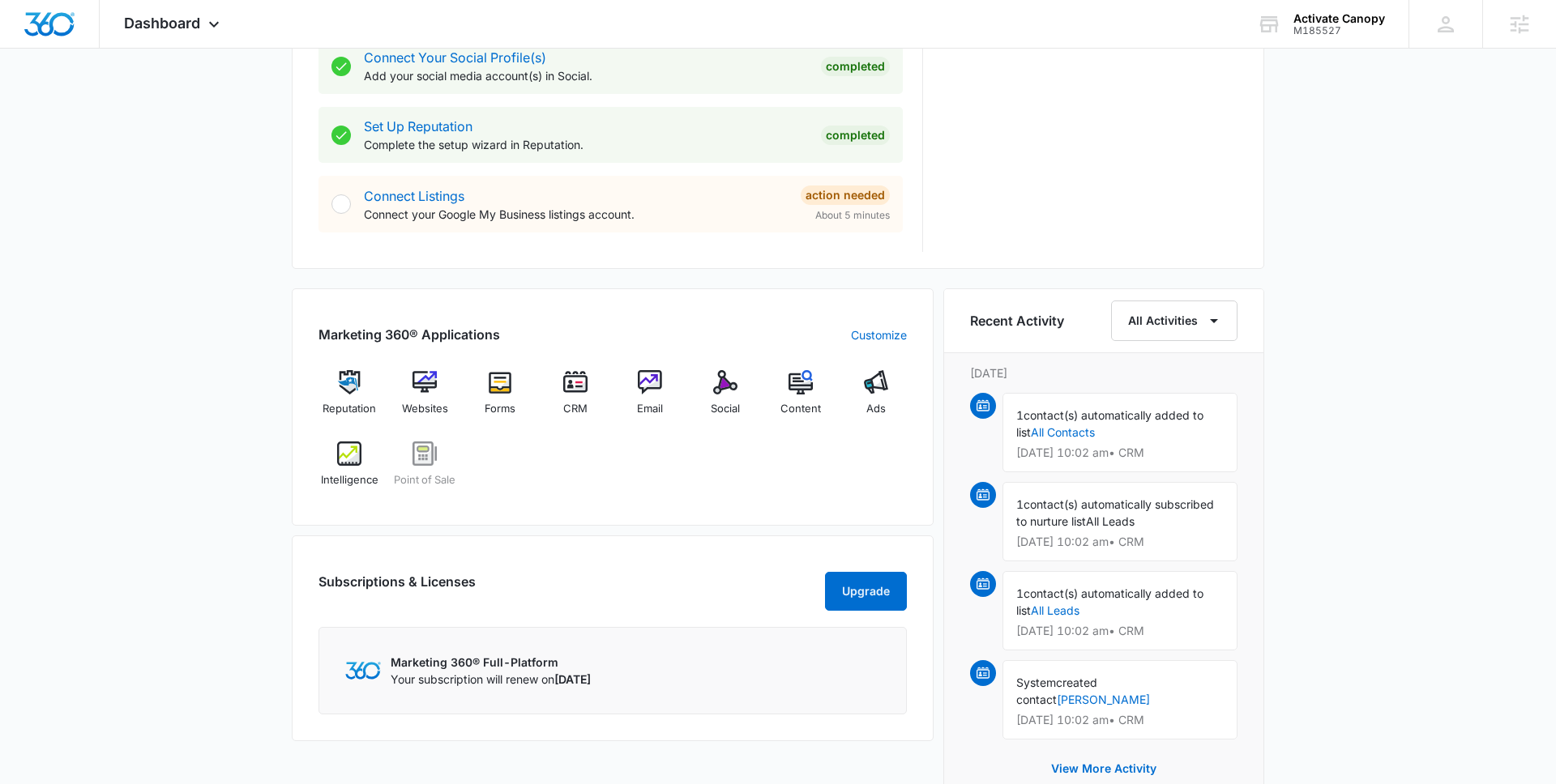
scroll to position [769, 0]
click at [572, 387] on img at bounding box center [575, 380] width 24 height 24
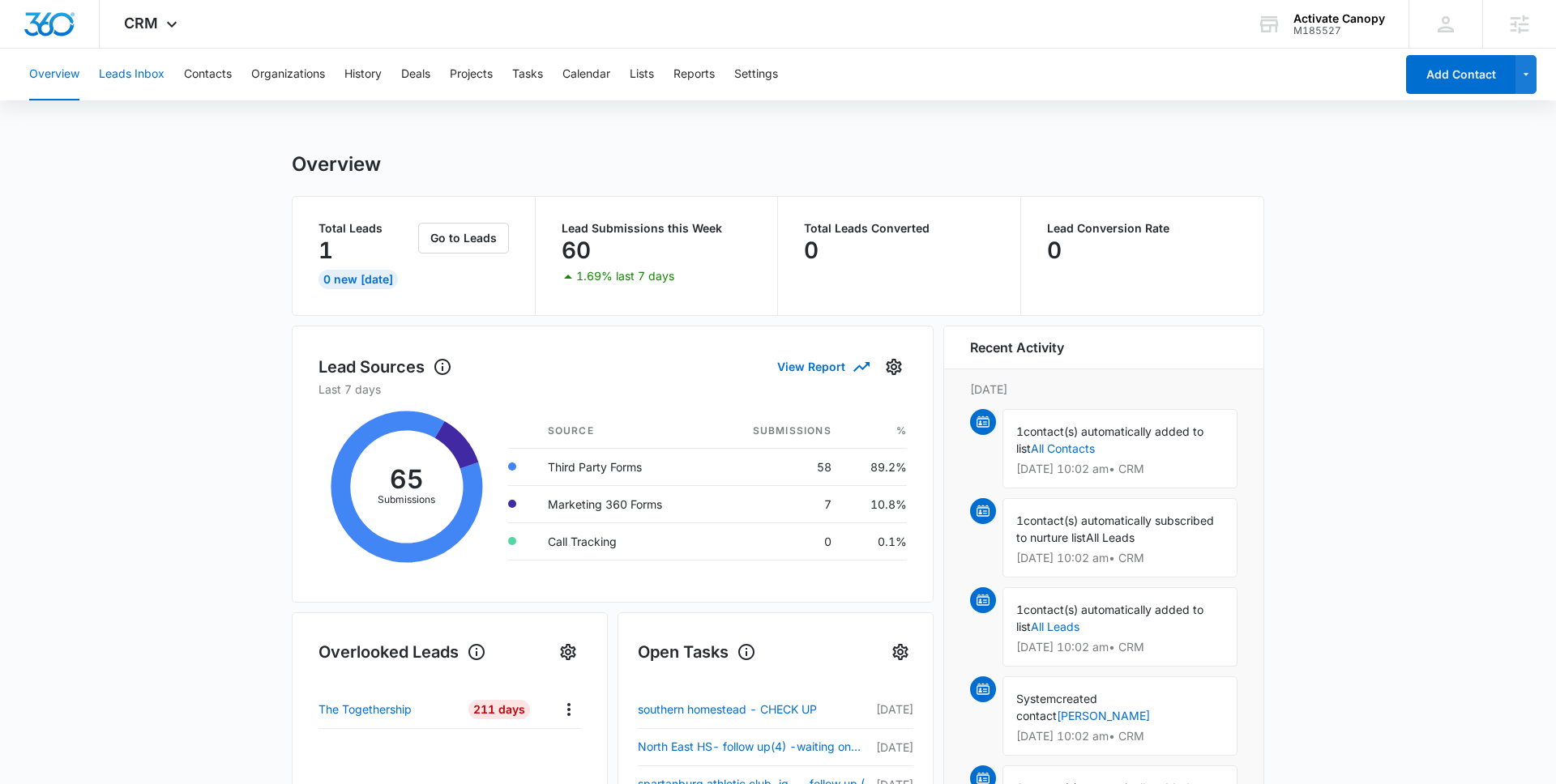
click at [136, 86] on button "Leads Inbox" at bounding box center [131, 74] width 66 height 52
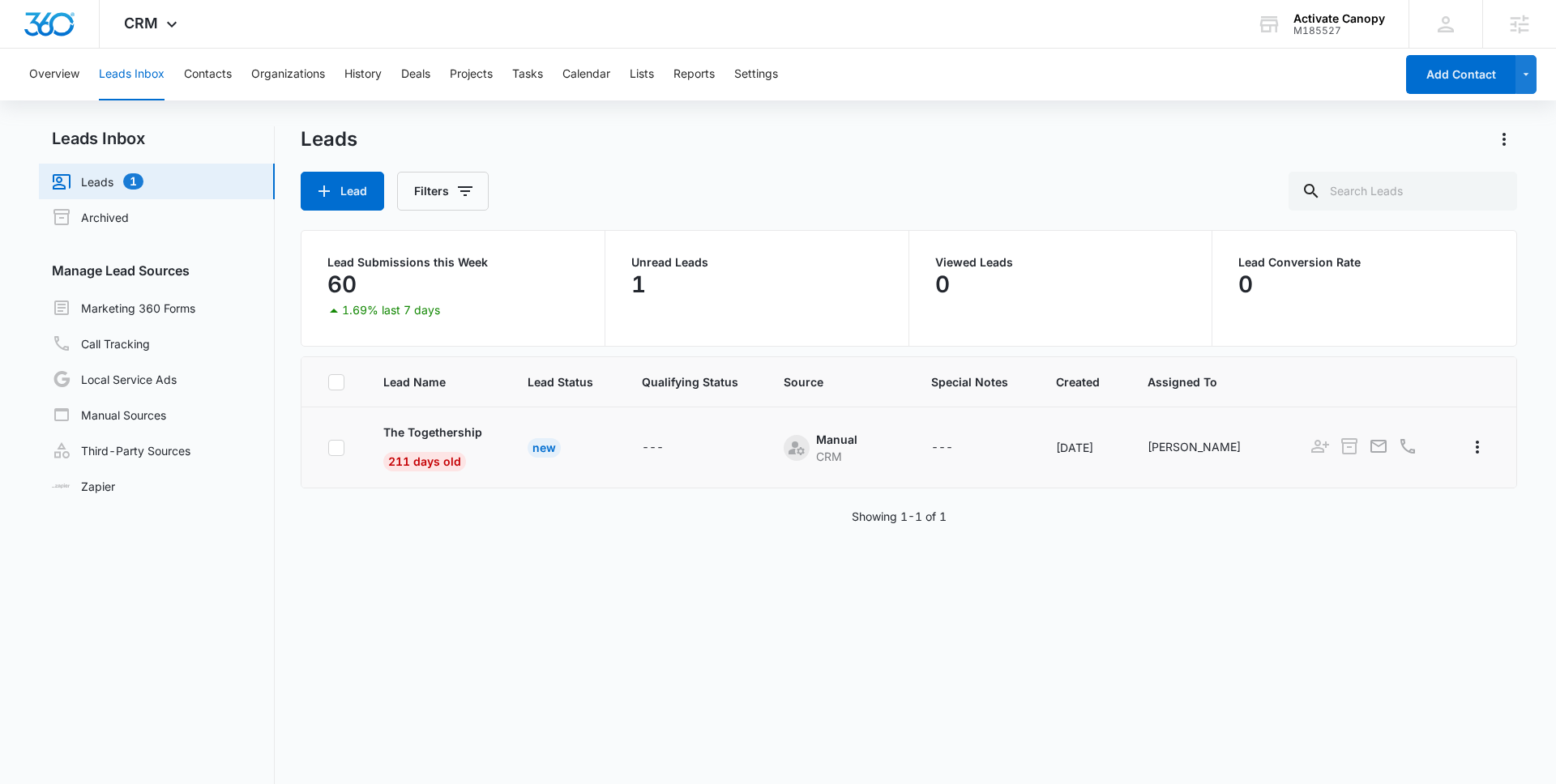
click at [332, 451] on icon at bounding box center [337, 448] width 14 height 14
click at [328, 448] on input "checkbox" at bounding box center [328, 447] width 1 height 1
checkbox input "true"
click at [1123, 451] on icon "Actions" at bounding box center [1477, 448] width 20 height 20
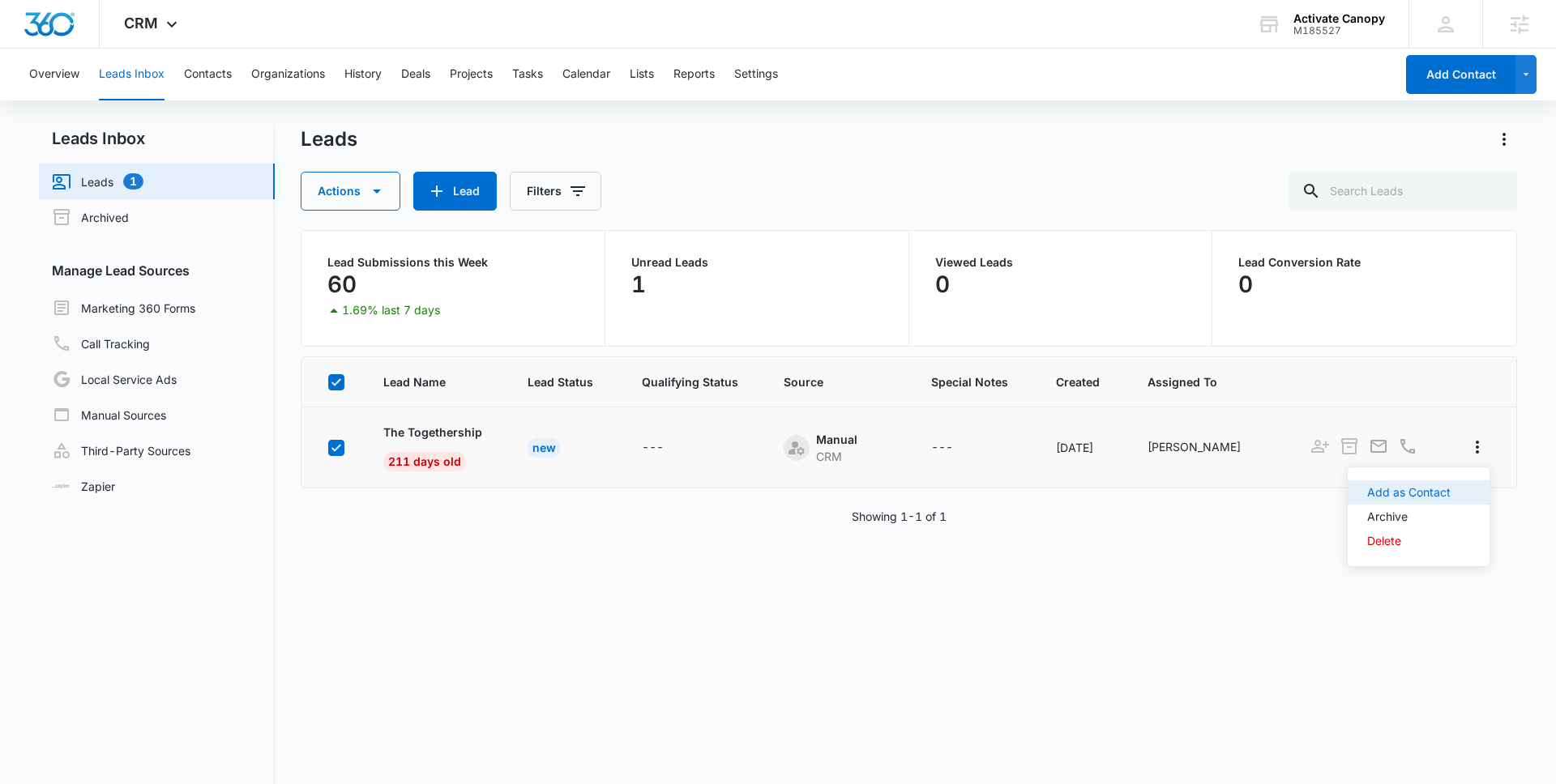
click at [1123, 491] on div "Add as Contact" at bounding box center [1408, 492] width 83 height 12
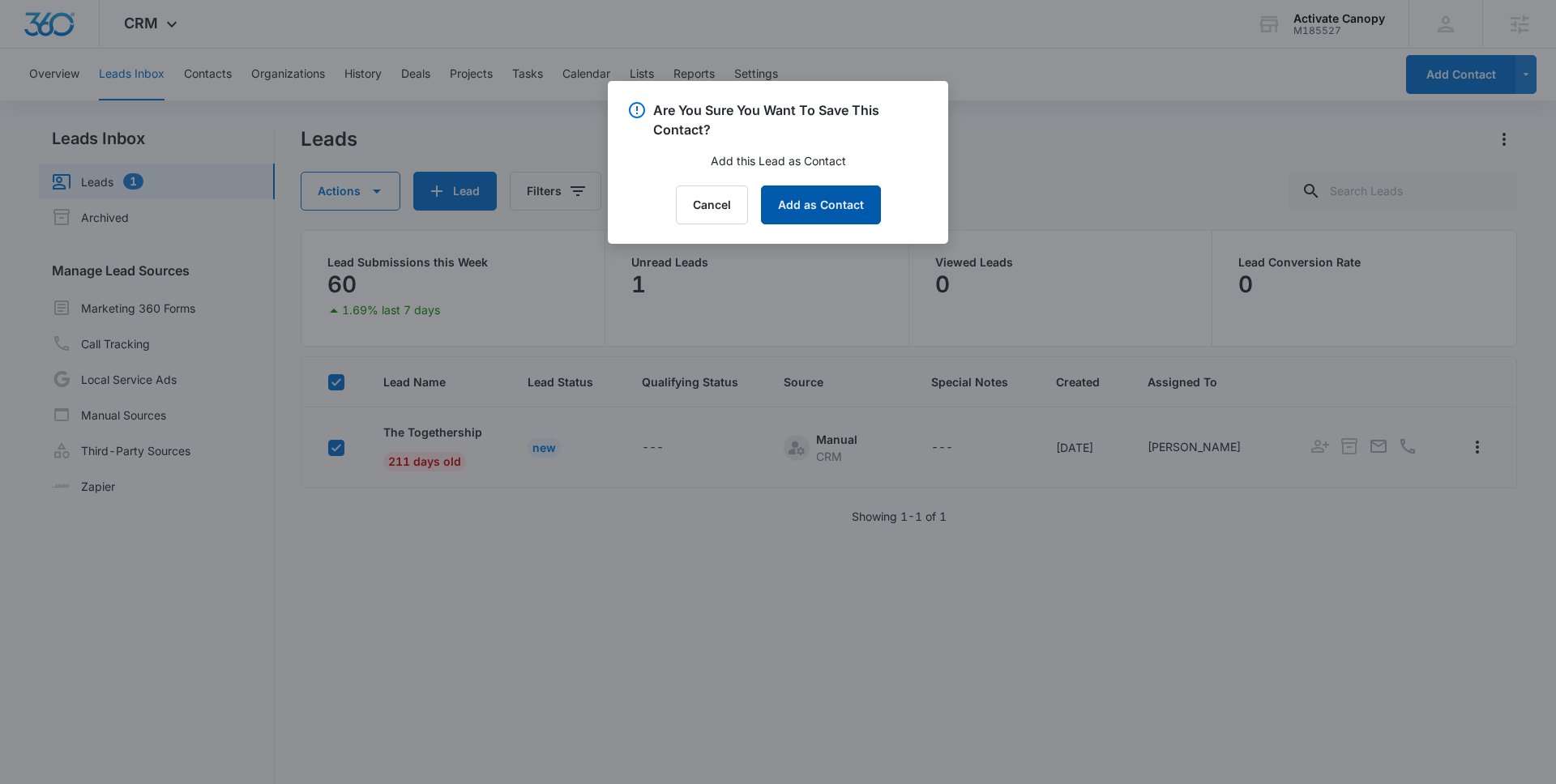
click at [839, 205] on button "Add as Contact" at bounding box center [821, 205] width 120 height 39
checkbox input "false"
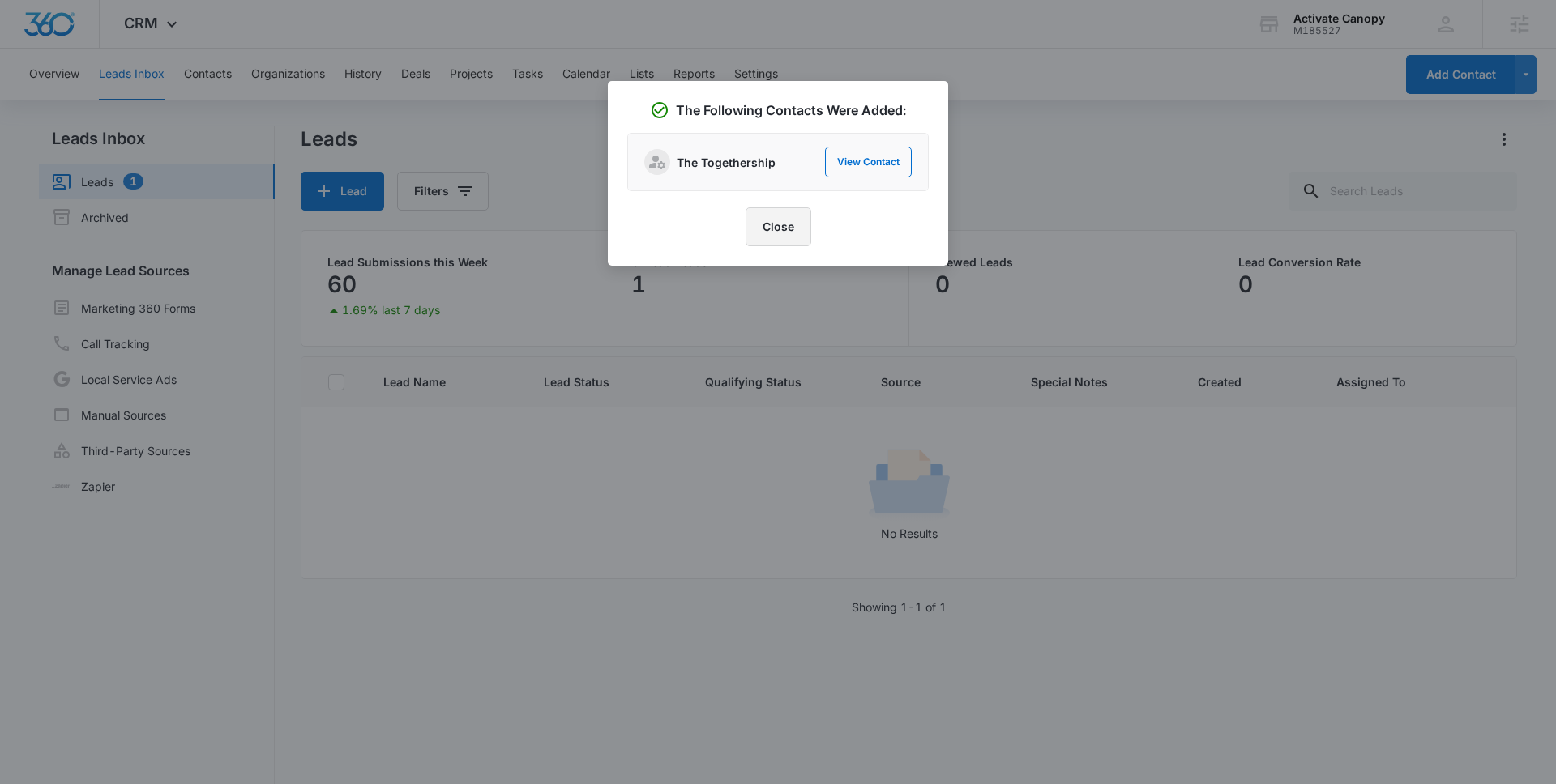
click at [781, 229] on button "Close" at bounding box center [778, 226] width 66 height 39
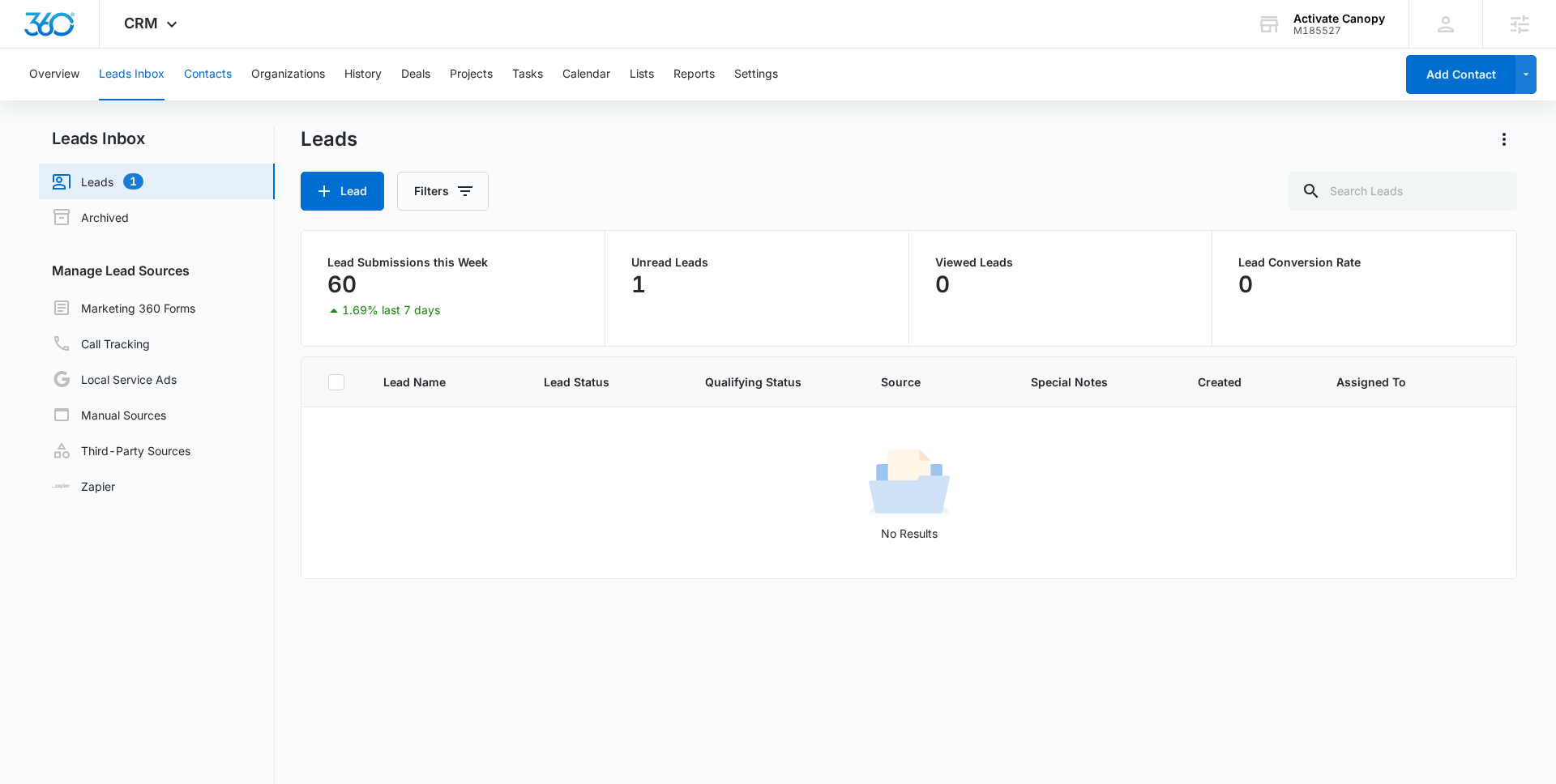
click at [201, 81] on button "Contacts" at bounding box center [207, 74] width 48 height 52
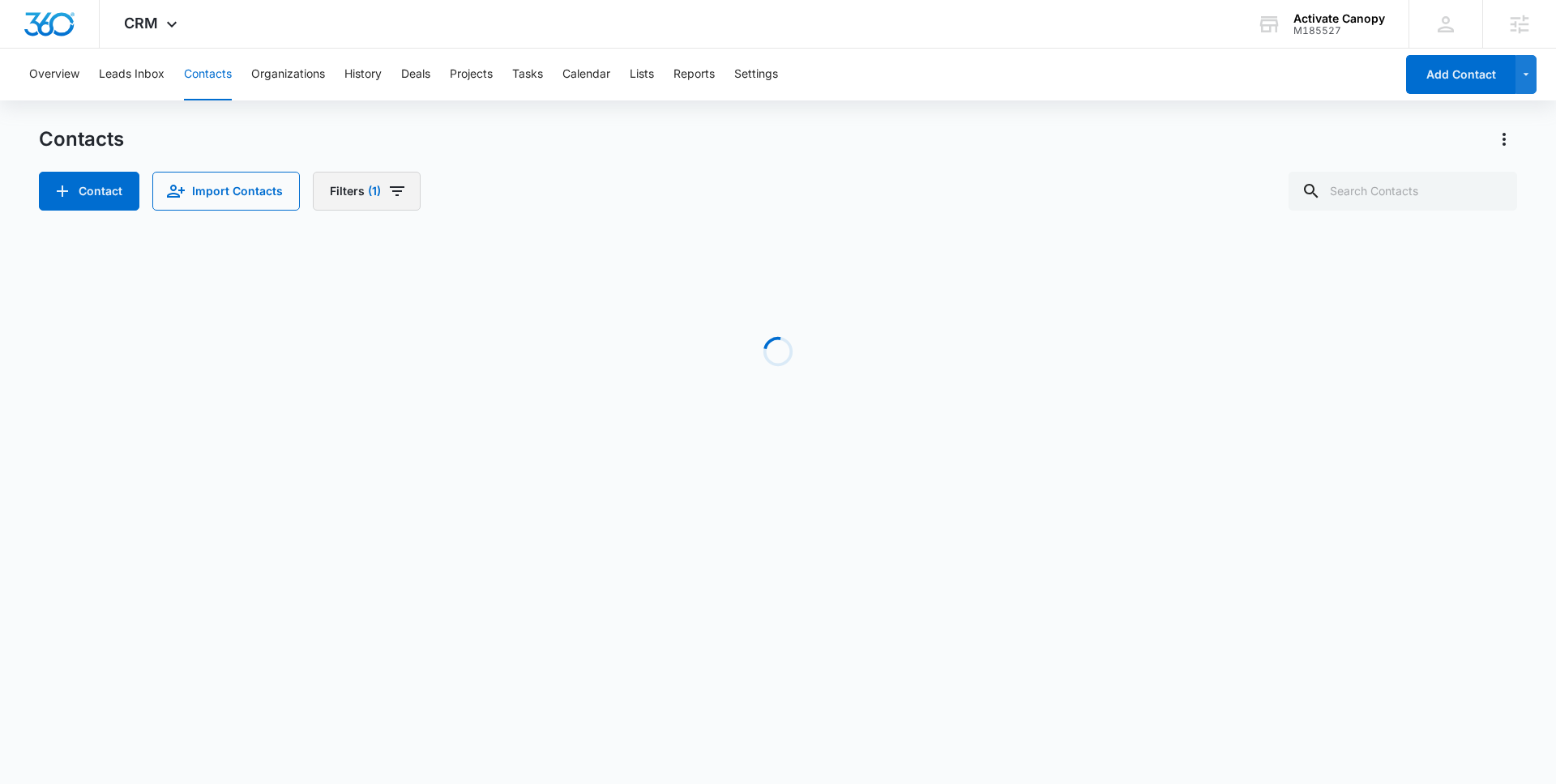
click at [388, 189] on icon "Filters" at bounding box center [398, 191] width 20 height 20
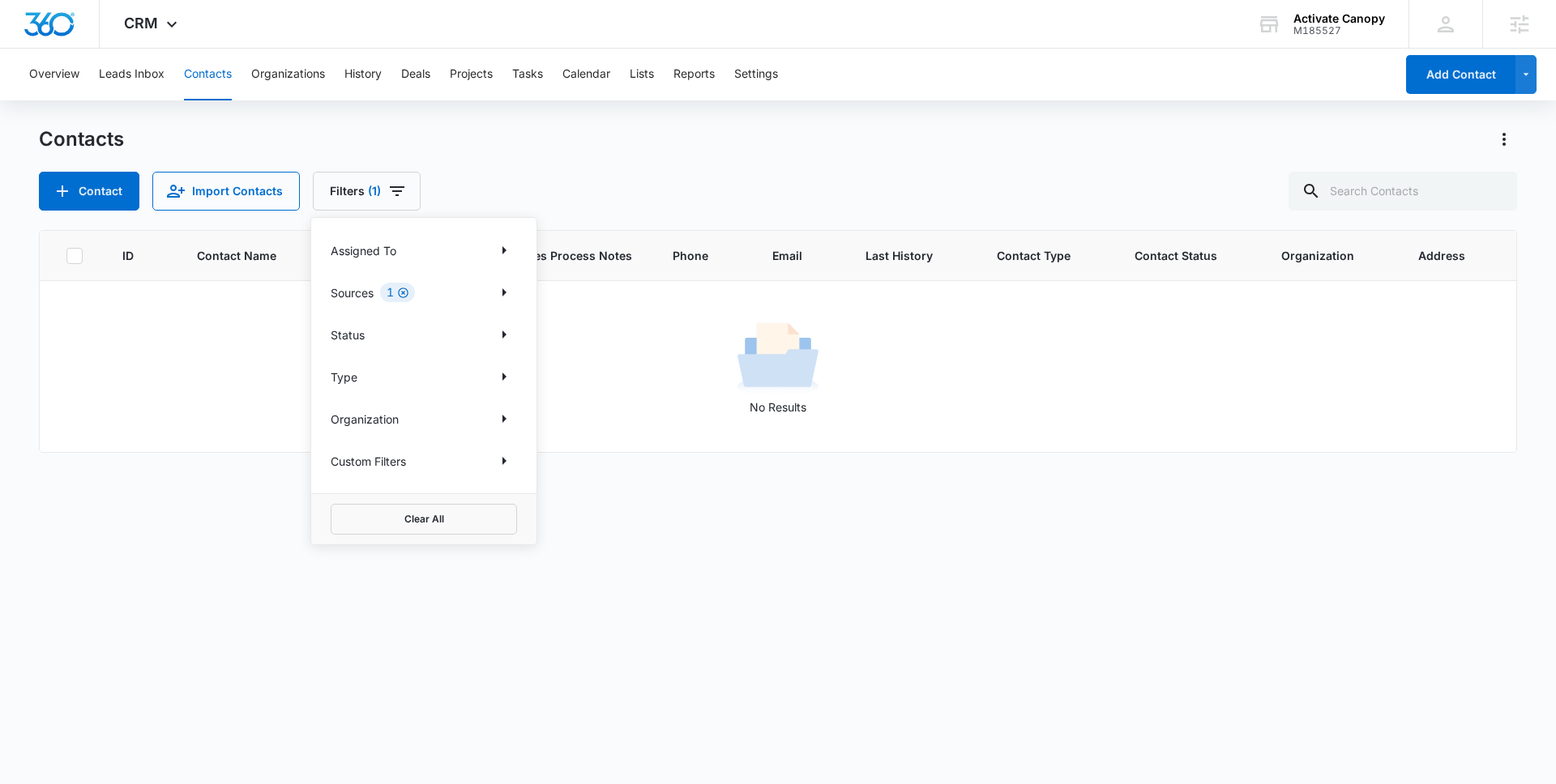
click at [400, 293] on icon "Clear" at bounding box center [403, 293] width 13 height 13
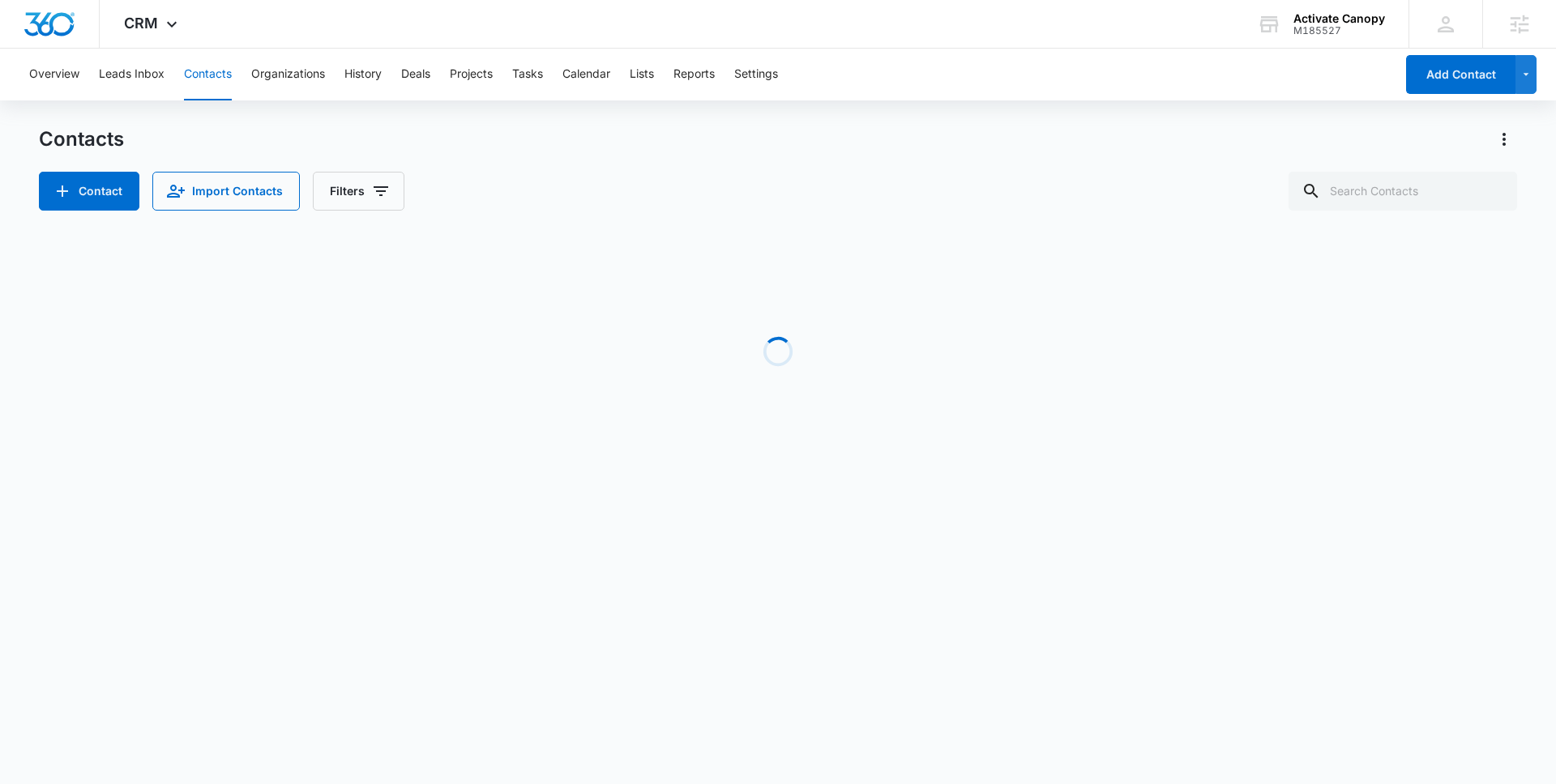
click at [632, 171] on div "Contact Import Contacts Filters" at bounding box center [777, 190] width 1478 height 39
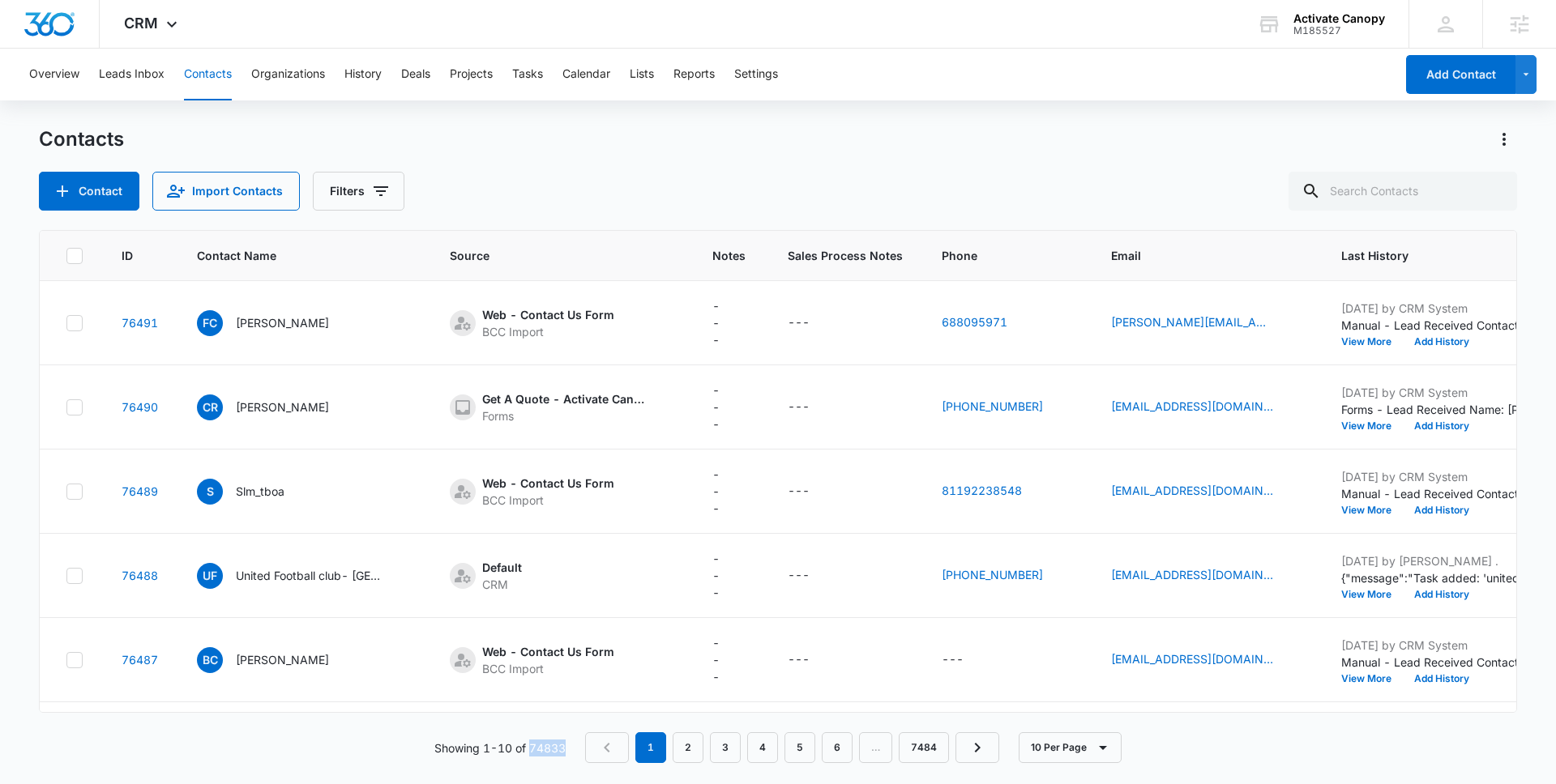
drag, startPoint x: 529, startPoint y: 747, endPoint x: 570, endPoint y: 748, distance: 41.0
click at [570, 672] on div "Showing 1-10 of 74833 1 2 3 4 5 6 … 7484 10 Per Page" at bounding box center [777, 747] width 1478 height 30
click at [564, 672] on p "Showing 1-10 of 74833" at bounding box center [500, 747] width 131 height 17
click at [364, 196] on button "Filters" at bounding box center [359, 190] width 92 height 39
click at [474, 151] on div "Contacts" at bounding box center [777, 139] width 1478 height 26
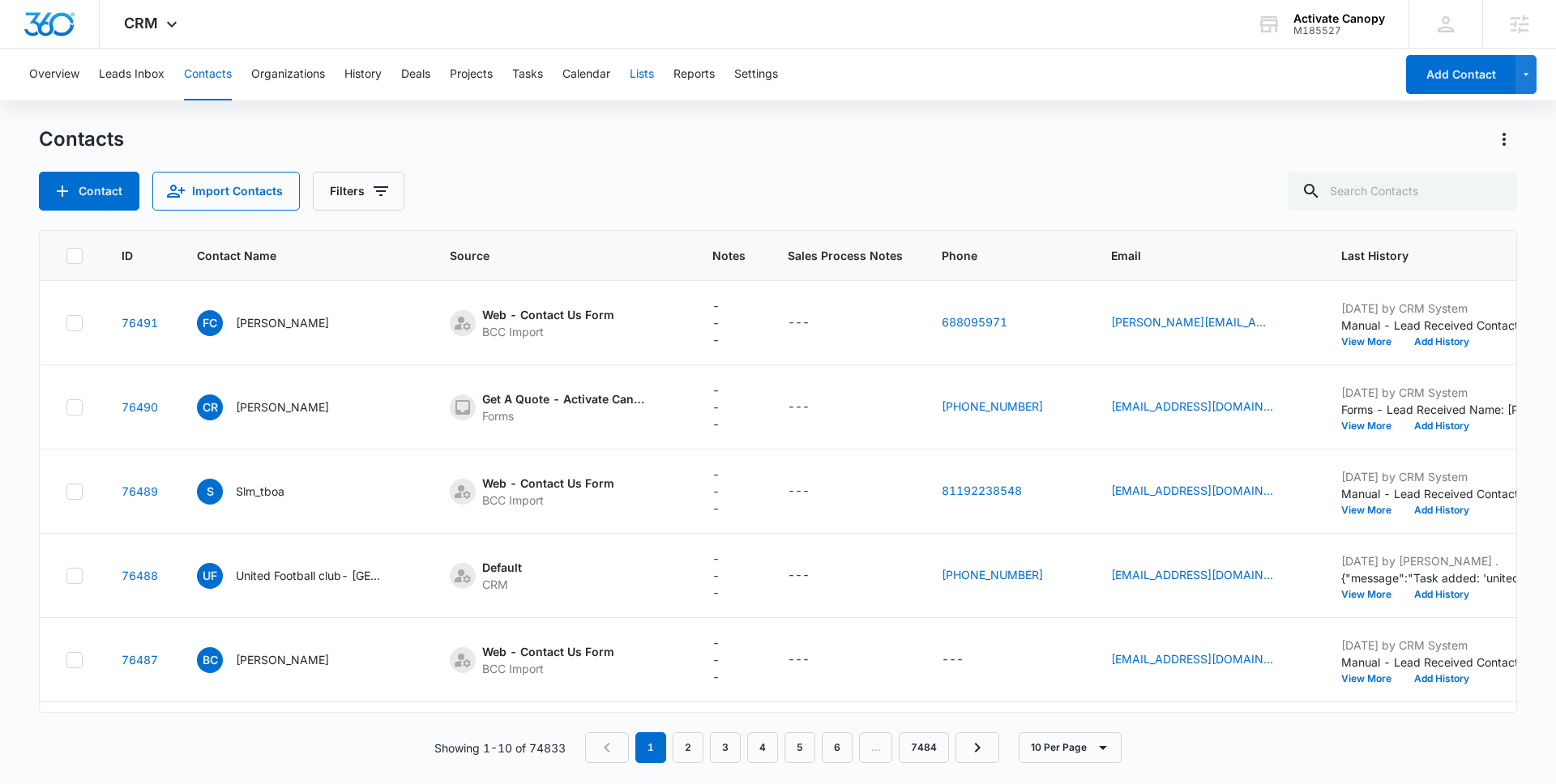
click at [642, 76] on button "Lists" at bounding box center [642, 74] width 24 height 52
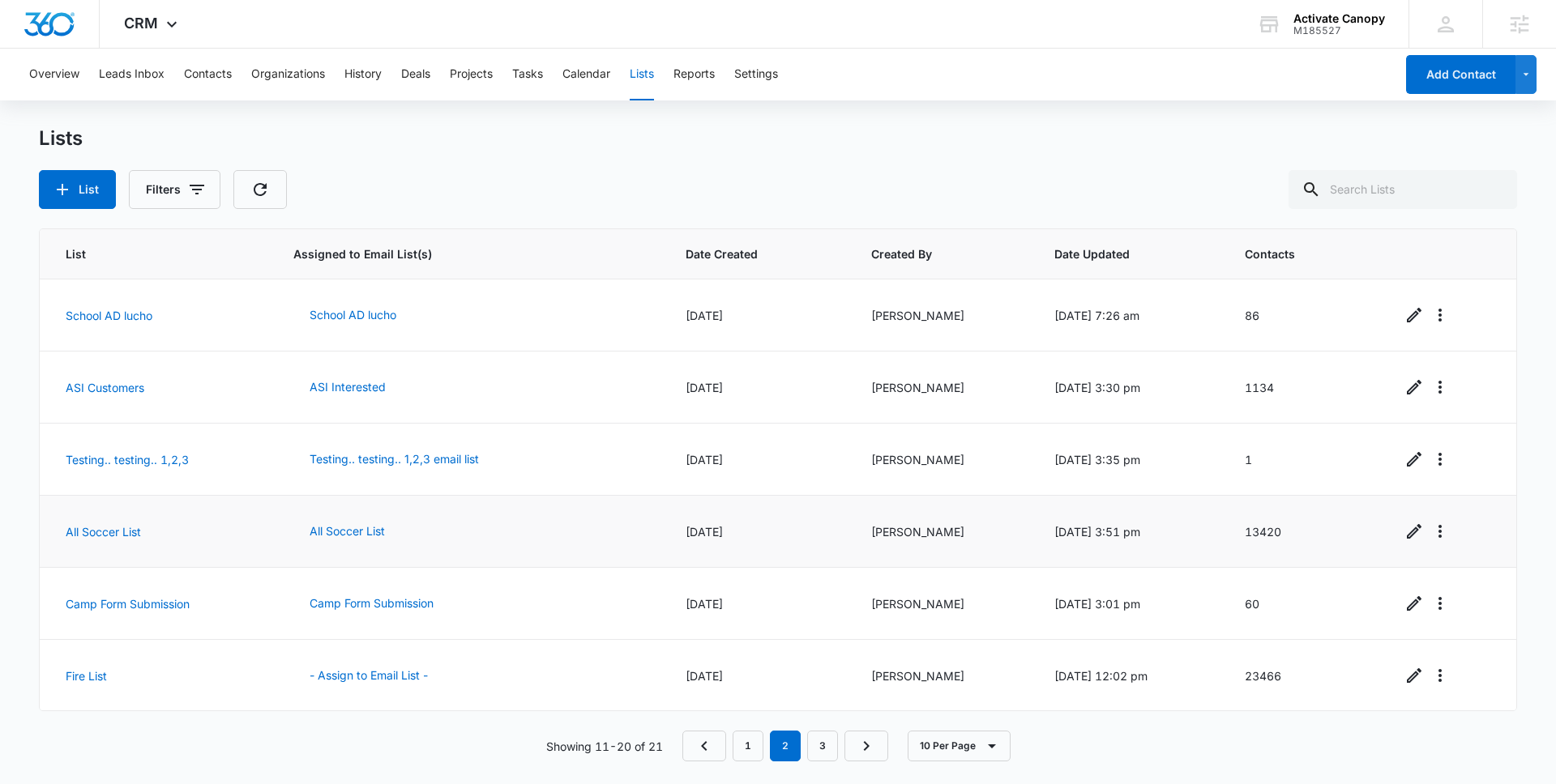
scroll to position [1, 0]
click at [200, 79] on button "Contacts" at bounding box center [207, 74] width 48 height 52
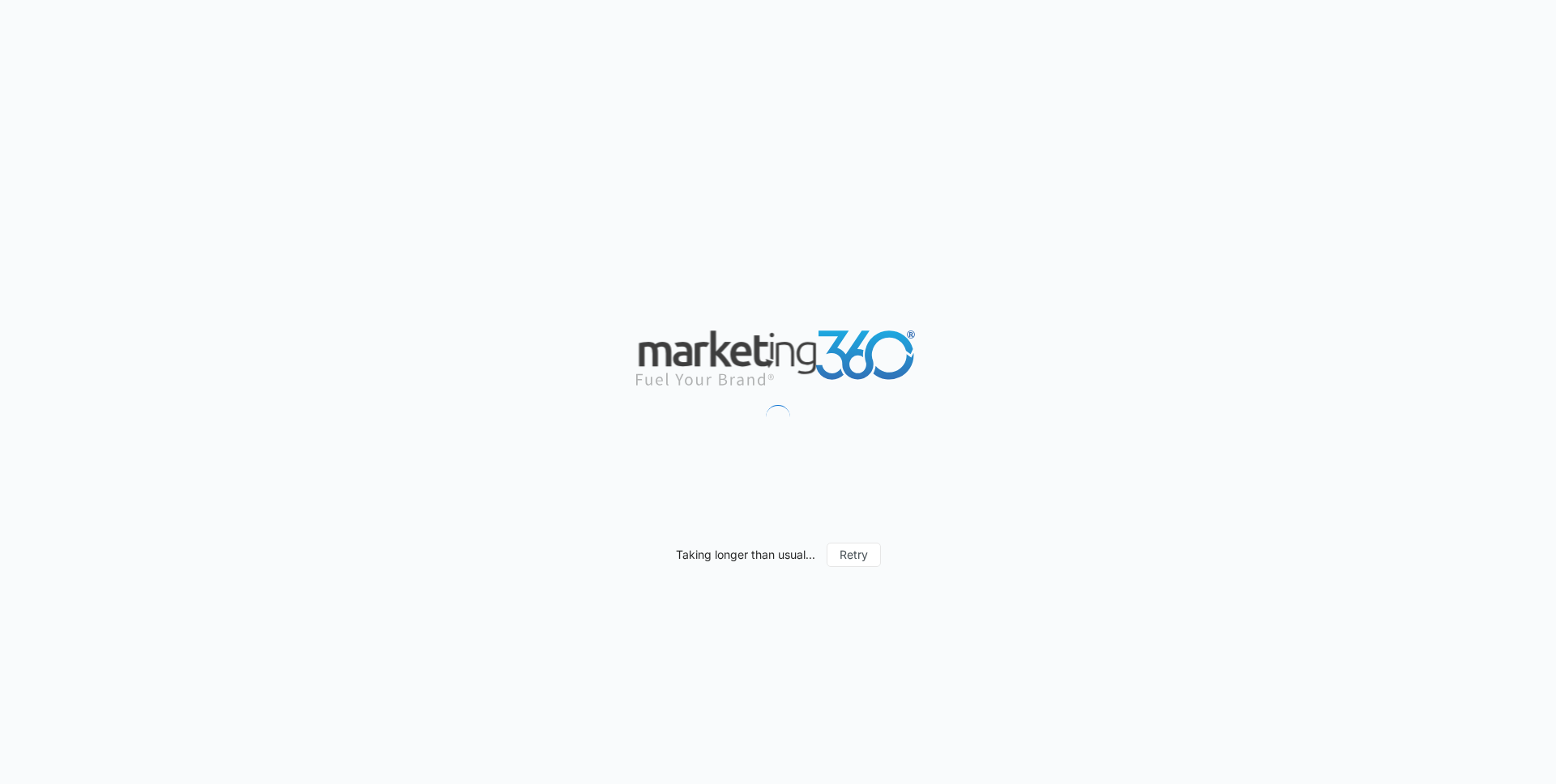
scroll to position [904, 0]
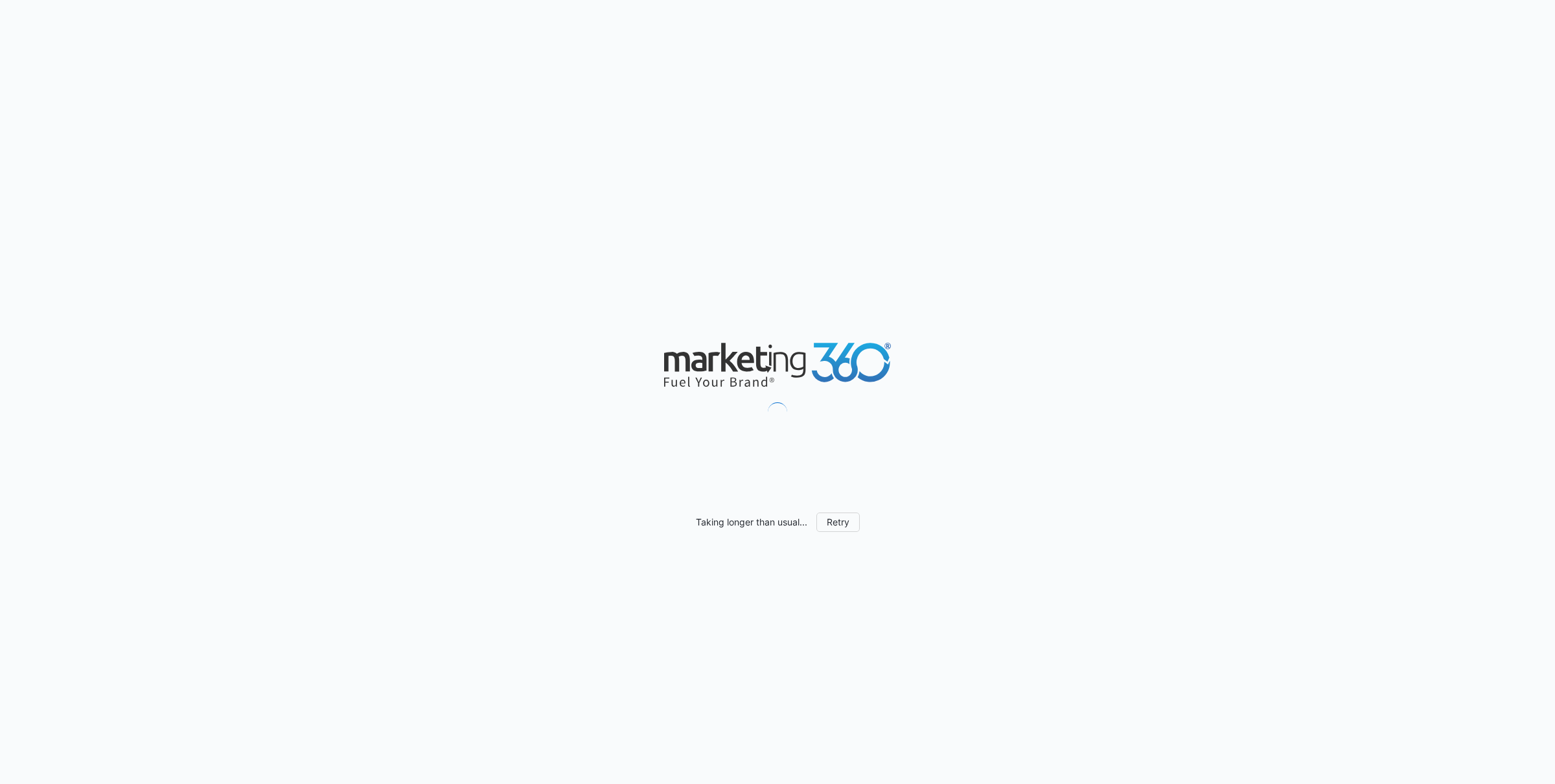
scroll to position [568, 0]
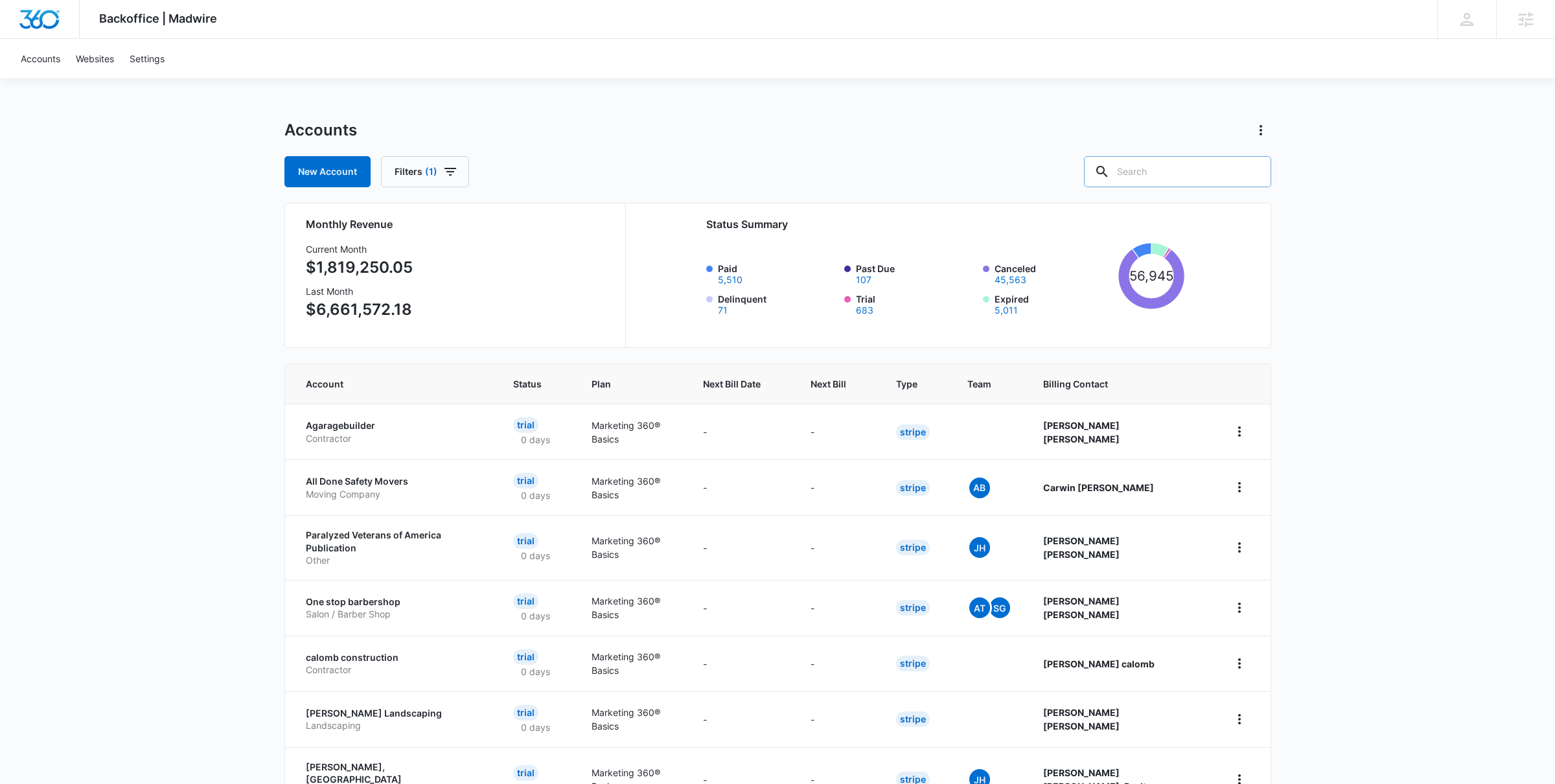
click at [1193, 166] on input "text" at bounding box center [1178, 171] width 187 height 31
type input "activate"
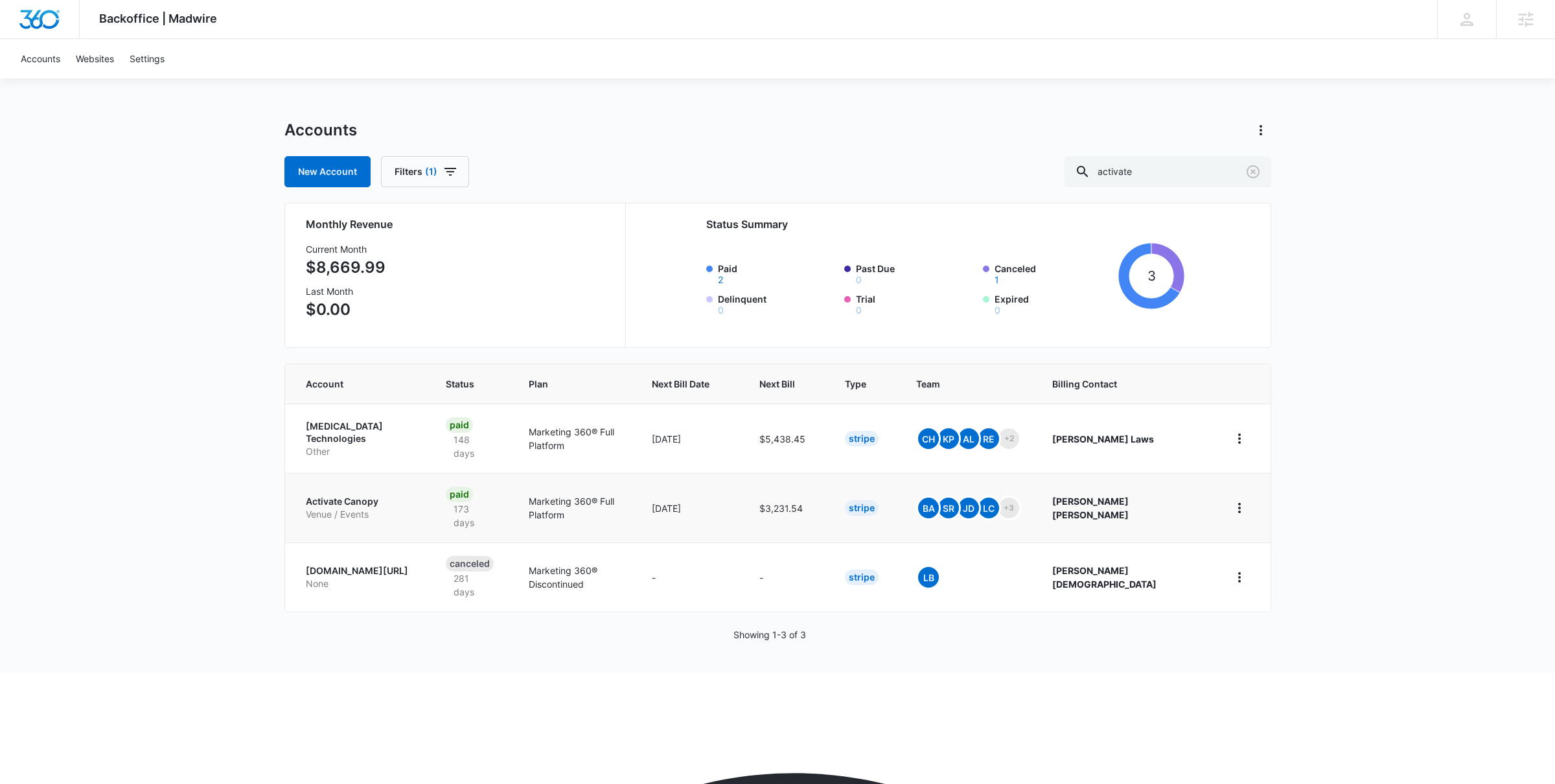
click at [355, 495] on p "Activate Canopy" at bounding box center [360, 501] width 110 height 13
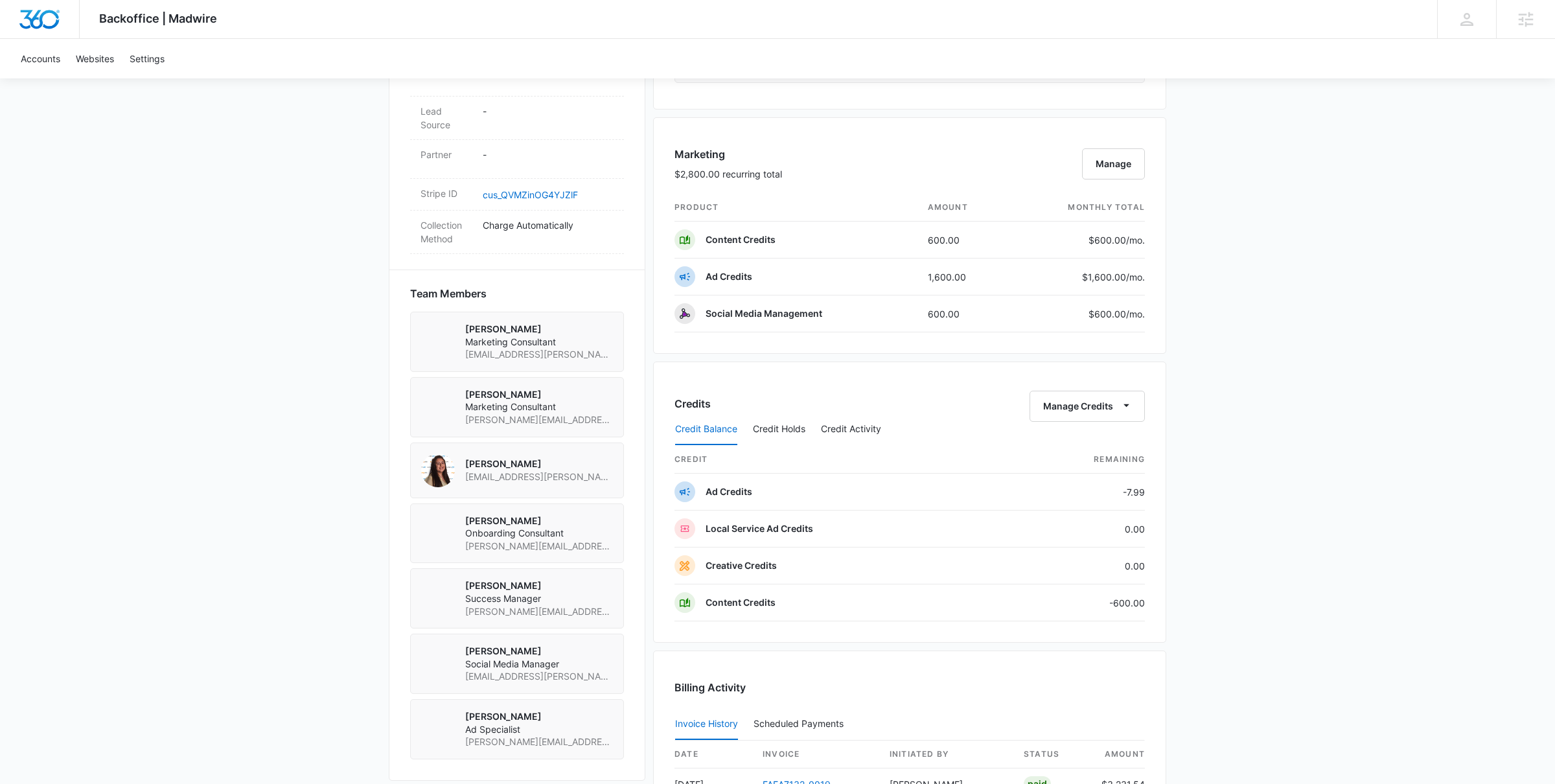
scroll to position [745, 0]
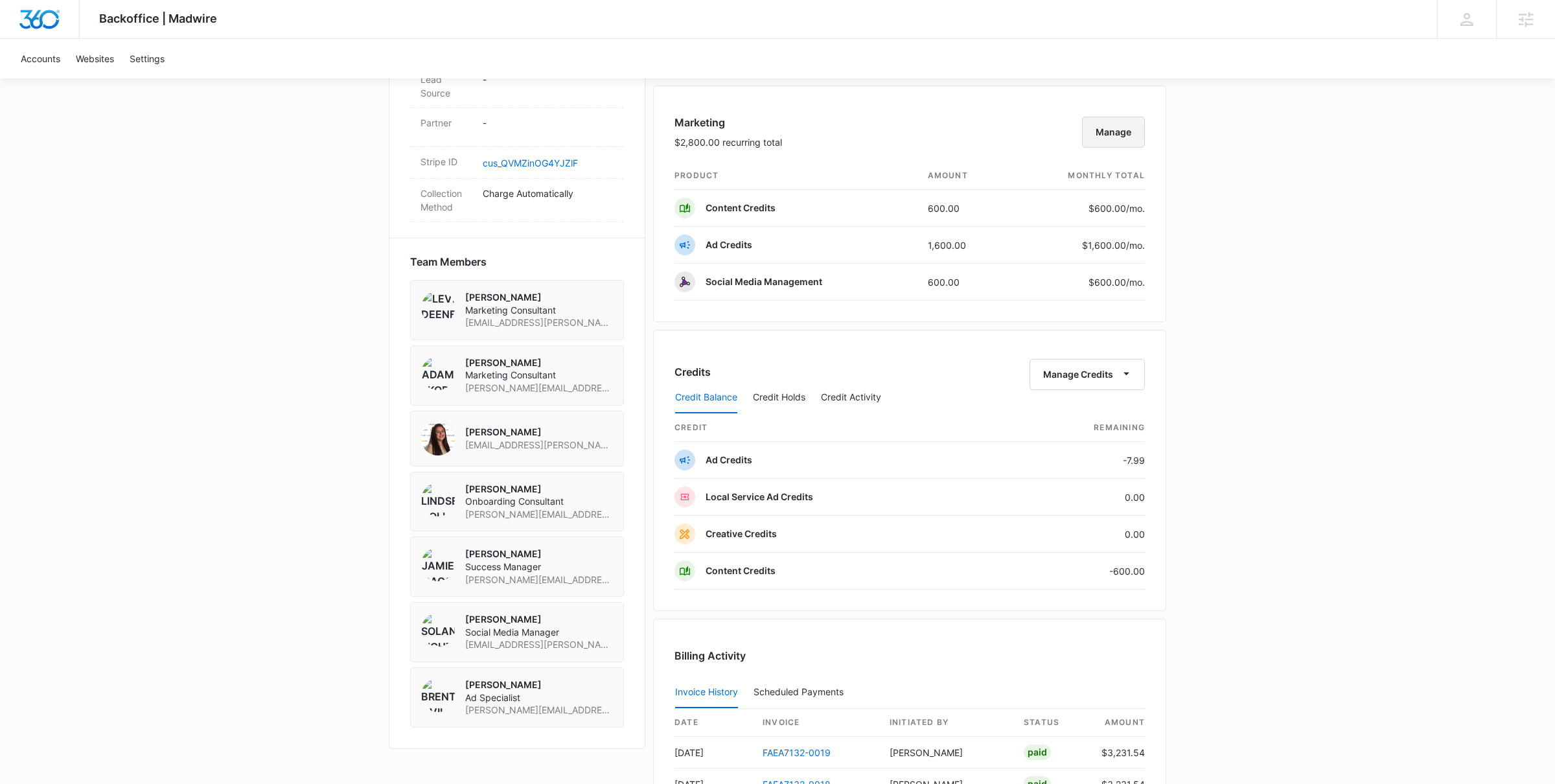
click at [1116, 135] on button "Manage" at bounding box center [1114, 132] width 63 height 31
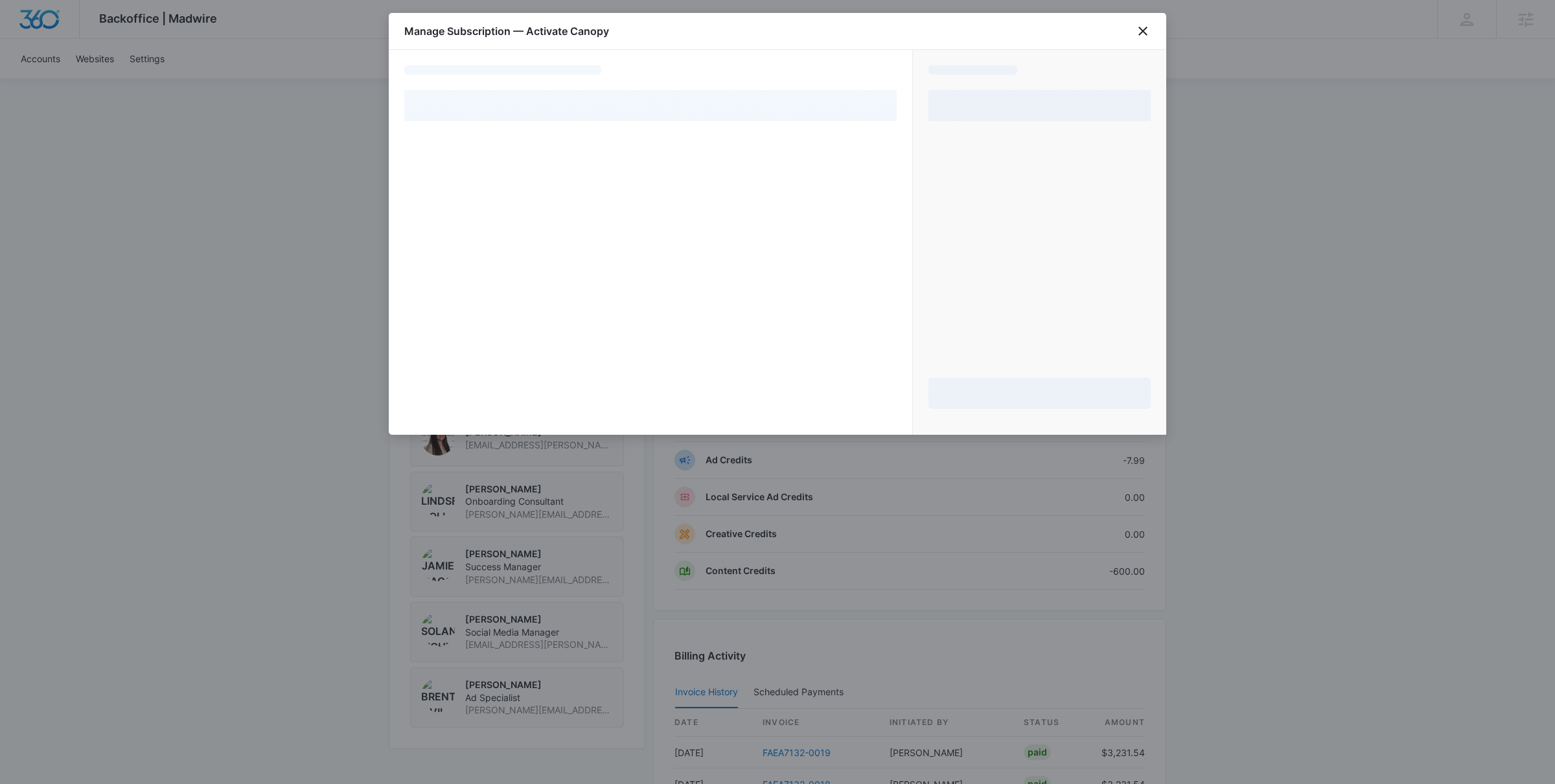
select select "pm_1PeMJ6A4n8RTgNjUSygXmv1a"
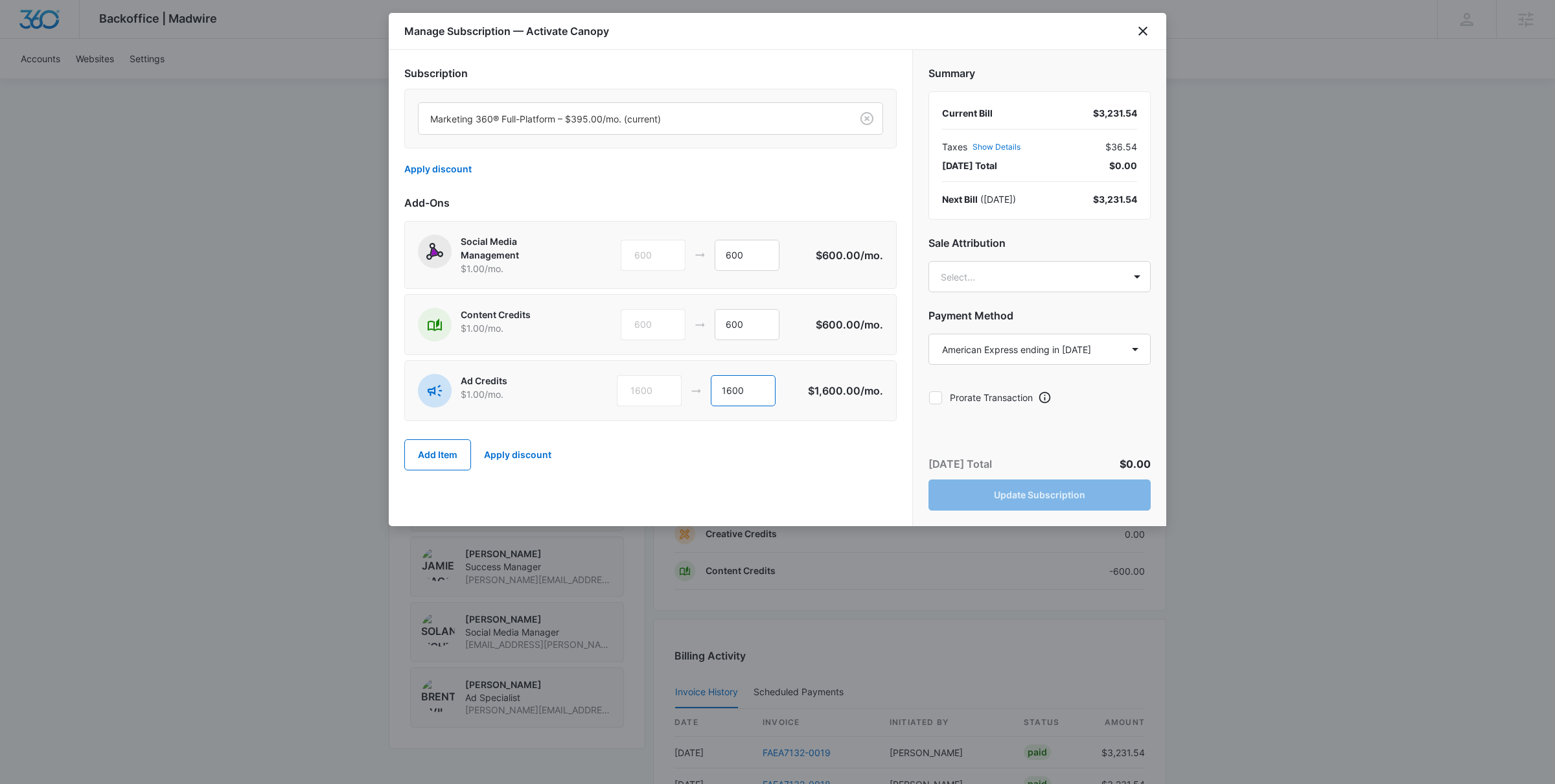
drag, startPoint x: 733, startPoint y: 390, endPoint x: 720, endPoint y: 390, distance: 13.0
click at [720, 390] on input "1600" at bounding box center [743, 390] width 65 height 31
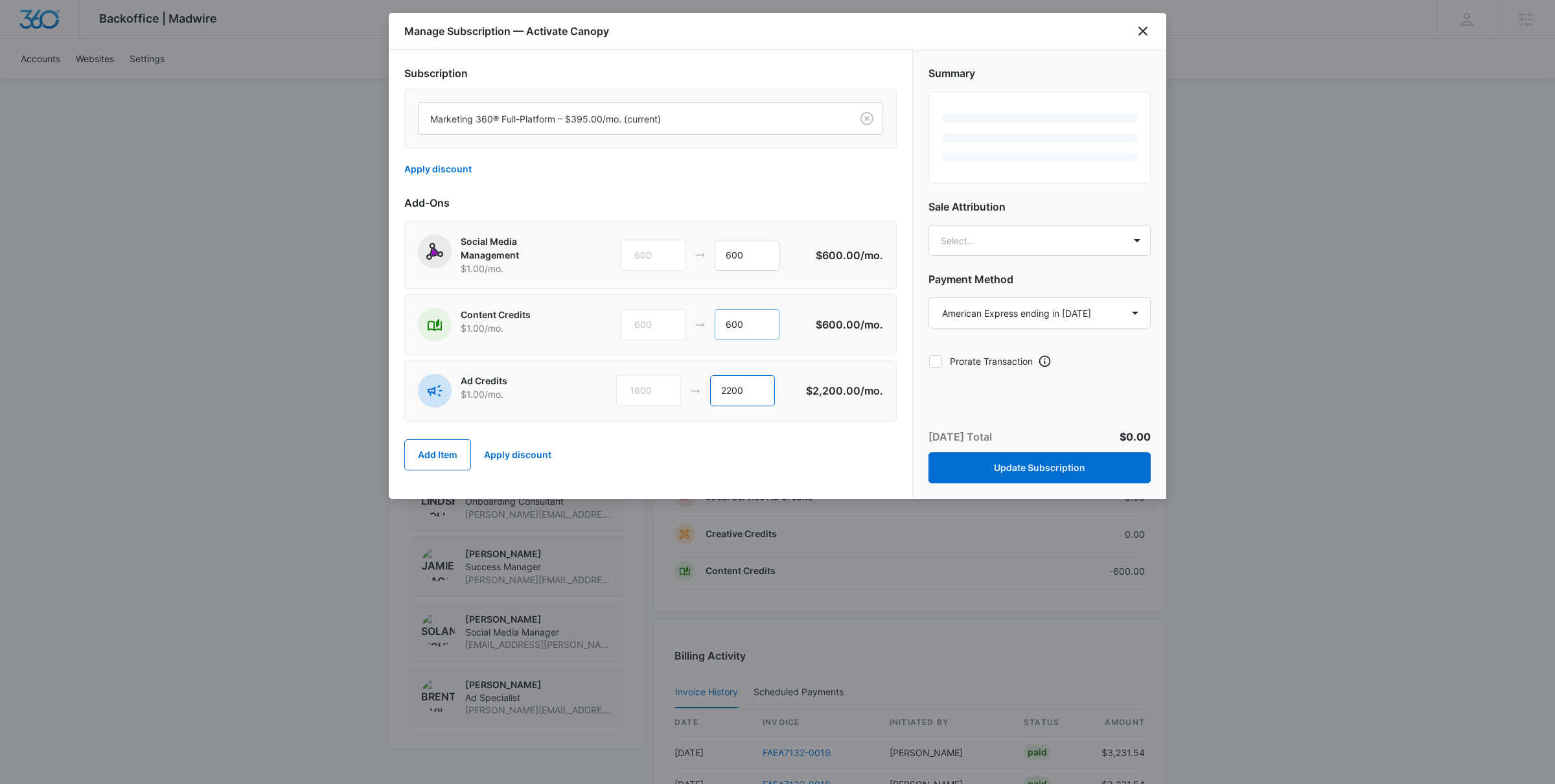
type input "2200"
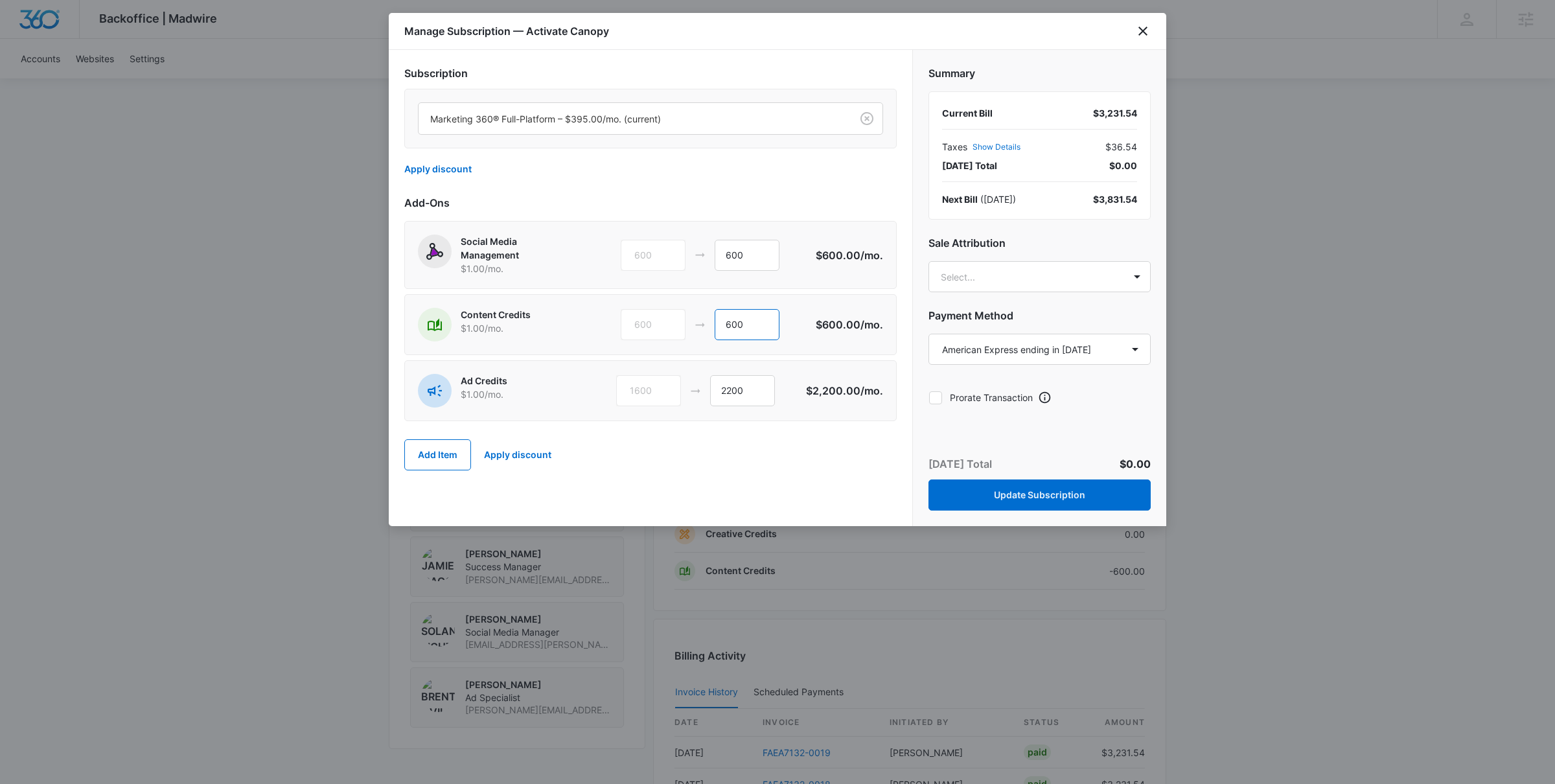
drag, startPoint x: 754, startPoint y: 322, endPoint x: 716, endPoint y: 322, distance: 38.0
click at [716, 322] on input "600" at bounding box center [747, 324] width 65 height 31
type input "0"
click at [1053, 491] on button "Update Subscription" at bounding box center [1040, 494] width 222 height 31
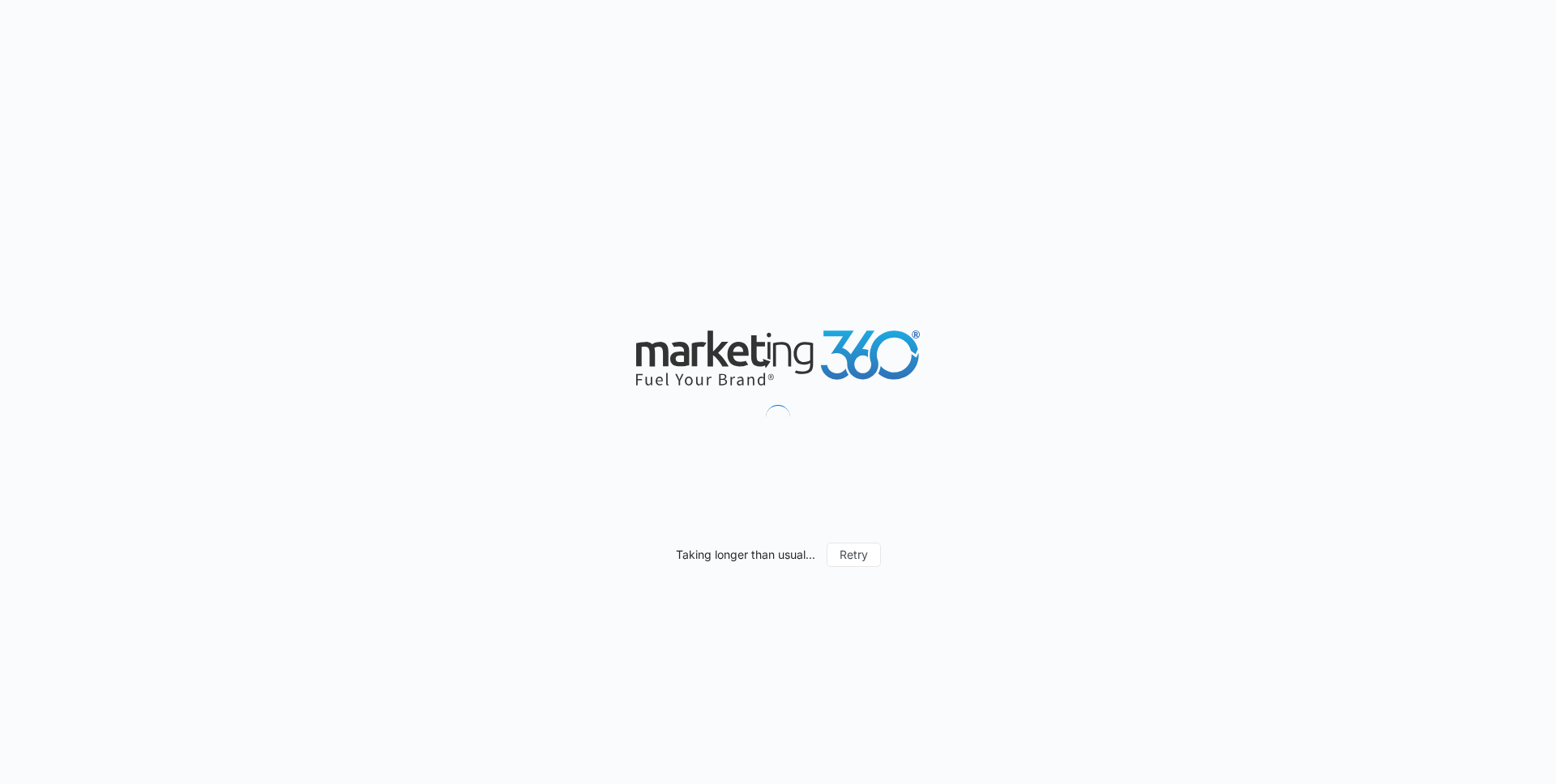
scroll to position [904, 0]
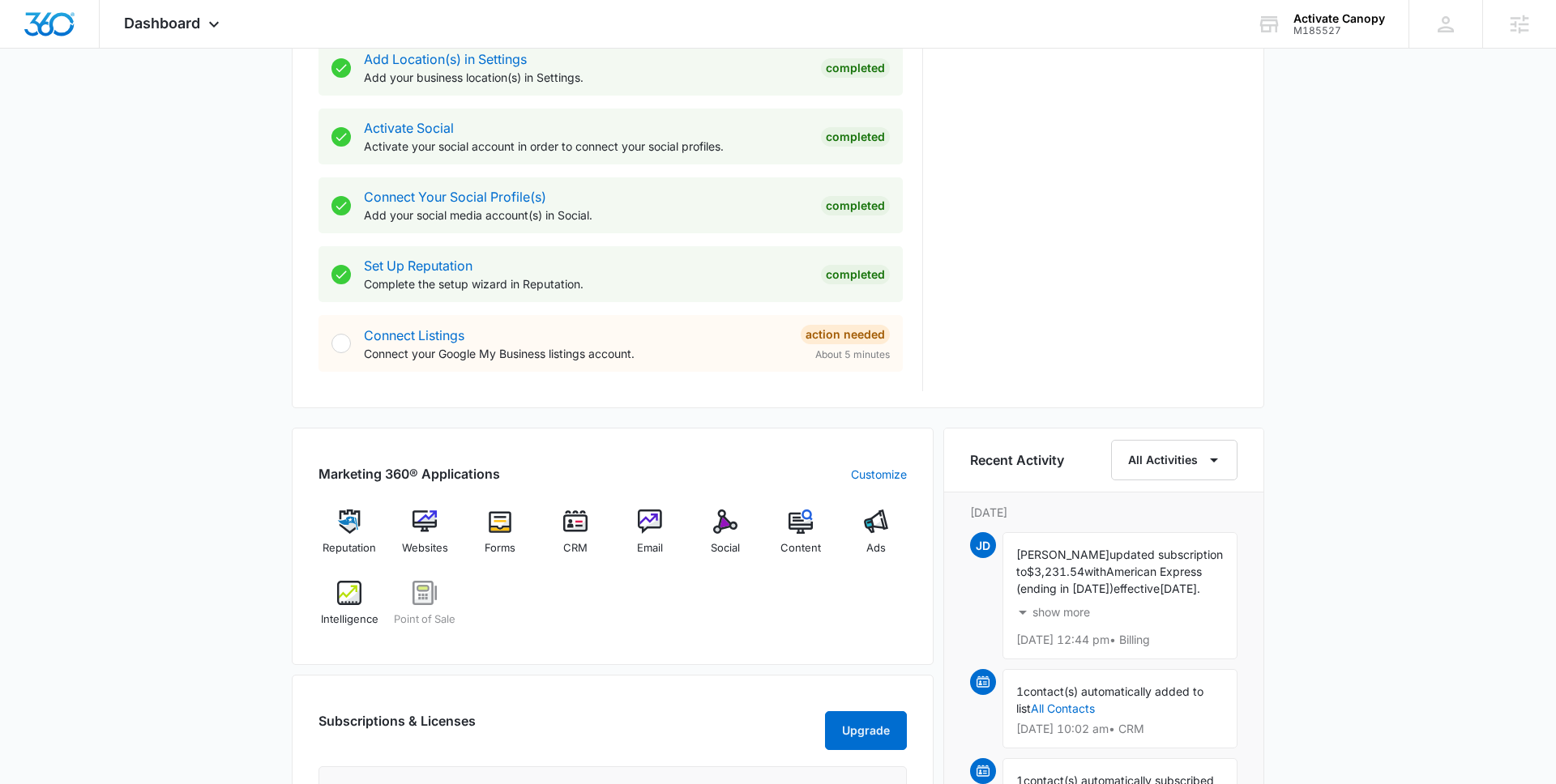
scroll to position [644, 0]
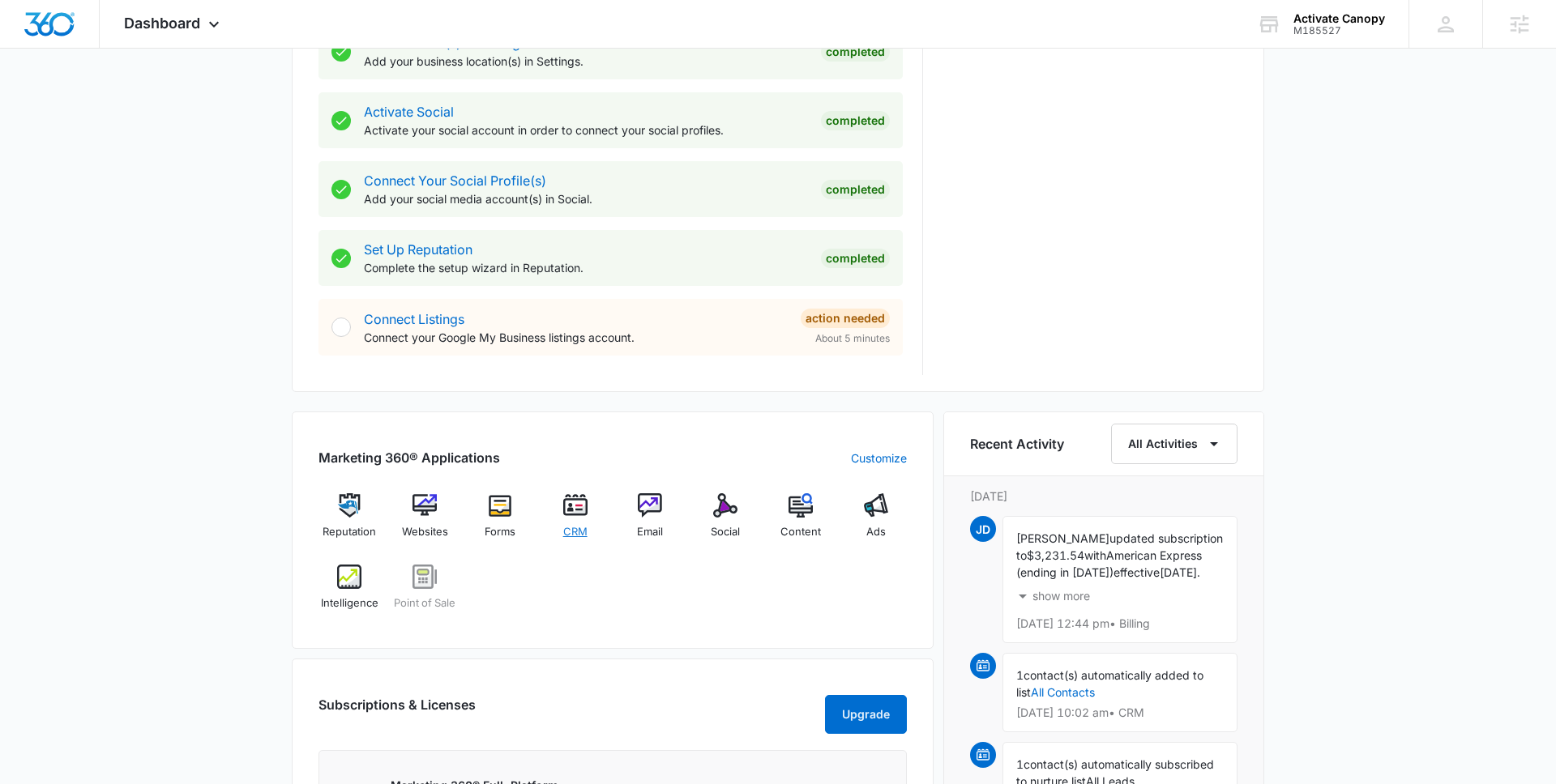
click at [578, 505] on img at bounding box center [575, 505] width 24 height 24
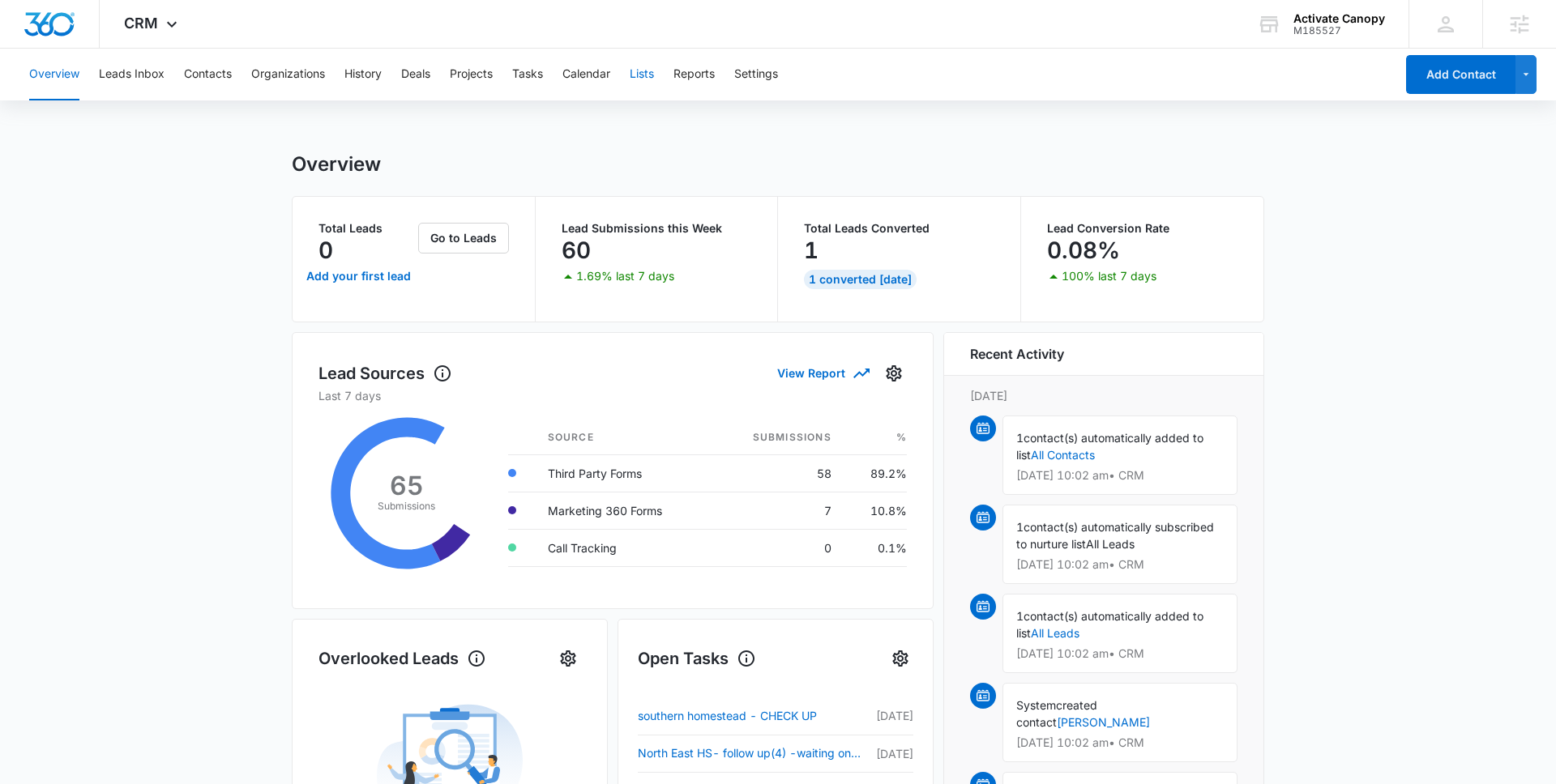
click at [637, 79] on button "Lists" at bounding box center [642, 74] width 24 height 52
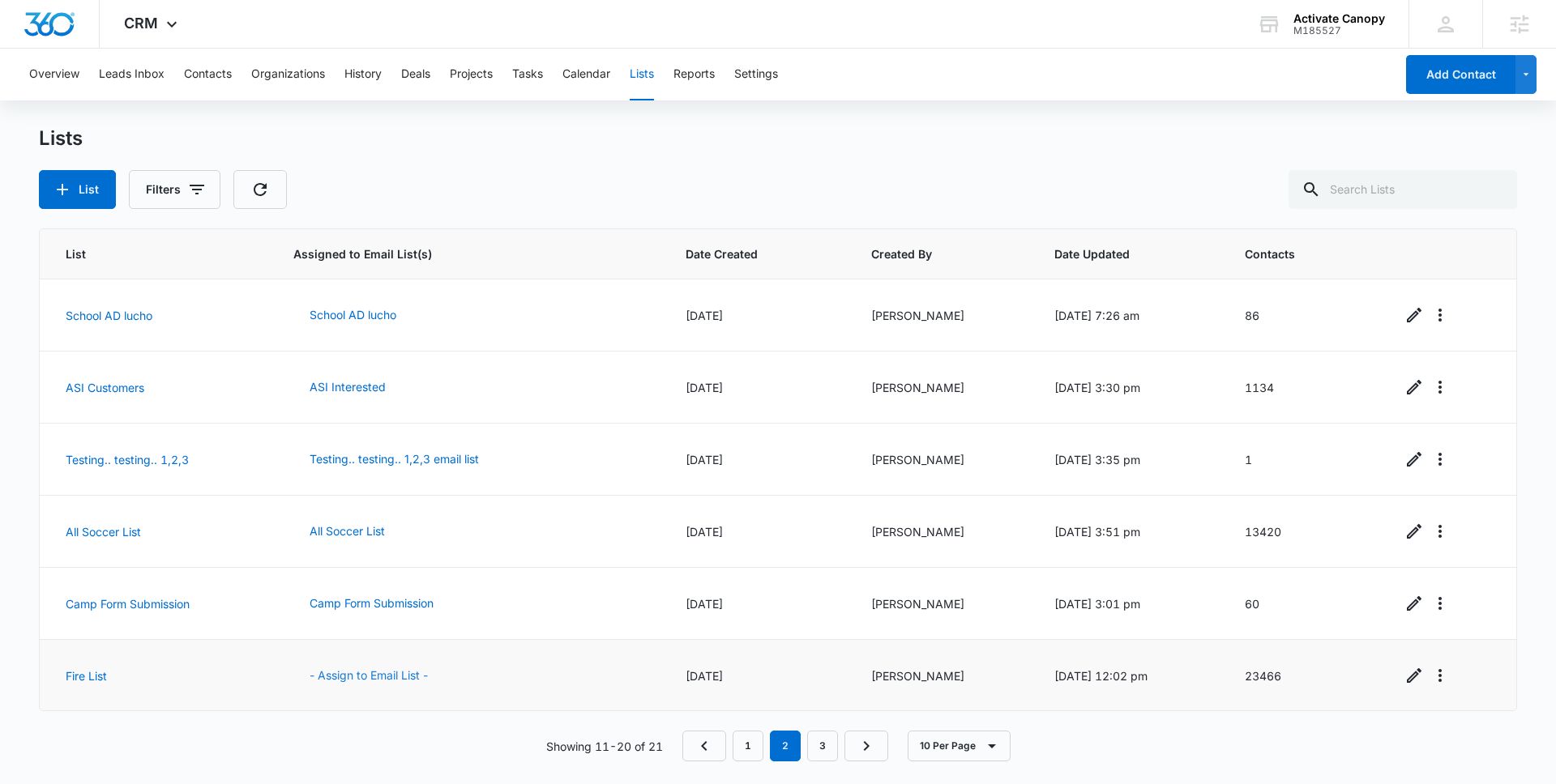
scroll to position [289, 0]
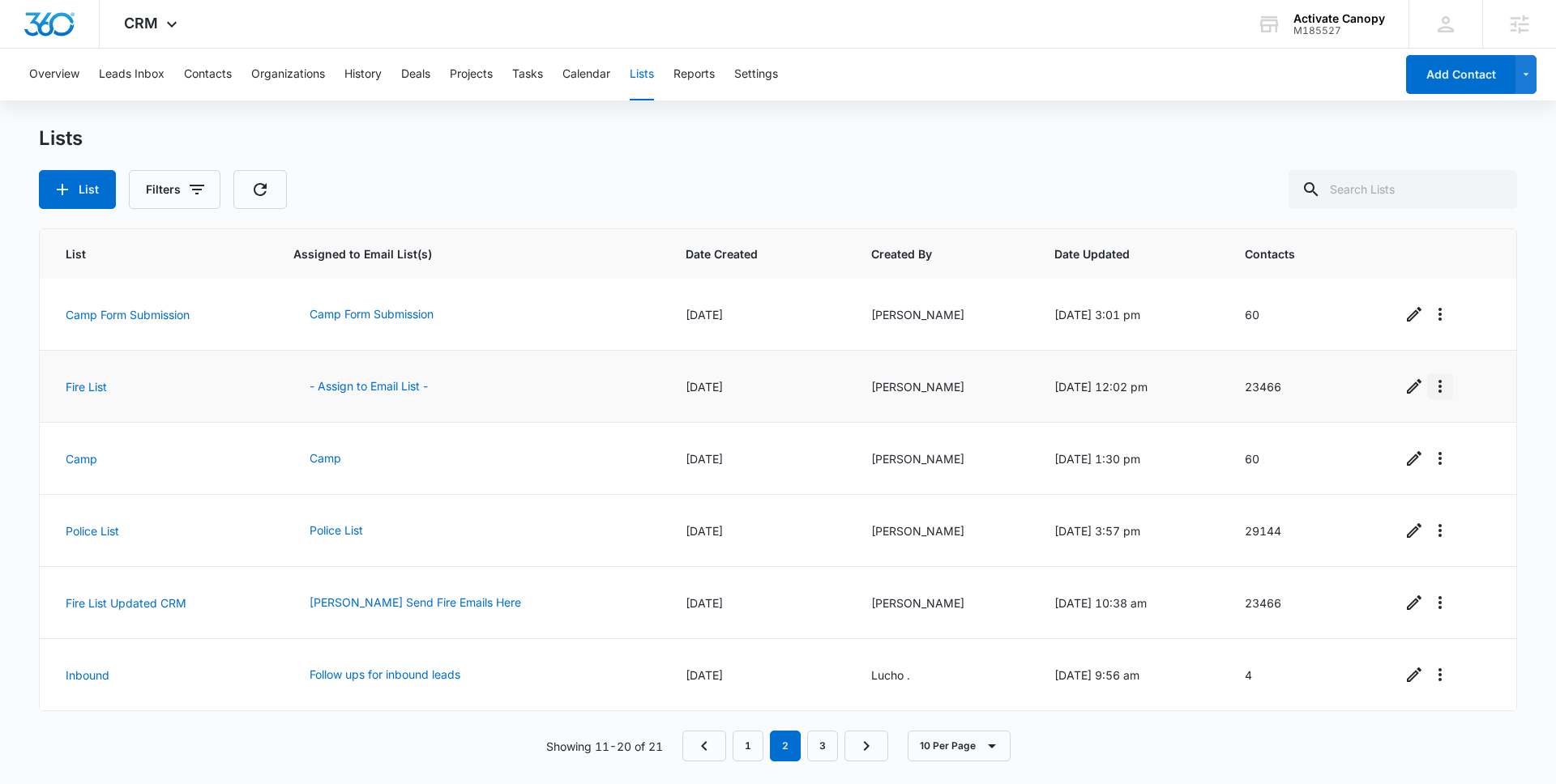
click at [1440, 388] on icon "Overflow Menu" at bounding box center [1440, 387] width 20 height 20
click at [1393, 482] on div "Delete List" at bounding box center [1375, 480] width 71 height 12
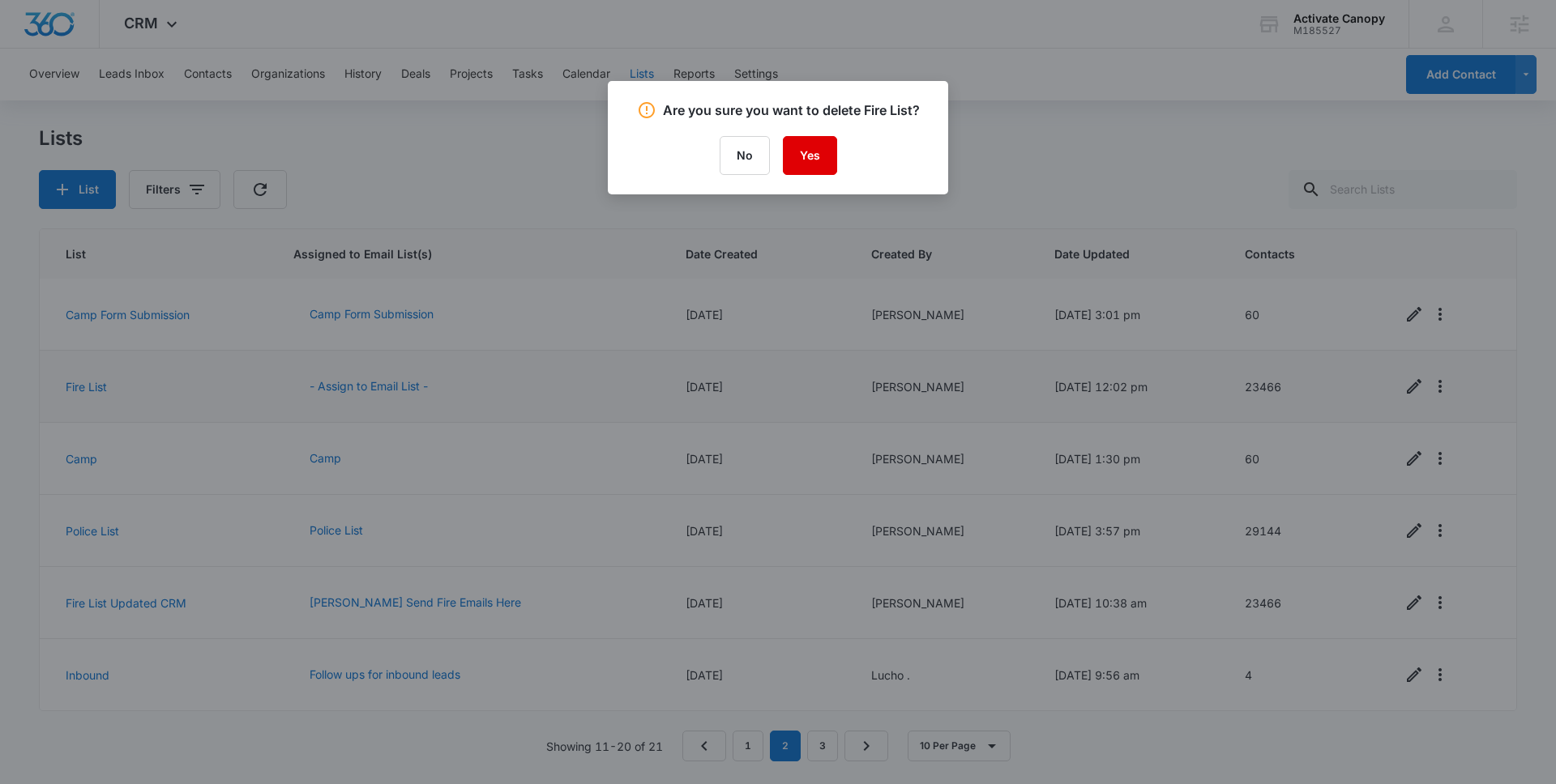
click at [822, 149] on button "Yes" at bounding box center [809, 155] width 54 height 39
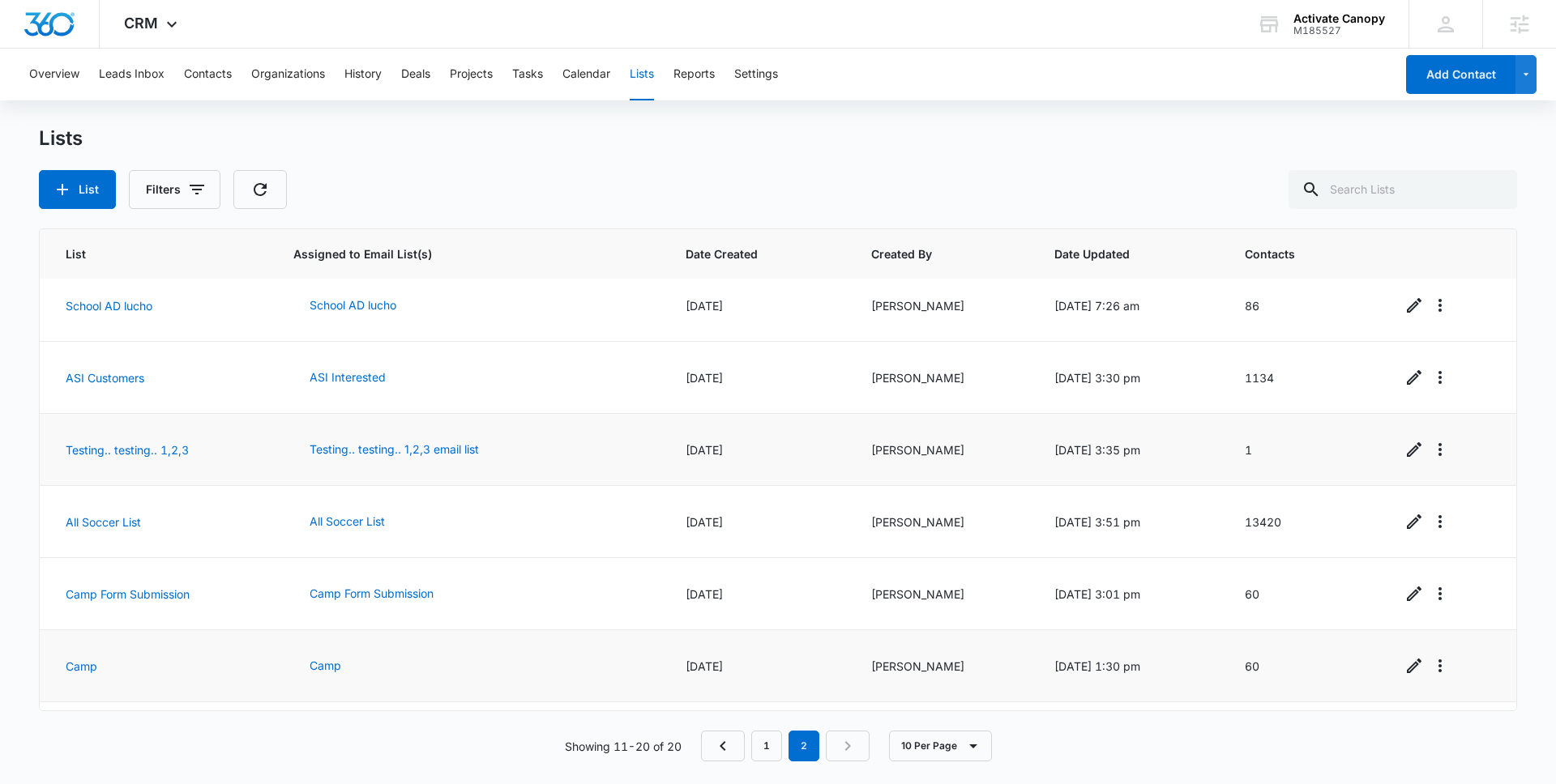
scroll to position [0, 0]
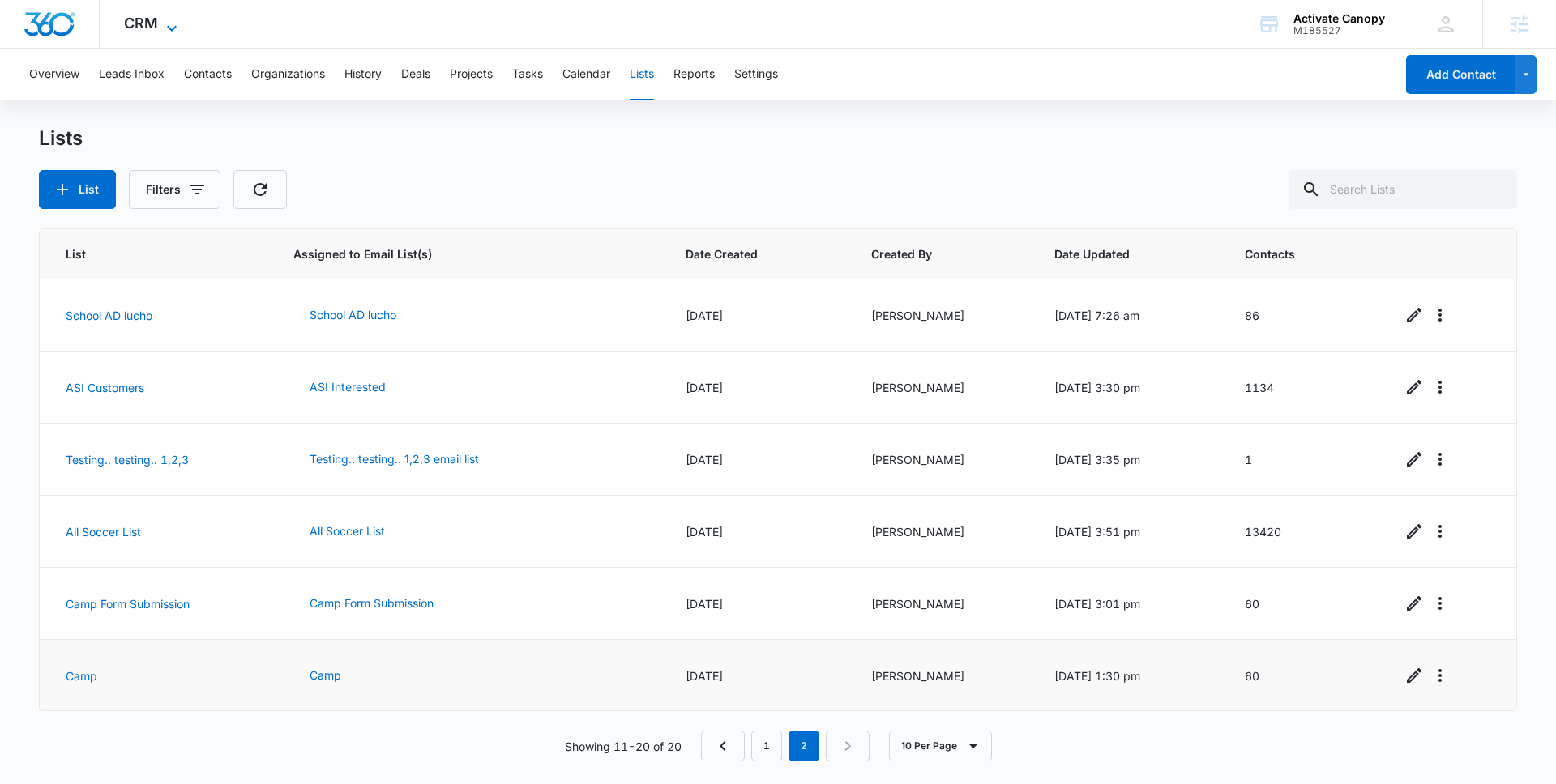
click at [143, 17] on span "CRM" at bounding box center [141, 22] width 34 height 17
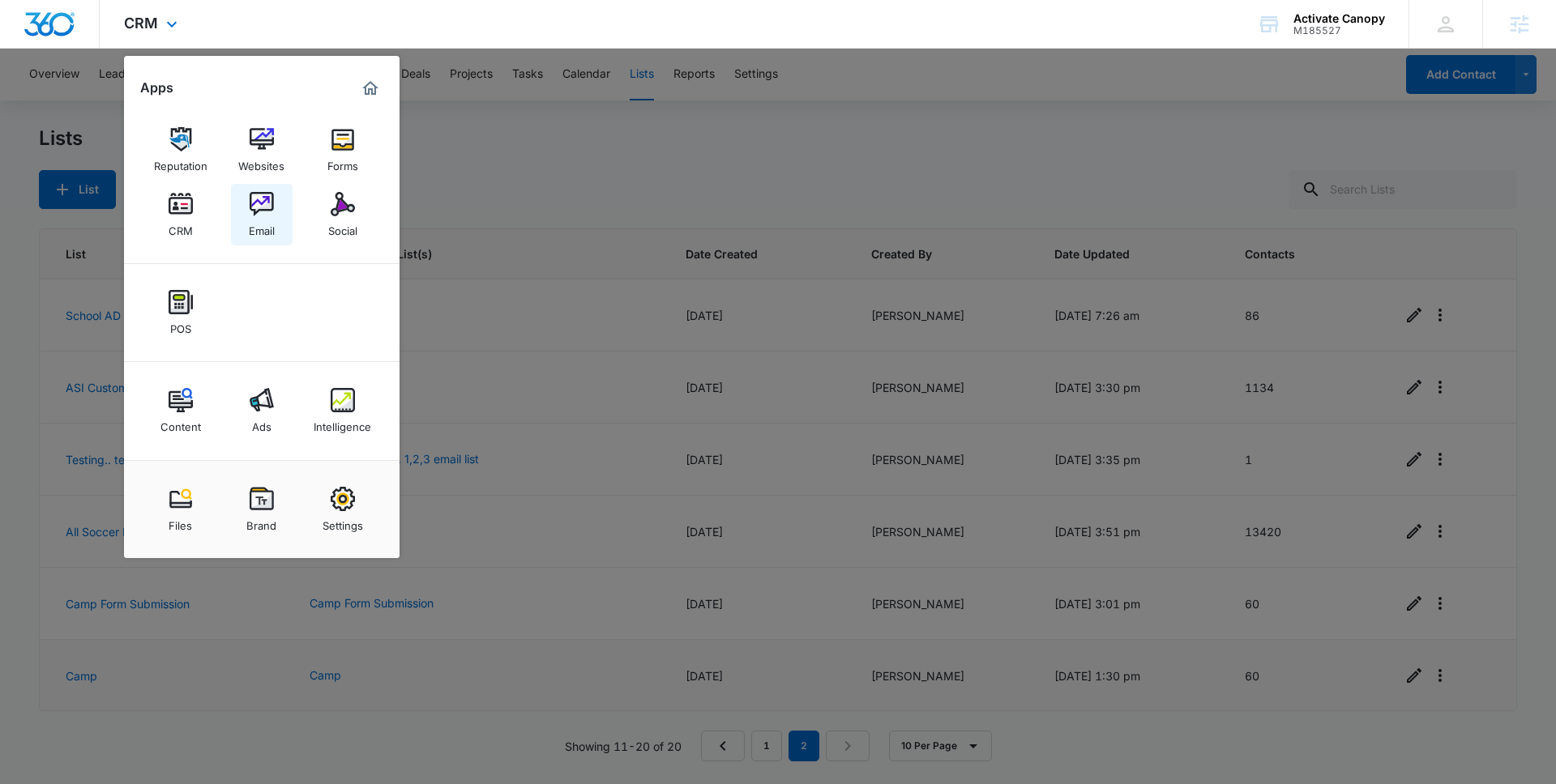
click at [263, 215] on img at bounding box center [261, 204] width 24 height 24
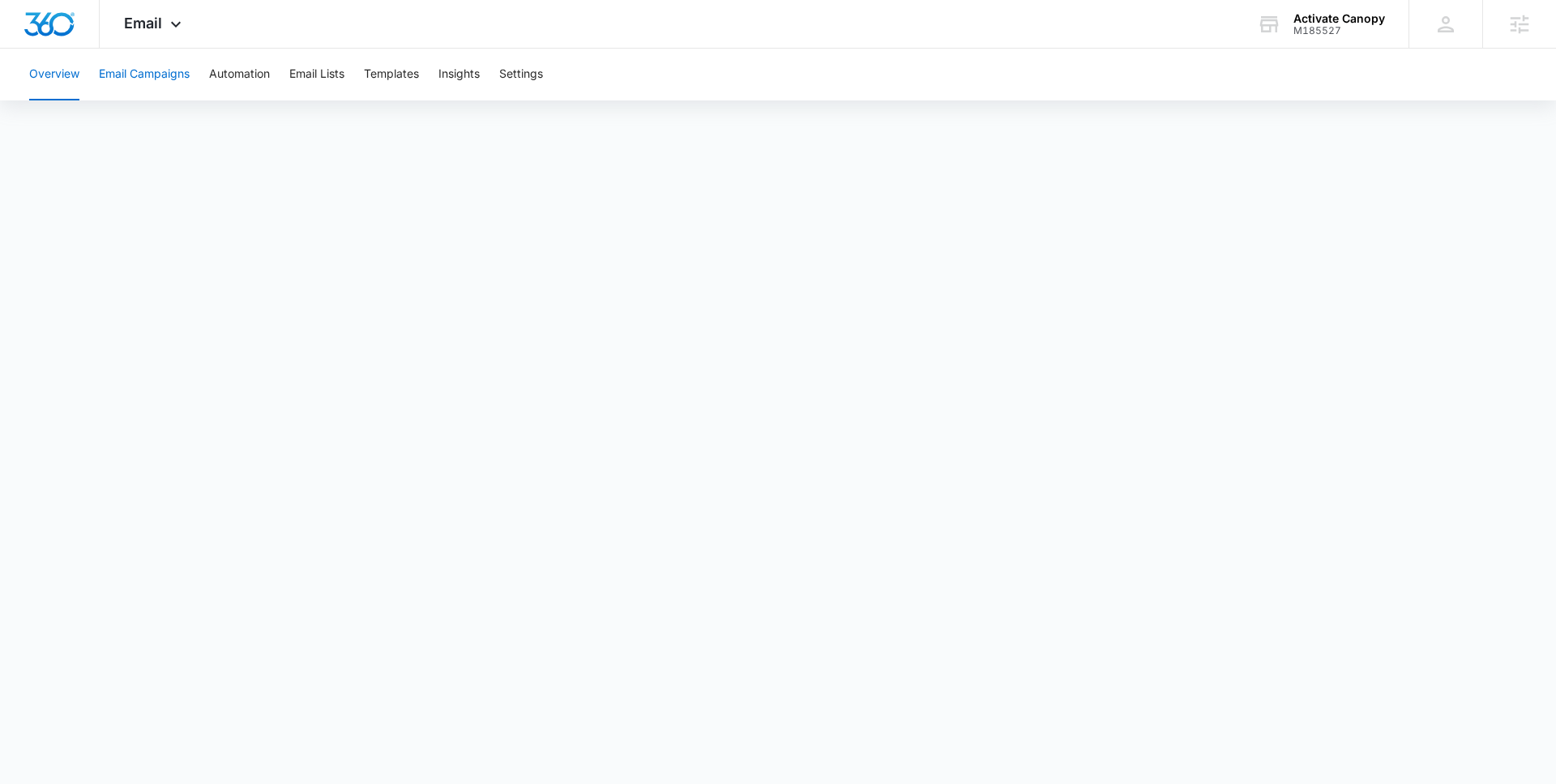
click at [129, 77] on button "Email Campaigns" at bounding box center [144, 74] width 91 height 52
click at [249, 83] on button "Automation" at bounding box center [240, 74] width 61 height 52
click at [377, 83] on button "Templates" at bounding box center [390, 74] width 55 height 52
click at [371, 81] on button "Templates" at bounding box center [390, 74] width 55 height 52
click at [318, 79] on button "Email Lists" at bounding box center [316, 74] width 55 height 52
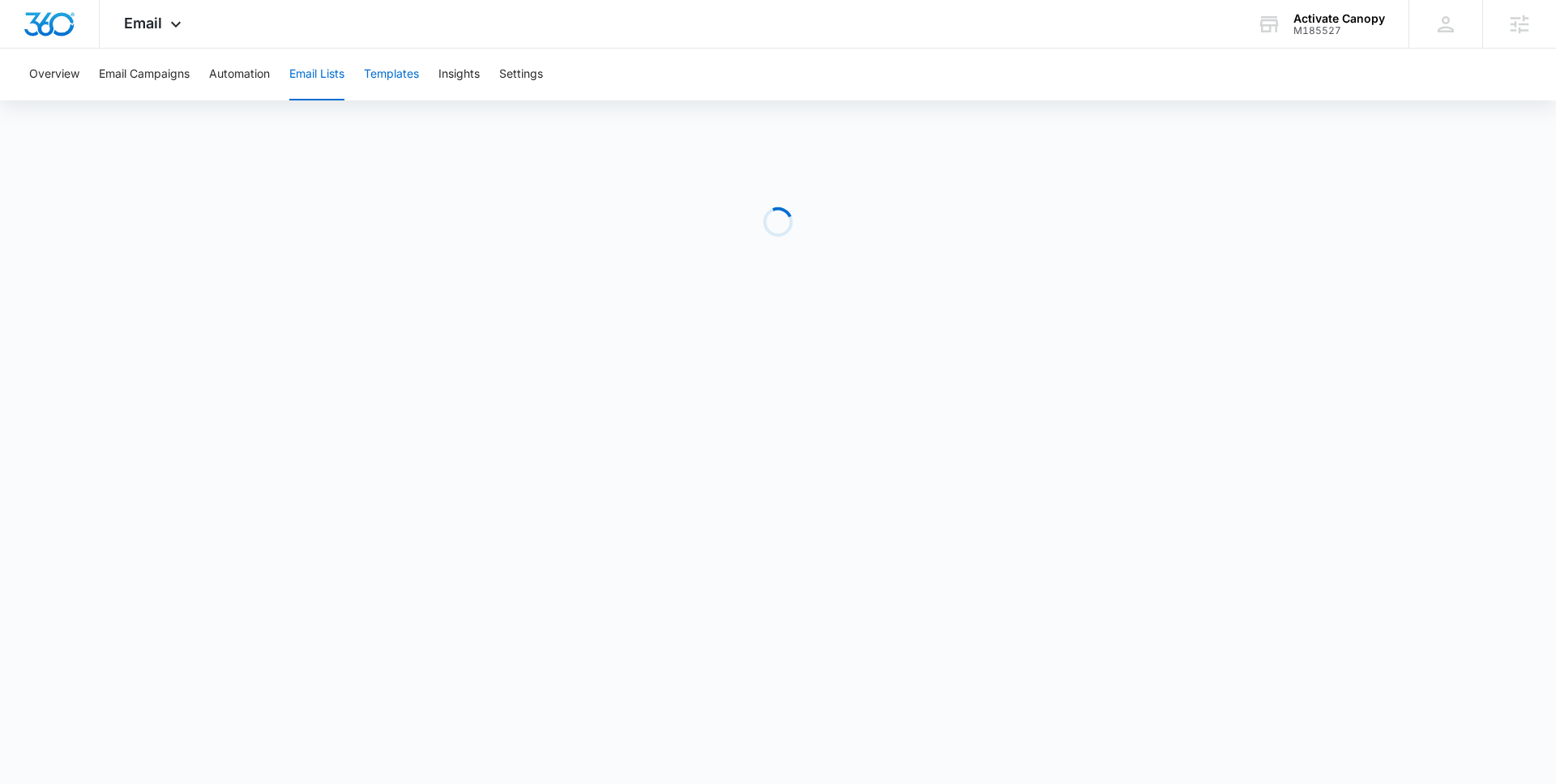
click at [398, 78] on button "Templates" at bounding box center [390, 74] width 55 height 52
click at [154, 28] on span "Email" at bounding box center [143, 22] width 38 height 17
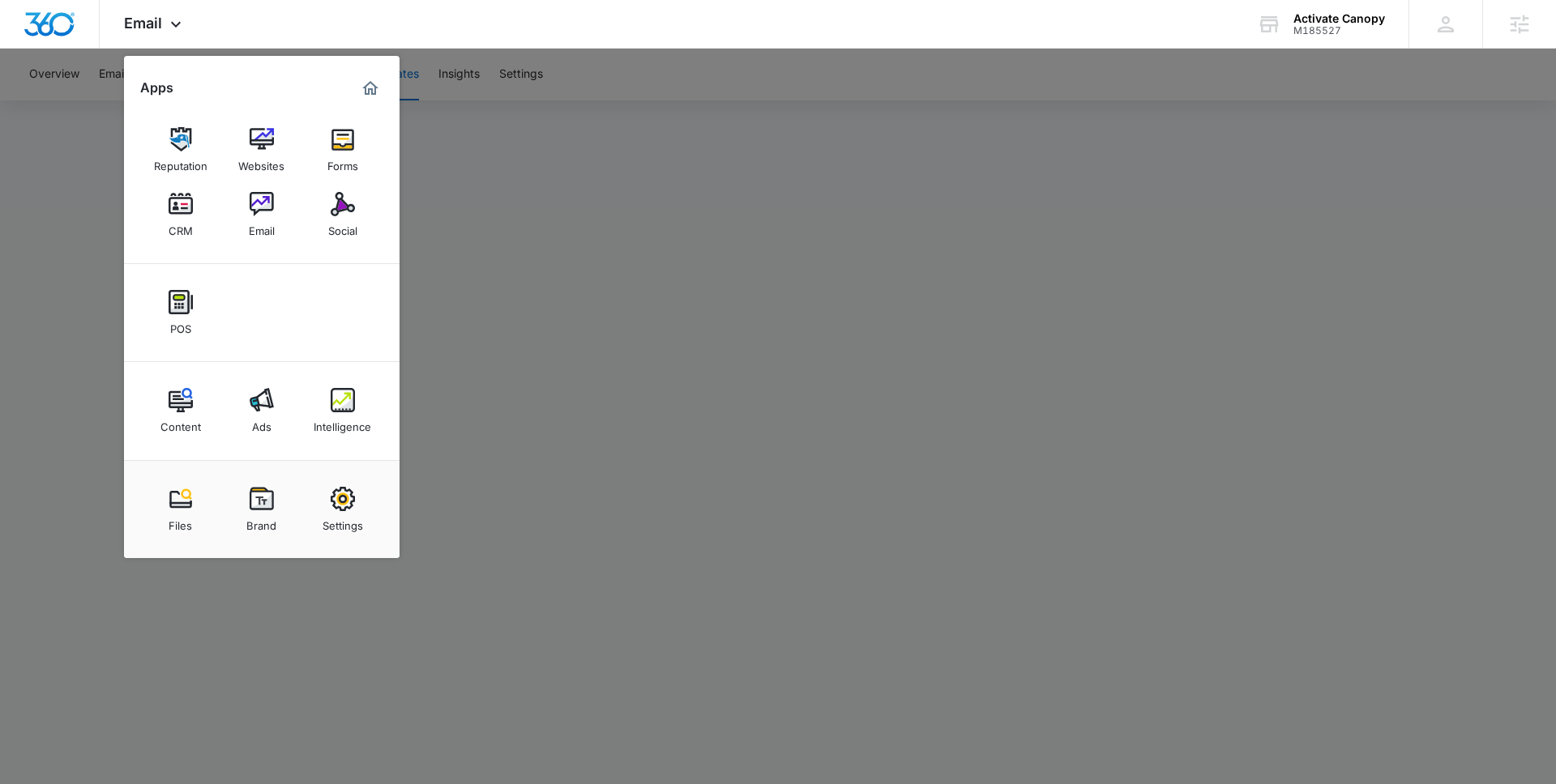
click at [526, 247] on div at bounding box center [778, 392] width 1556 height 784
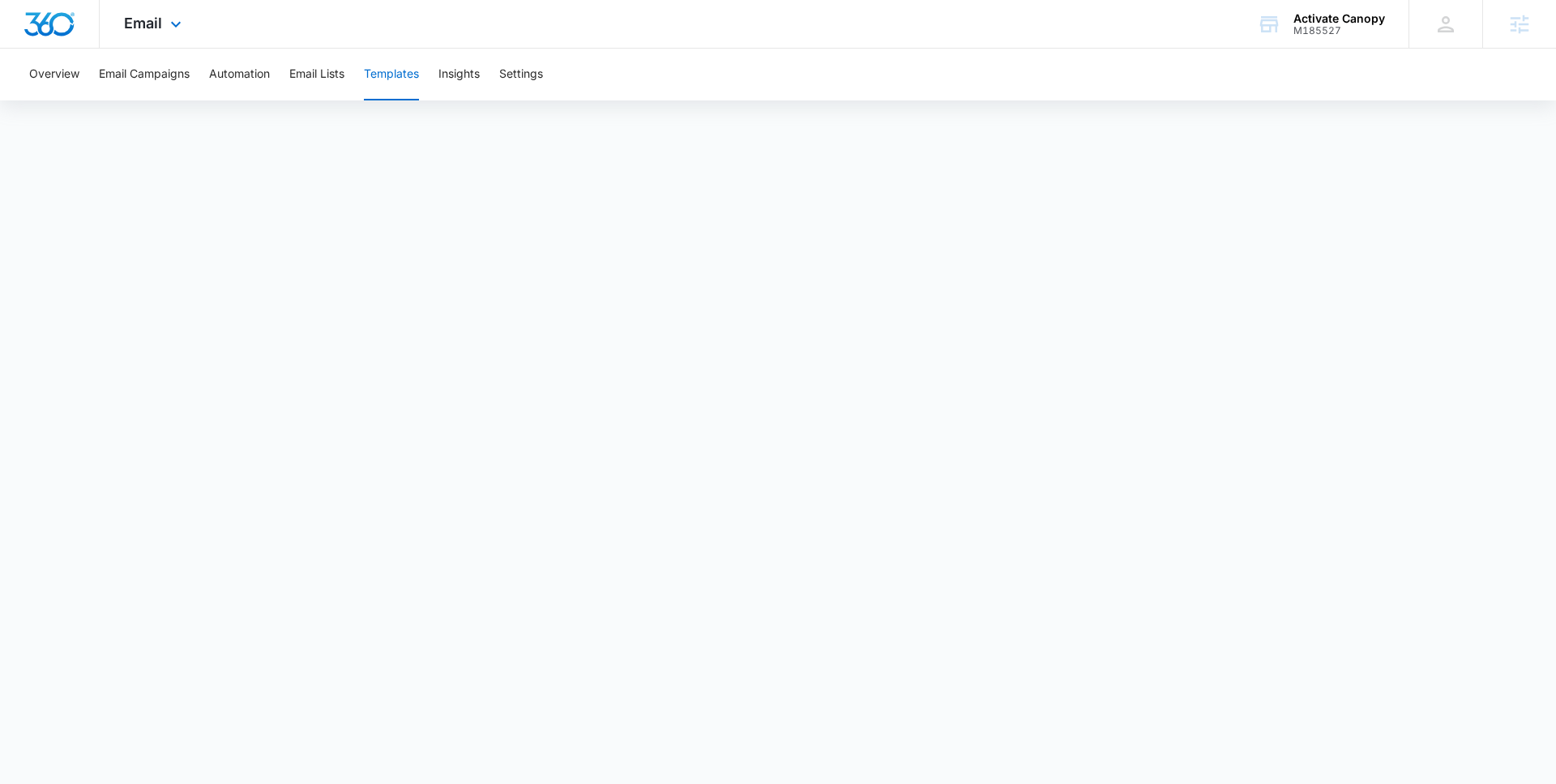
click at [164, 32] on div "Email Apps Reputation Websites Forms CRM Email Social POS Content Ads Intellige…" at bounding box center [154, 23] width 110 height 48
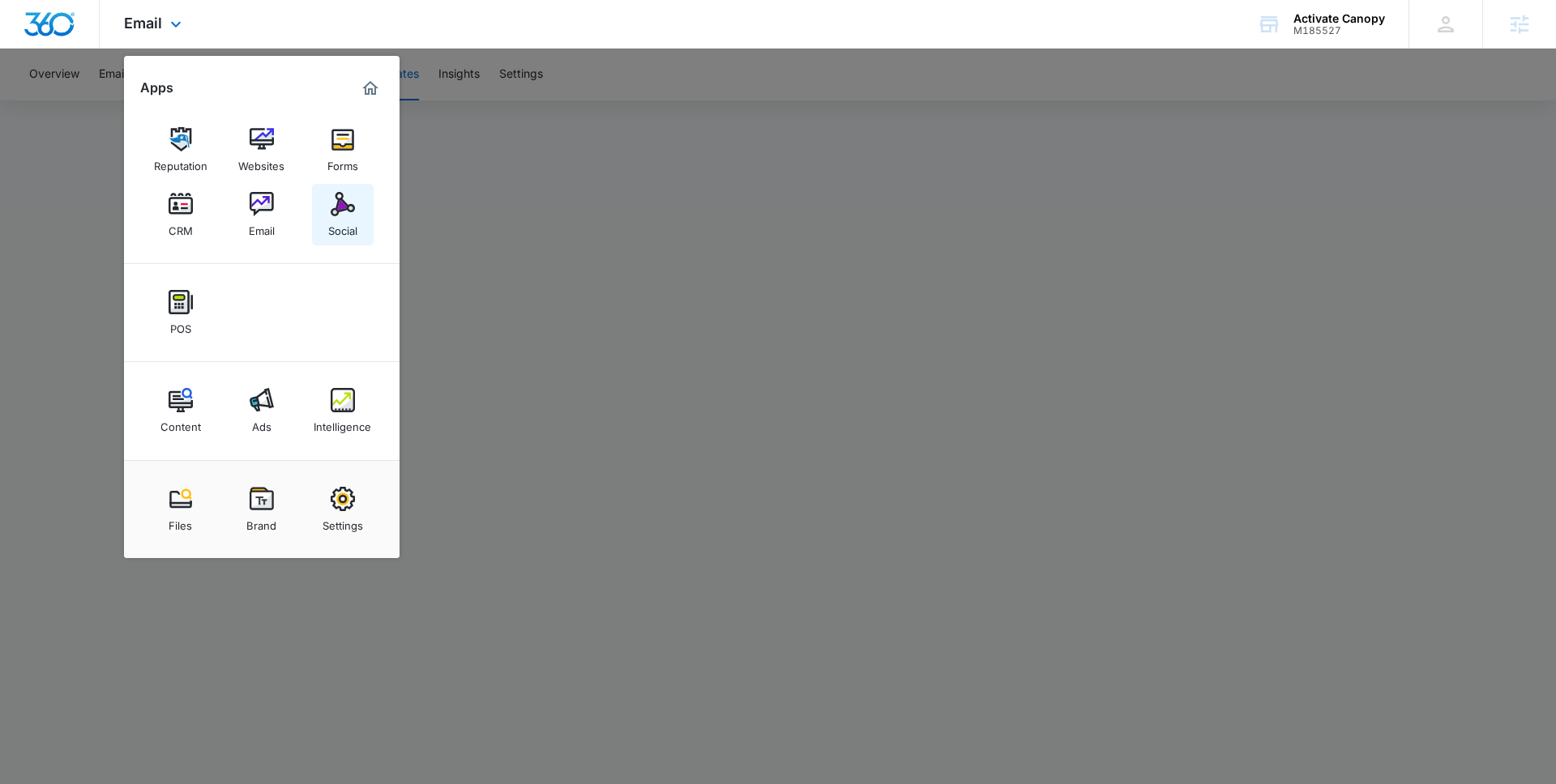
click at [337, 226] on div "Social" at bounding box center [343, 226] width 30 height 21
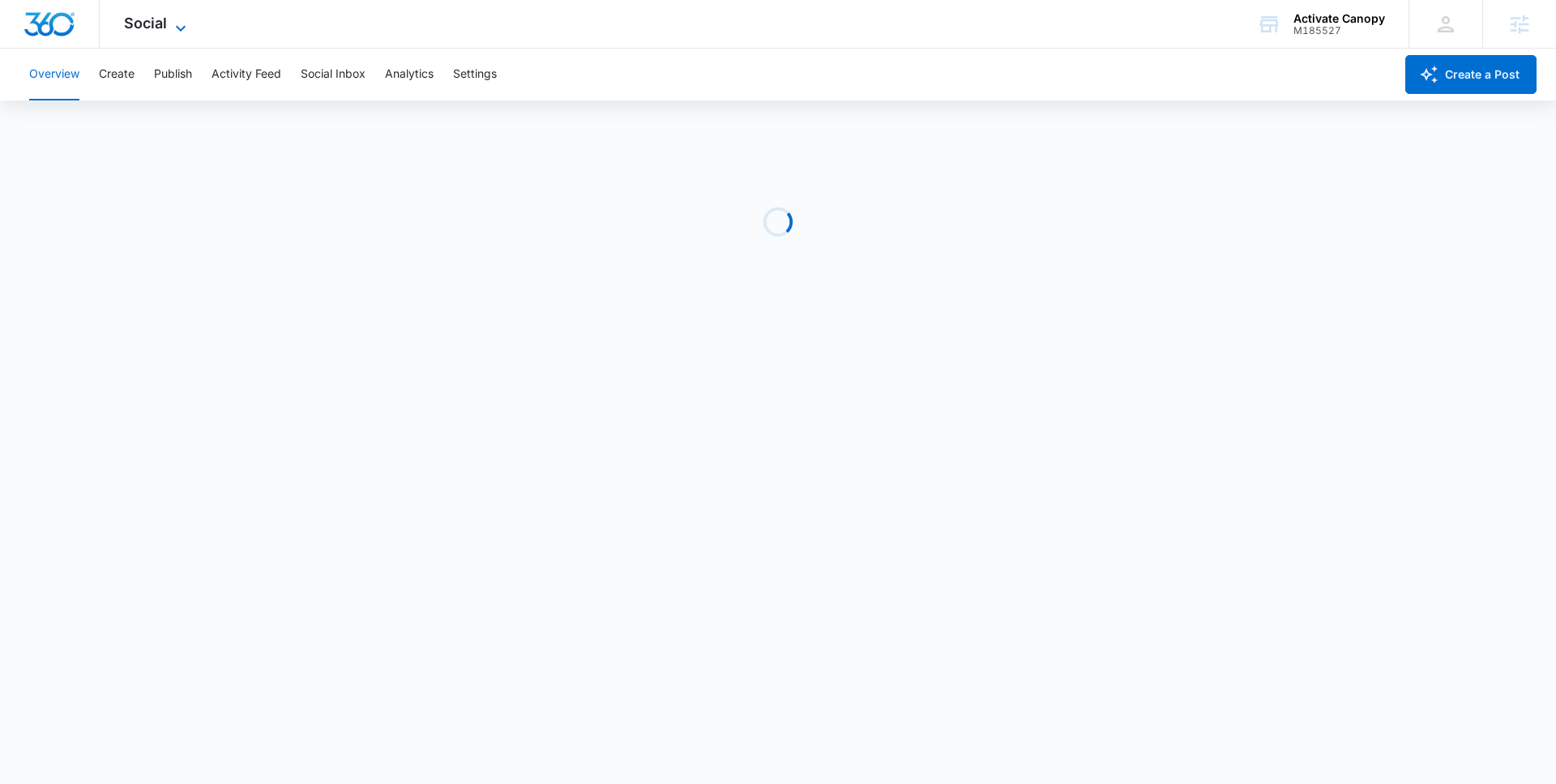
click at [179, 19] on icon at bounding box center [181, 29] width 20 height 20
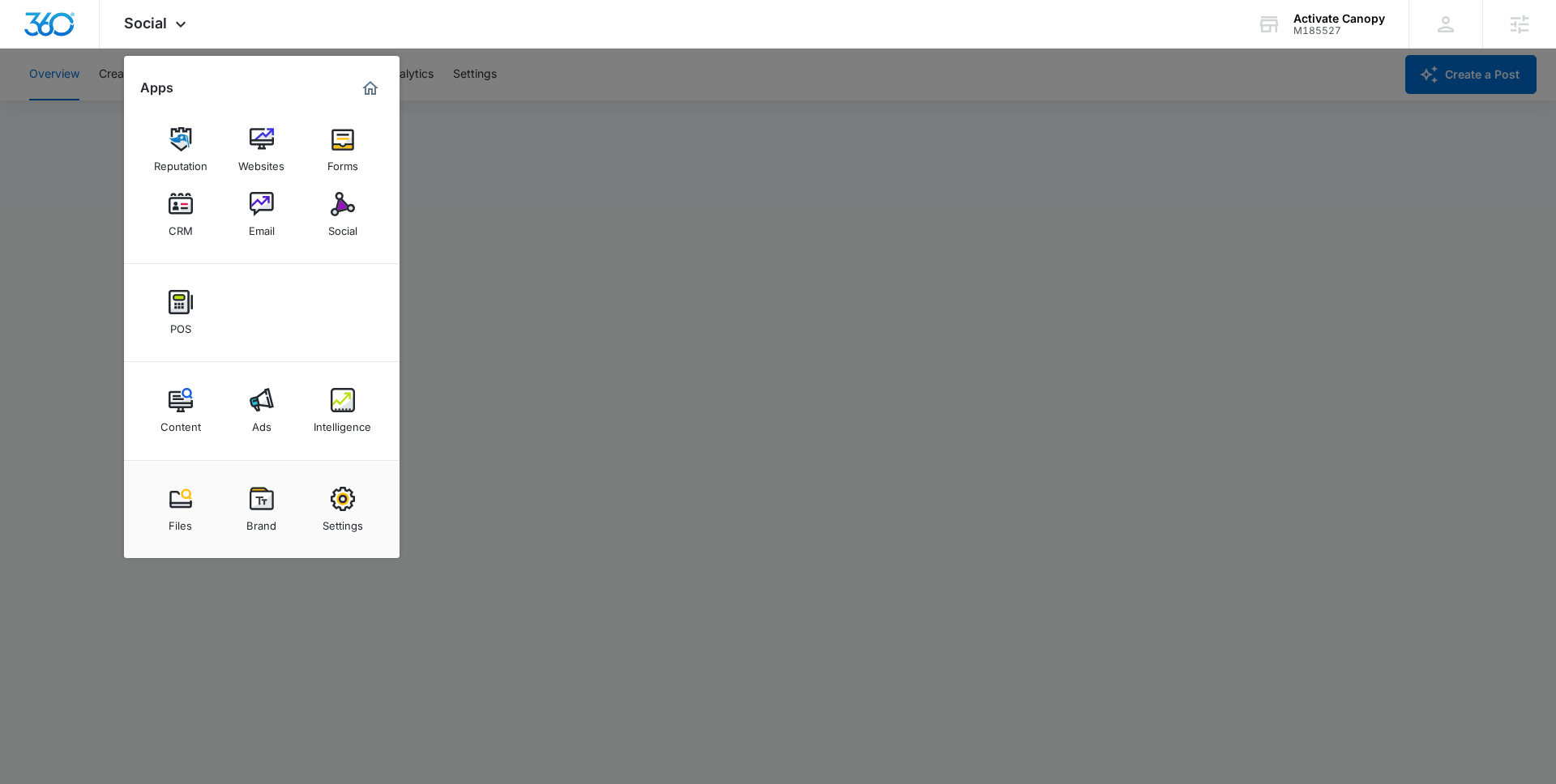
click at [564, 403] on div at bounding box center [778, 392] width 1556 height 784
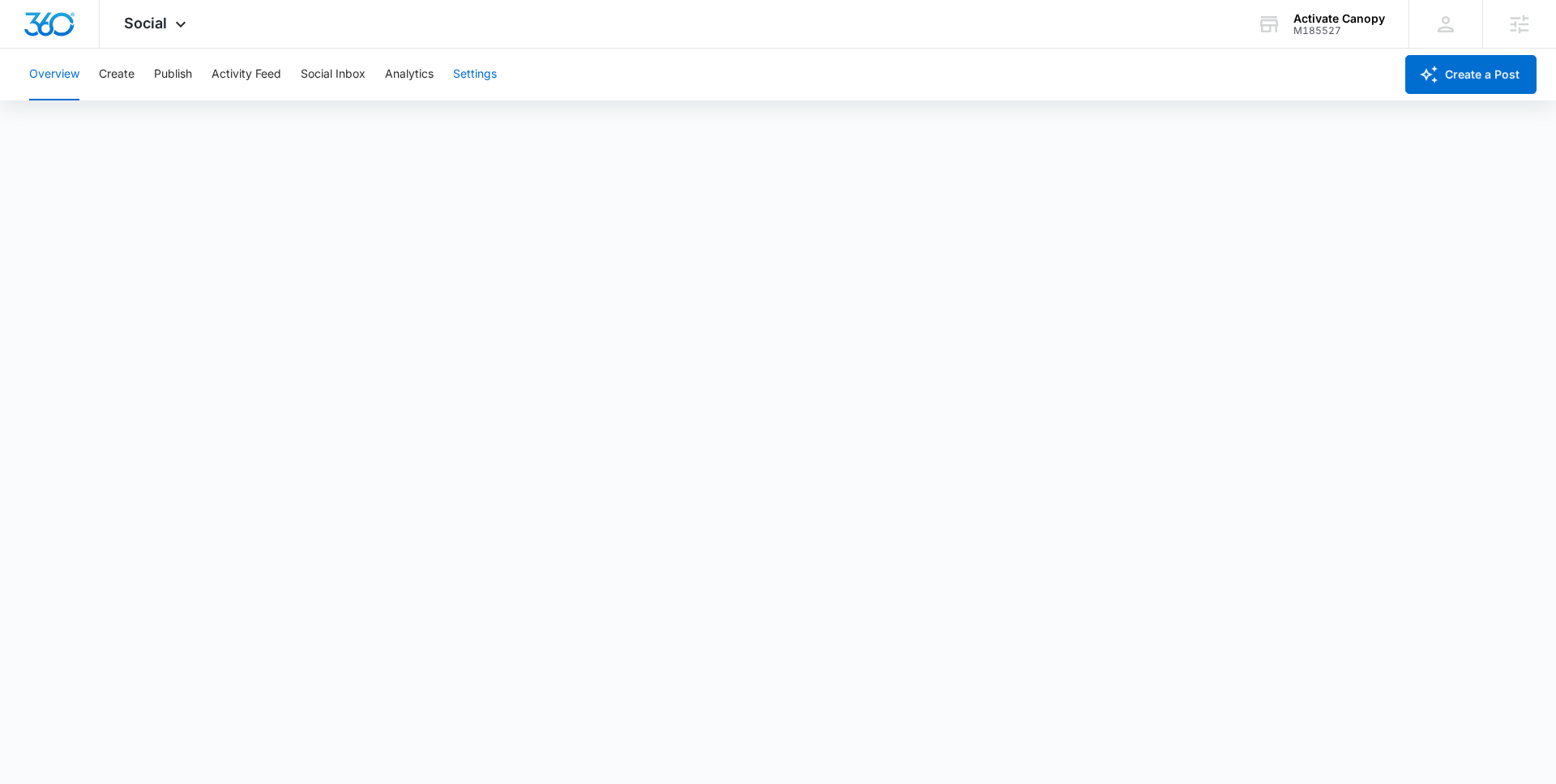
click at [476, 80] on button "Settings" at bounding box center [475, 74] width 44 height 52
click at [120, 88] on button "Create" at bounding box center [117, 74] width 36 height 52
click at [171, 79] on button "Publish" at bounding box center [173, 74] width 38 height 52
click at [246, 78] on button "Activity Feed" at bounding box center [247, 74] width 70 height 52
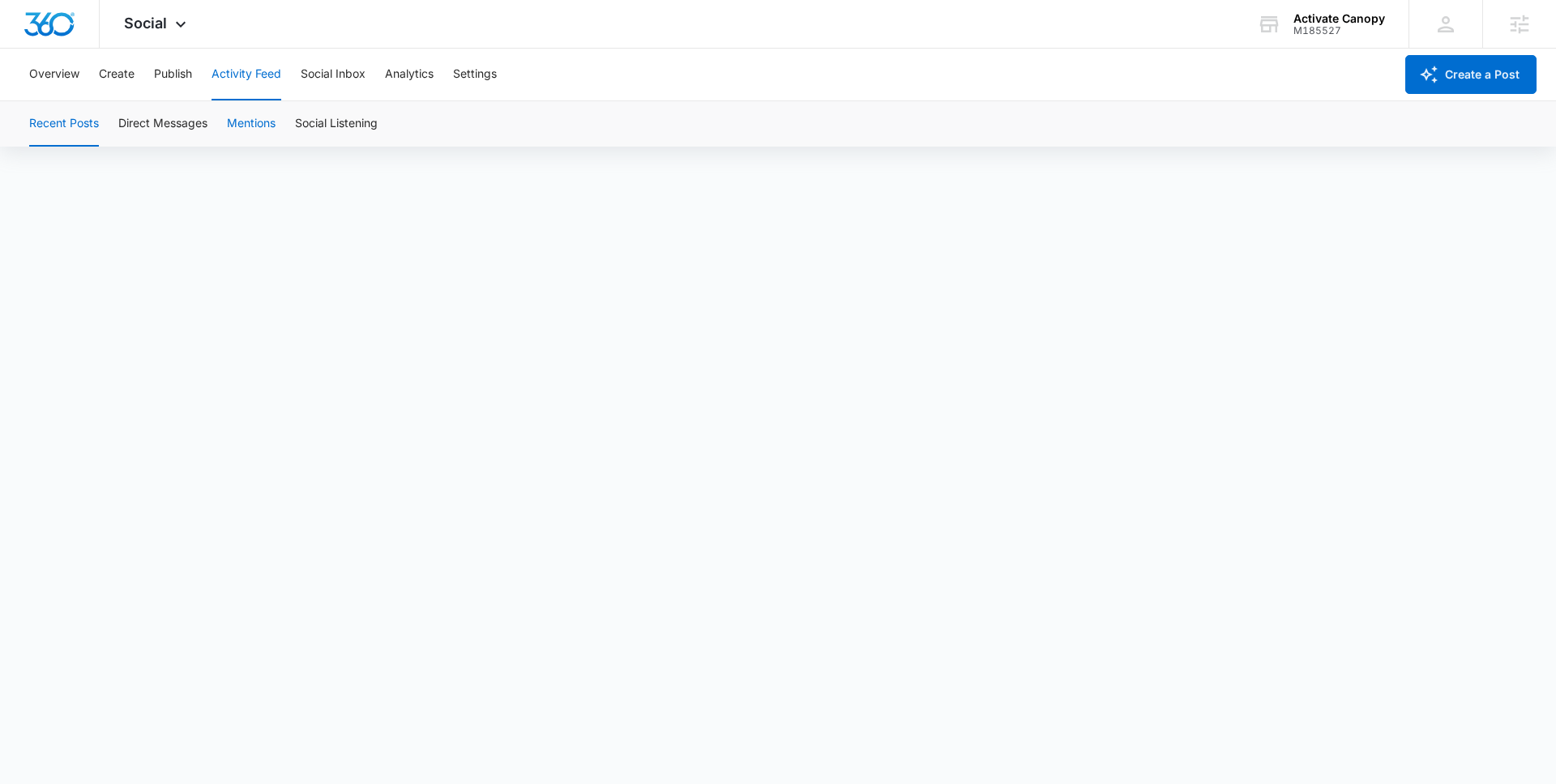
scroll to position [12, 0]
click at [144, 135] on button "Direct Messages" at bounding box center [162, 124] width 89 height 46
click at [255, 130] on button "Mentions" at bounding box center [251, 124] width 48 height 46
click at [331, 83] on button "Social Inbox" at bounding box center [333, 74] width 65 height 52
click at [242, 83] on button "Activity Feed" at bounding box center [247, 74] width 70 height 52
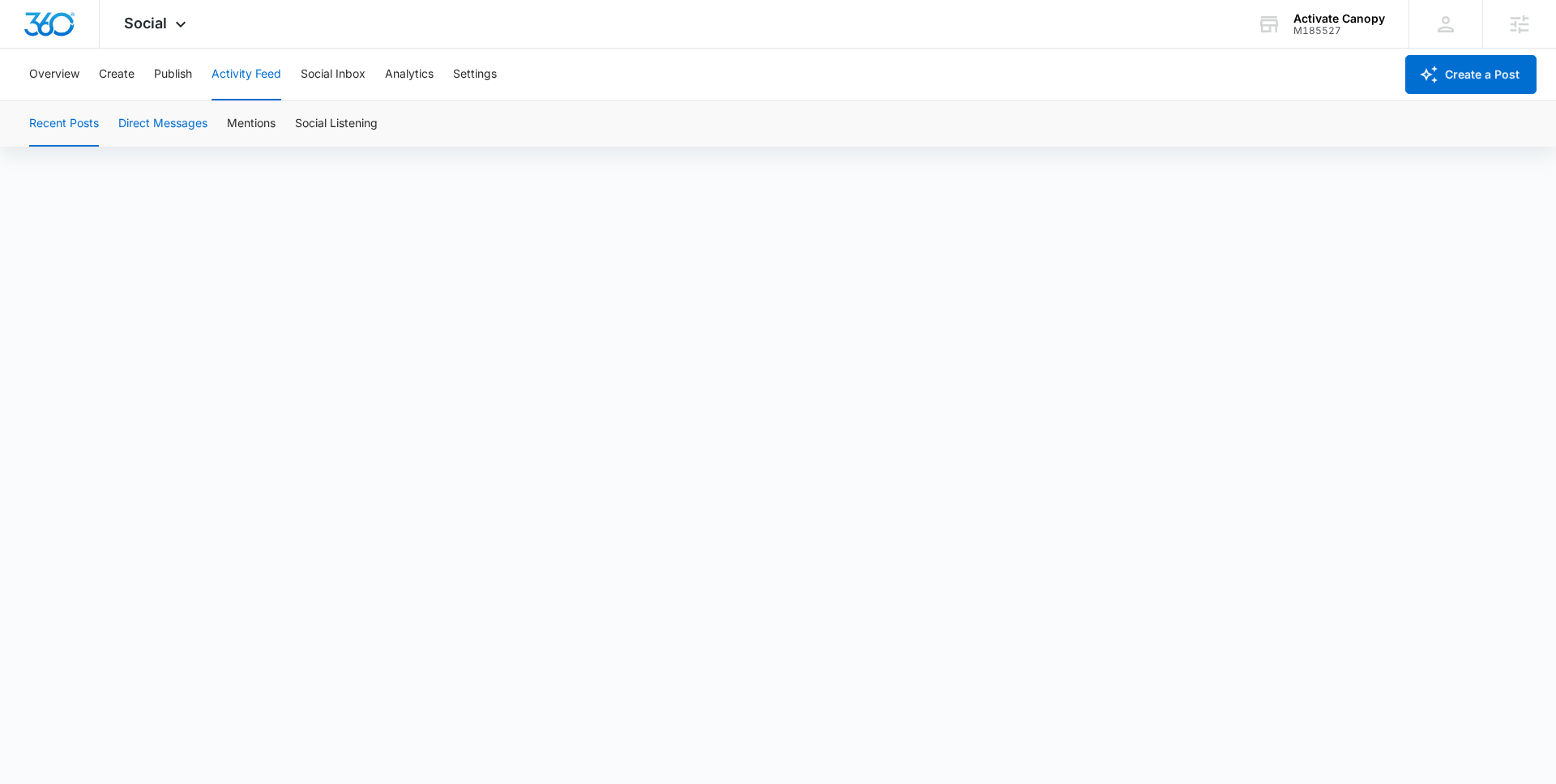
click at [179, 117] on button "Direct Messages" at bounding box center [162, 124] width 89 height 46
